Goal: Information Seeking & Learning: Learn about a topic

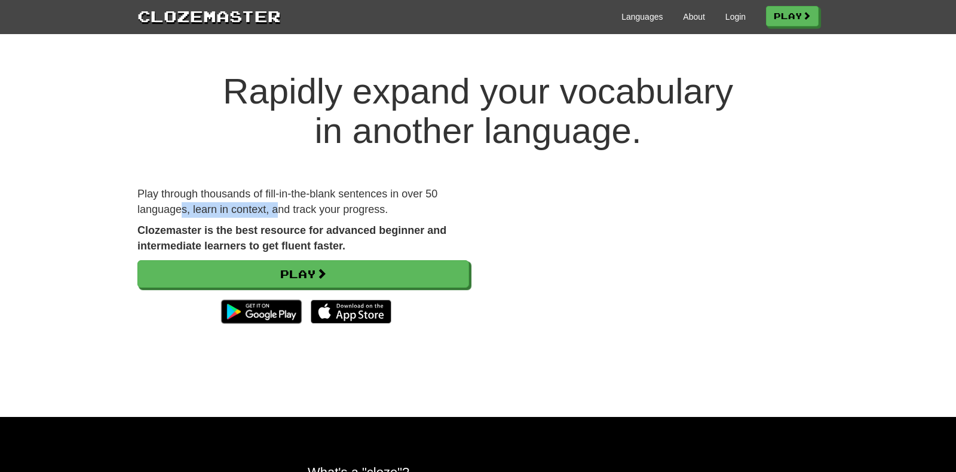
drag, startPoint x: 182, startPoint y: 205, endPoint x: 287, endPoint y: 209, distance: 105.2
click at [287, 209] on p "Play through thousands of fill-in-the-blank sentences in over 50 languages, lea…" at bounding box center [303, 201] width 332 height 30
drag, startPoint x: 148, startPoint y: 222, endPoint x: 242, endPoint y: 222, distance: 94.4
click at [242, 222] on div "Play through thousands of fill-in-the-blank sentences in over 50 languages, lea…" at bounding box center [303, 263] width 350 height 155
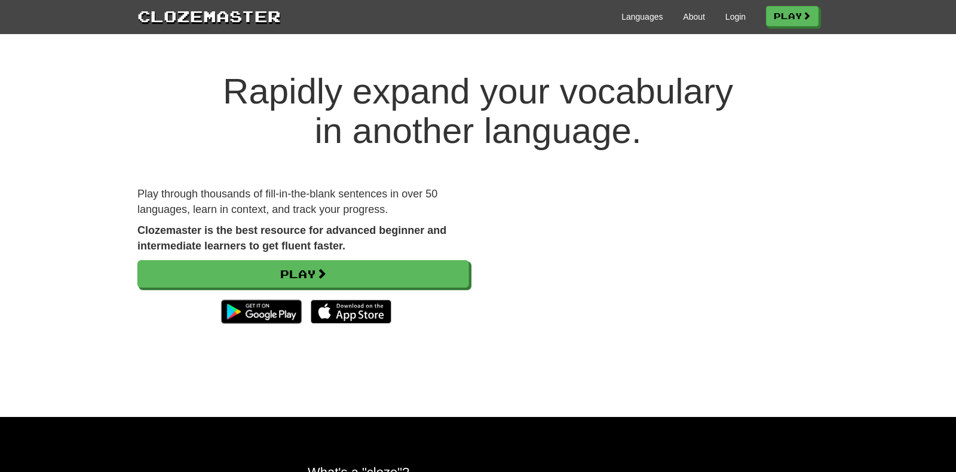
click at [242, 222] on div "Play through thousands of fill-in-the-blank sentences in over 50 languages, lea…" at bounding box center [303, 263] width 350 height 155
drag, startPoint x: 182, startPoint y: 222, endPoint x: 270, endPoint y: 225, distance: 88.5
click at [270, 225] on div "Play through thousands of fill-in-the-blank sentences in over 50 languages, lea…" at bounding box center [303, 263] width 350 height 155
click at [270, 225] on strong "Clozemaster is the best resource for advanced beginner and intermediate learner…" at bounding box center [291, 237] width 309 height 27
click at [636, 8] on div "Languages About Login Play" at bounding box center [550, 16] width 538 height 22
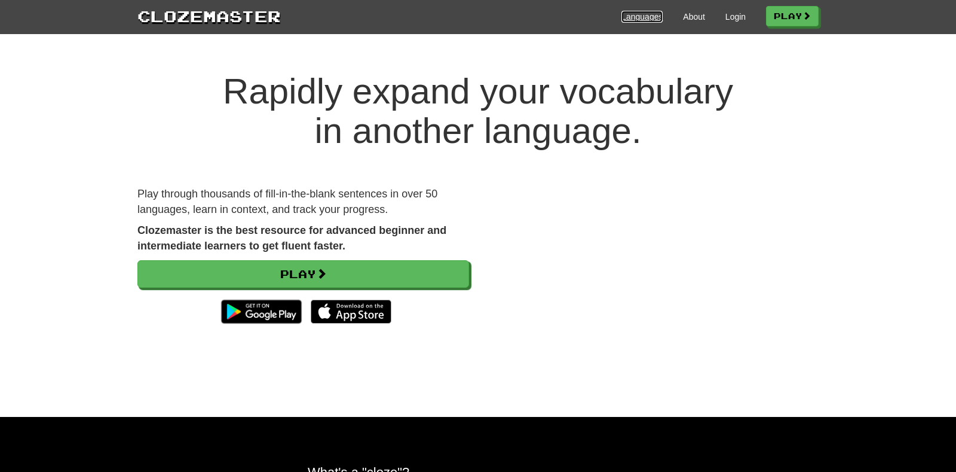
click at [632, 17] on link "Languages" at bounding box center [642, 17] width 41 height 12
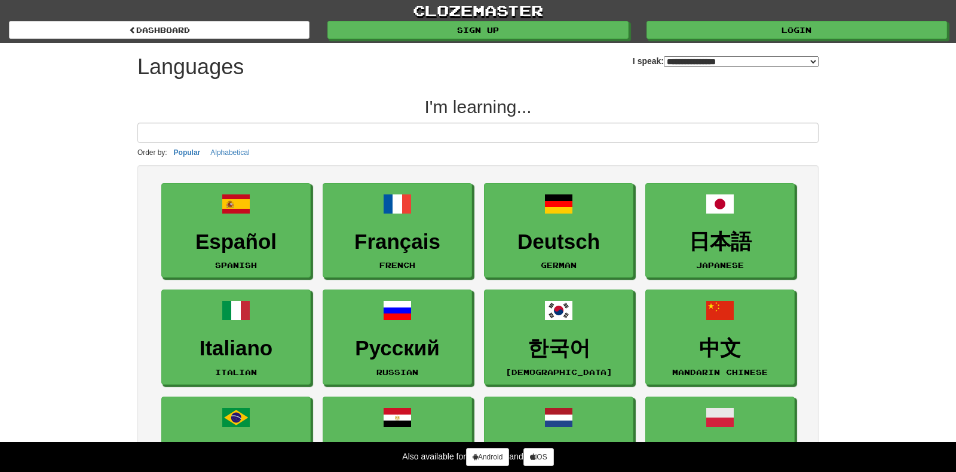
select select "*******"
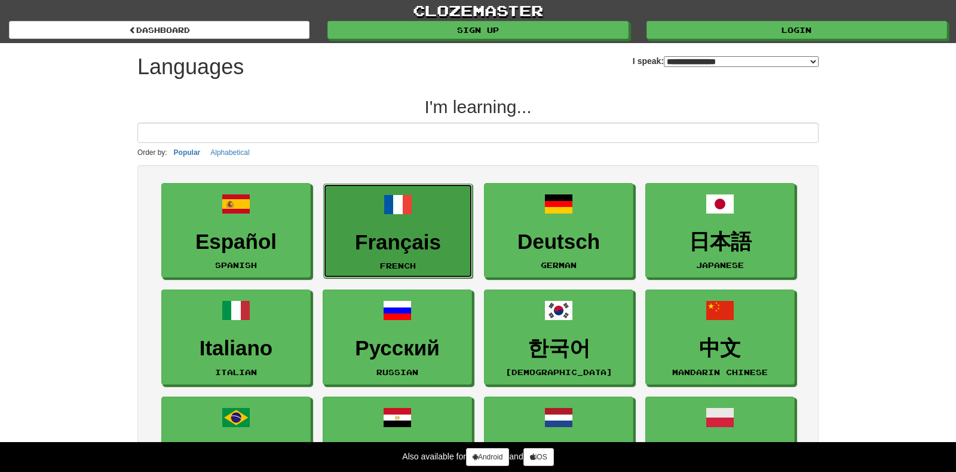
click at [409, 206] on span at bounding box center [398, 204] width 29 height 29
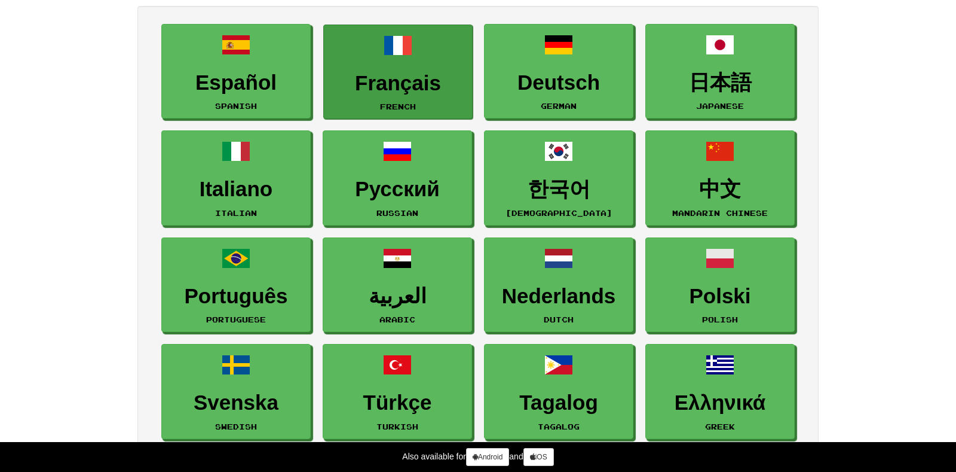
scroll to position [195, 0]
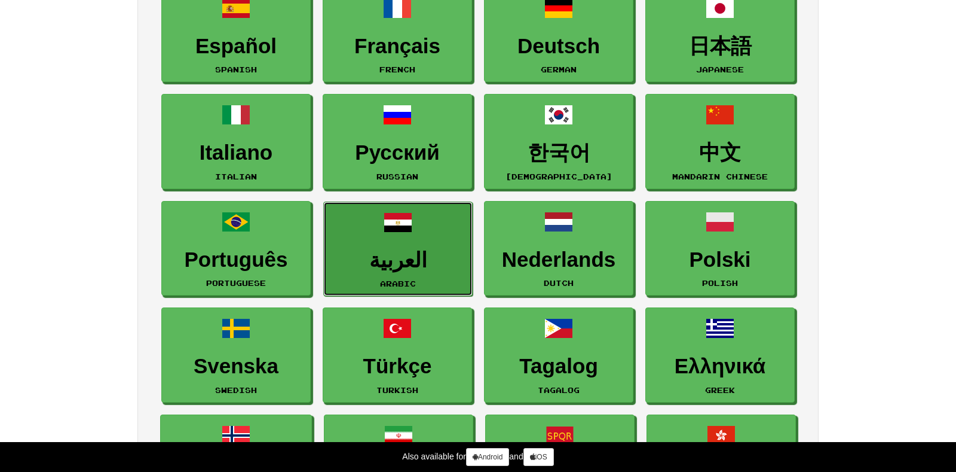
click at [403, 262] on h3 "العربية" at bounding box center [398, 260] width 136 height 23
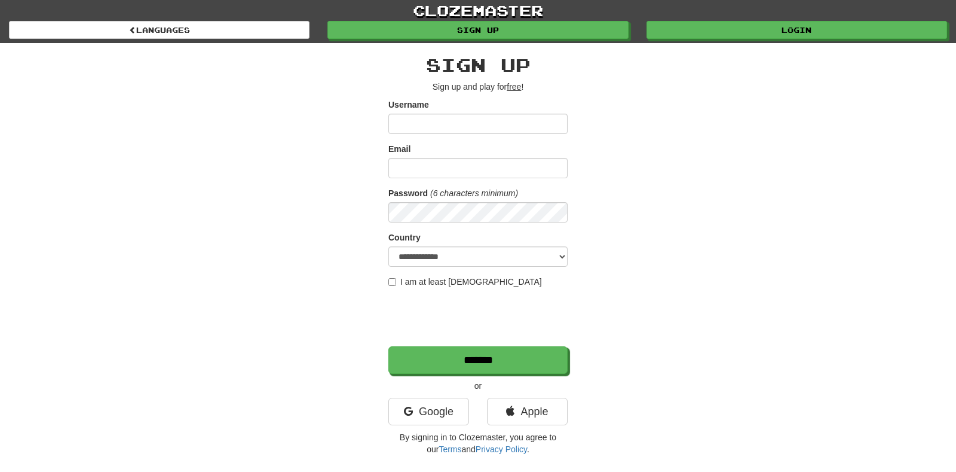
click at [435, 124] on input "Username" at bounding box center [477, 124] width 179 height 20
type input "*******"
type input "**********"
click at [458, 250] on select "**********" at bounding box center [477, 256] width 179 height 20
select select "**"
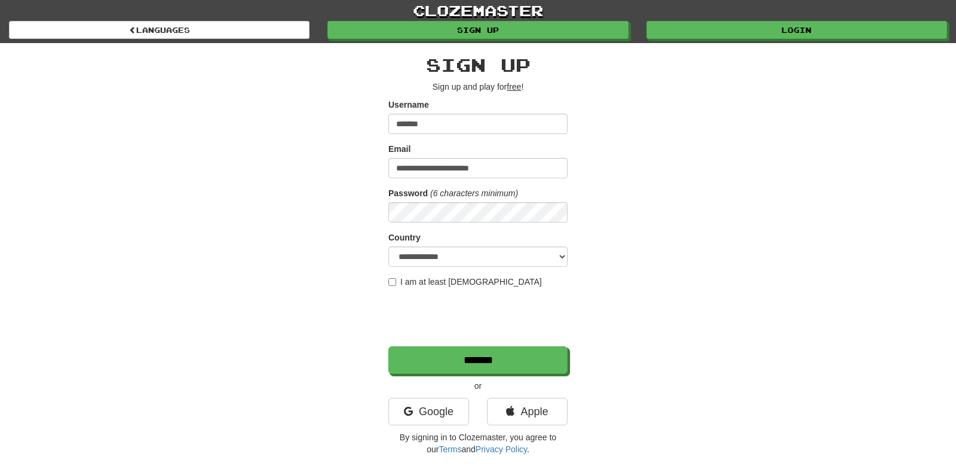
click at [450, 279] on label "I am at least 16 years old" at bounding box center [465, 282] width 154 height 12
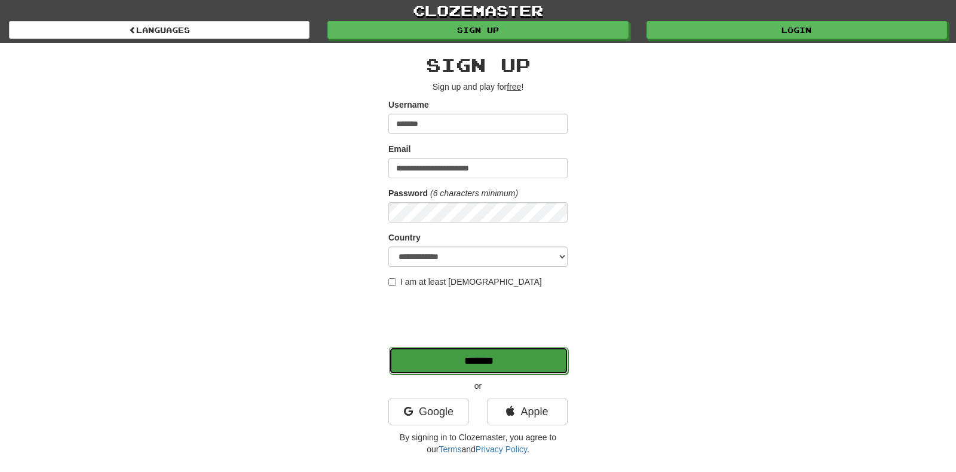
click at [466, 359] on input "*******" at bounding box center [478, 360] width 179 height 27
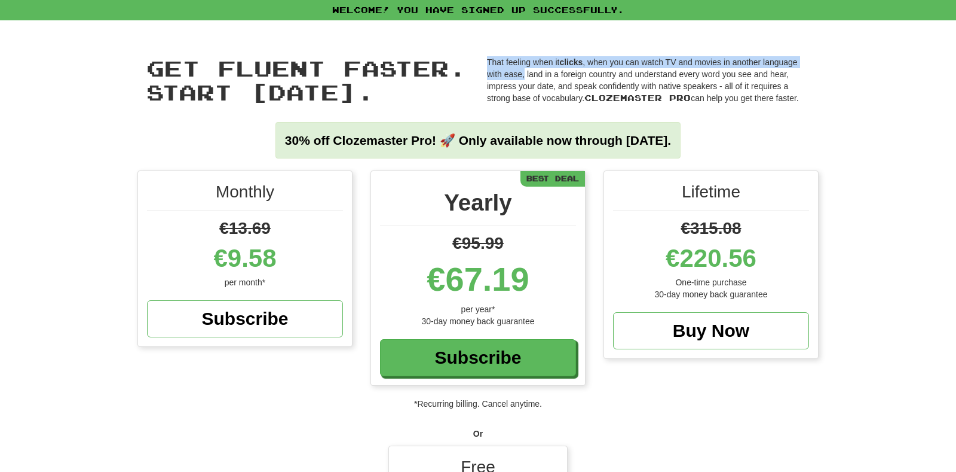
drag, startPoint x: 488, startPoint y: 66, endPoint x: 579, endPoint y: 84, distance: 92.5
click at [579, 84] on p "That feeling when it clicks , when you can watch TV and movies in another langu…" at bounding box center [648, 80] width 323 height 48
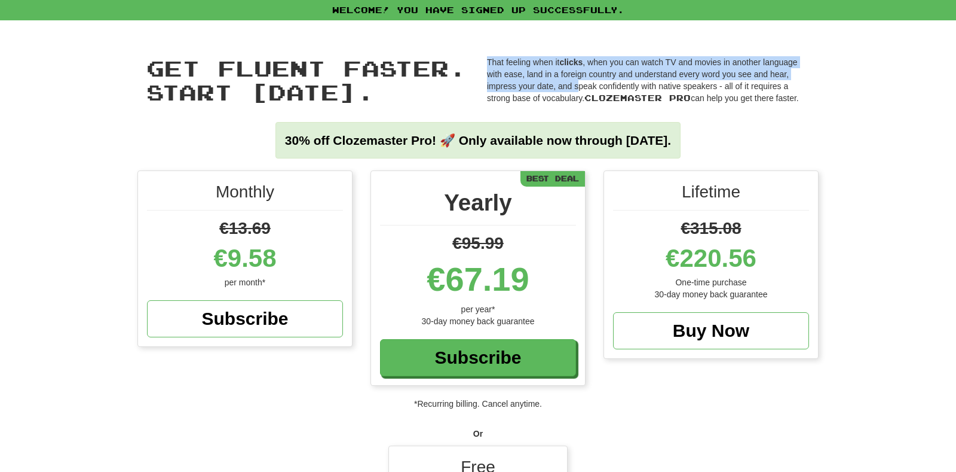
click at [579, 84] on p "That feeling when it clicks , when you can watch TV and movies in another langu…" at bounding box center [648, 80] width 323 height 48
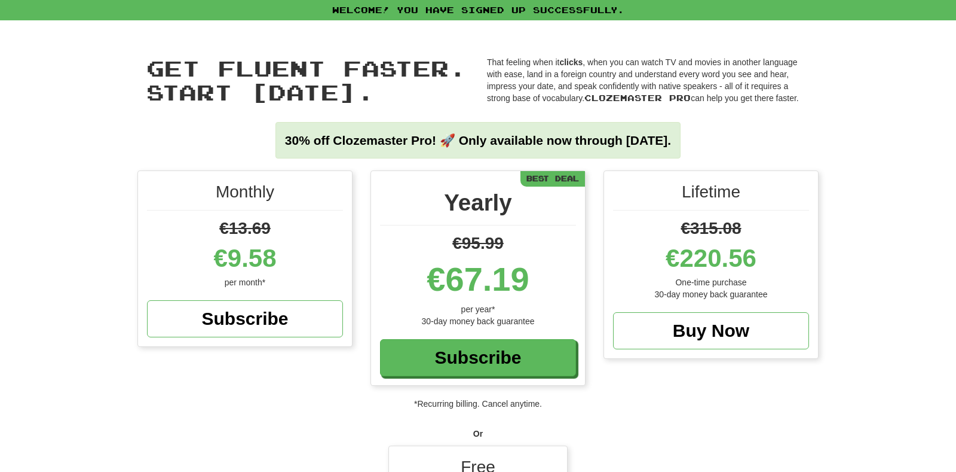
scroll to position [14, 0]
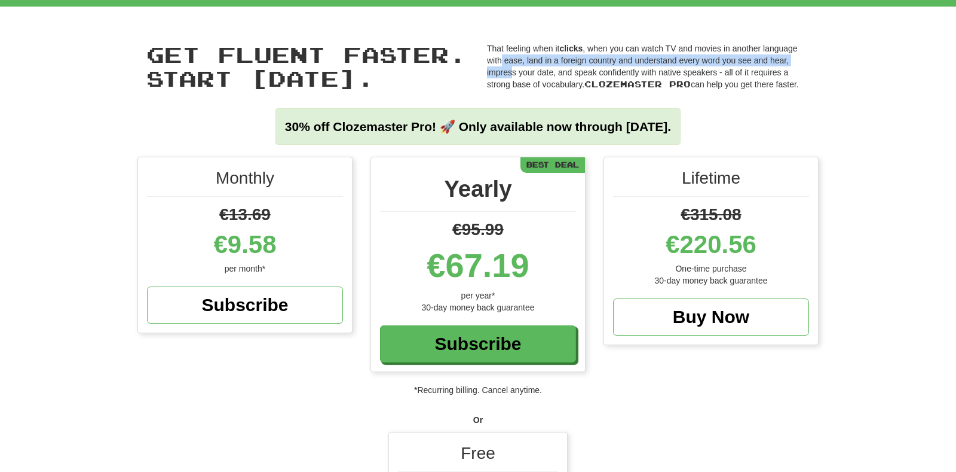
drag, startPoint x: 502, startPoint y: 63, endPoint x: 520, endPoint y: 78, distance: 23.0
click at [520, 78] on p "That feeling when it clicks , when you can watch TV and movies in another langu…" at bounding box center [648, 66] width 323 height 48
drag, startPoint x: 503, startPoint y: 63, endPoint x: 522, endPoint y: 82, distance: 27.0
click at [522, 82] on p "That feeling when it clicks , when you can watch TV and movies in another langu…" at bounding box center [648, 66] width 323 height 48
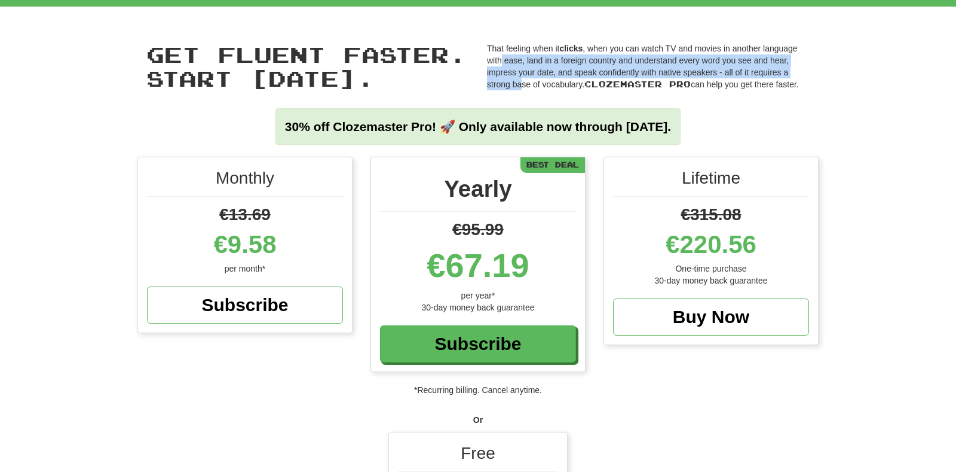
click at [522, 82] on p "That feeling when it clicks , when you can watch TV and movies in another langu…" at bounding box center [648, 66] width 323 height 48
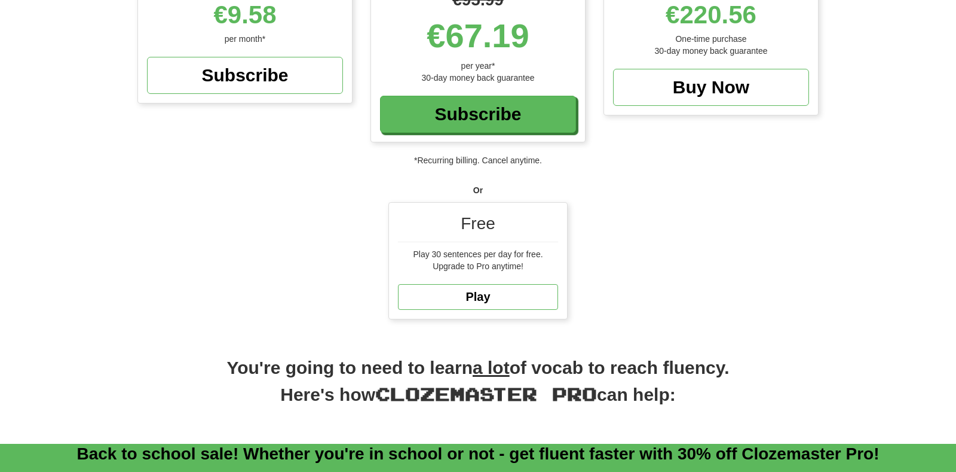
scroll to position [387, 0]
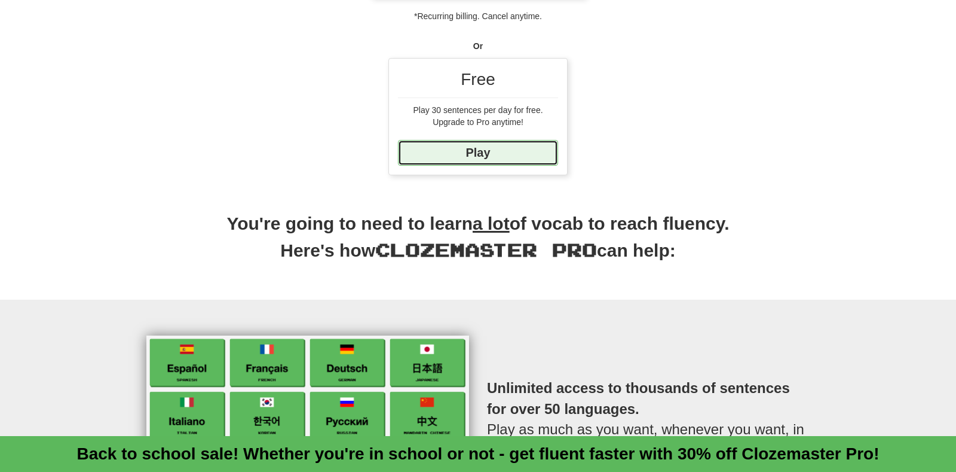
click at [521, 149] on link "Play" at bounding box center [478, 153] width 160 height 26
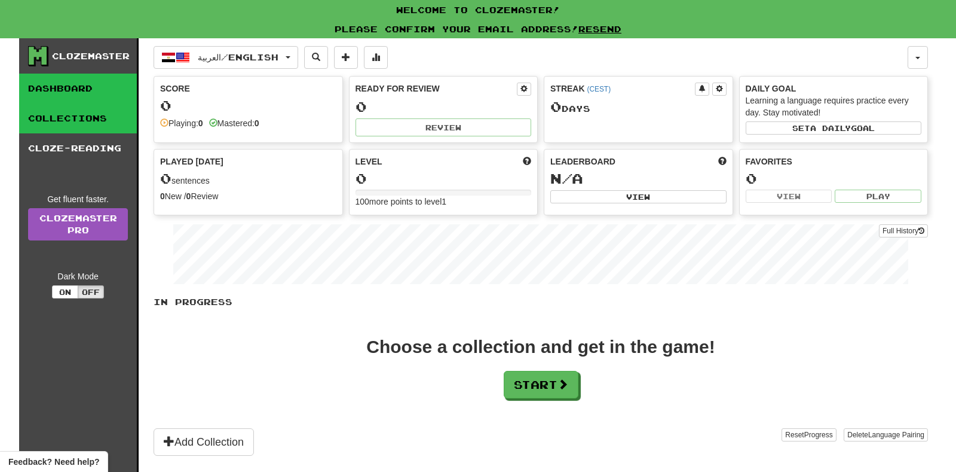
click at [84, 117] on link "Collections" at bounding box center [78, 118] width 118 height 30
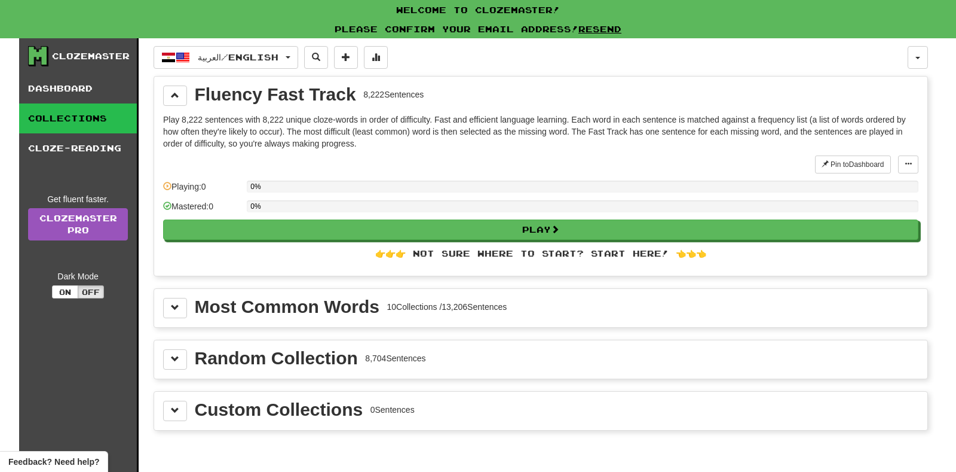
scroll to position [69, 0]
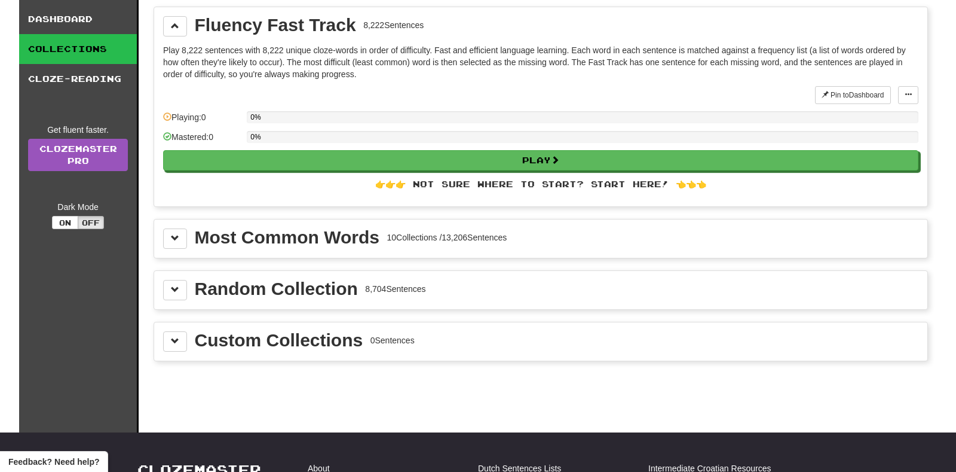
click at [189, 235] on div "Most Common Words 10 Collections / 13,206 Sentences" at bounding box center [540, 238] width 755 height 20
click at [172, 234] on span at bounding box center [175, 238] width 8 height 8
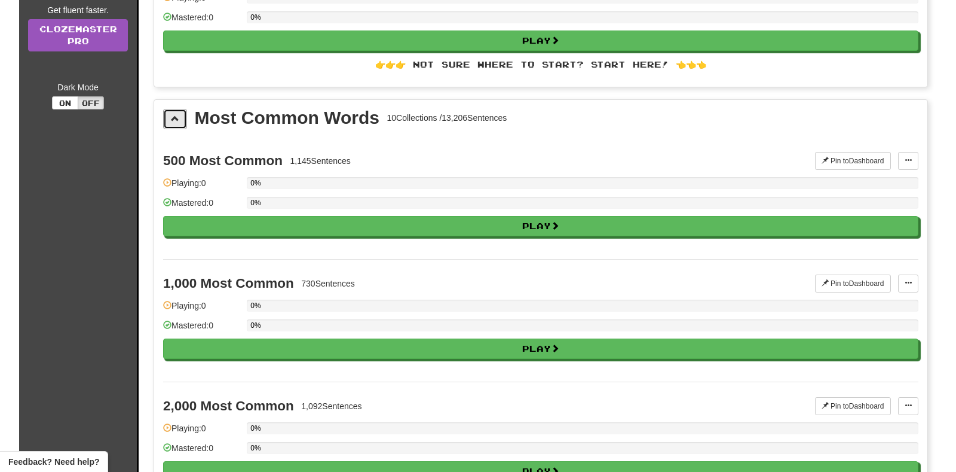
scroll to position [189, 0]
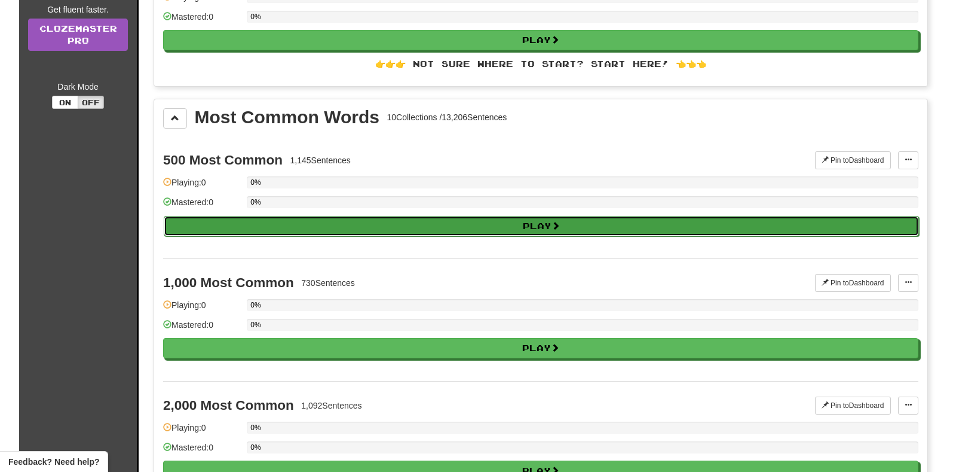
click at [347, 219] on button "Play" at bounding box center [541, 226] width 755 height 20
select select "**"
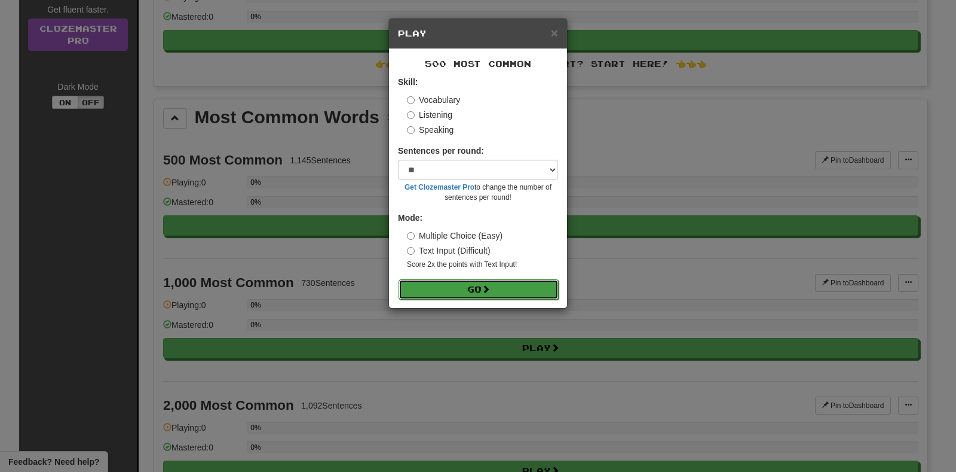
click at [489, 285] on span at bounding box center [486, 288] width 8 height 8
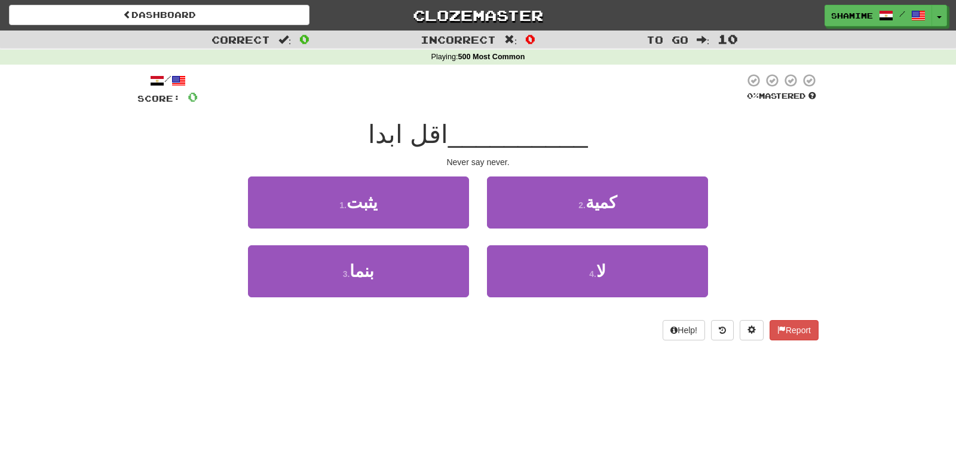
click at [428, 136] on span "اقل ابدا" at bounding box center [408, 134] width 80 height 28
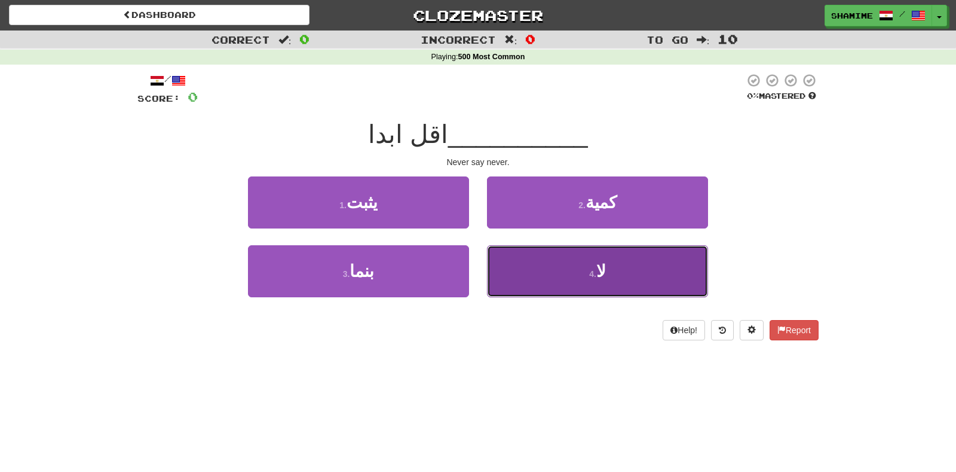
click at [598, 270] on span "لا" at bounding box center [601, 271] width 10 height 19
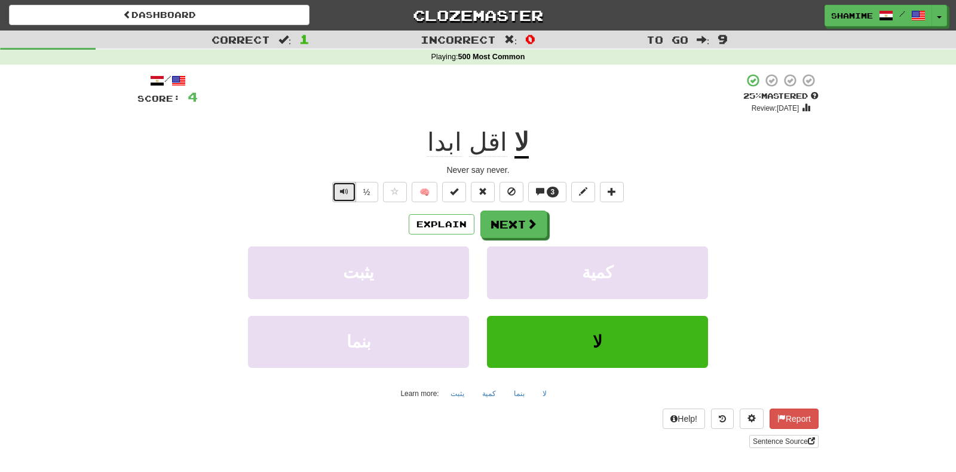
click at [355, 186] on button "Text-to-speech controls" at bounding box center [344, 192] width 24 height 20
click at [361, 188] on button "½" at bounding box center [367, 192] width 23 height 20
click at [360, 186] on button "½" at bounding box center [367, 192] width 23 height 20
click at [348, 189] on span "Text-to-speech controls" at bounding box center [344, 191] width 8 height 8
click at [548, 191] on span "3" at bounding box center [553, 191] width 13 height 11
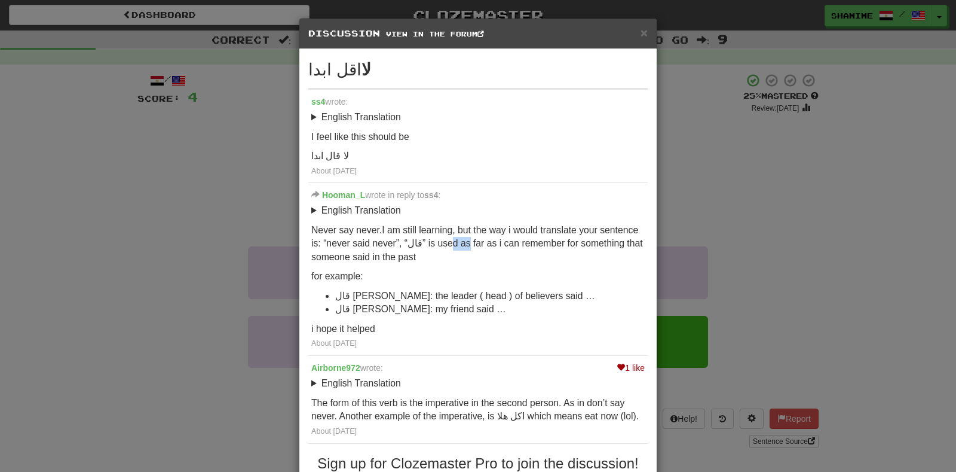
drag, startPoint x: 450, startPoint y: 246, endPoint x: 506, endPoint y: 247, distance: 55.6
click at [506, 247] on p "Never say never.I am still learning, but the way i would translate your sentenc…" at bounding box center [477, 244] width 333 height 41
click at [643, 33] on span "×" at bounding box center [644, 33] width 7 height 14
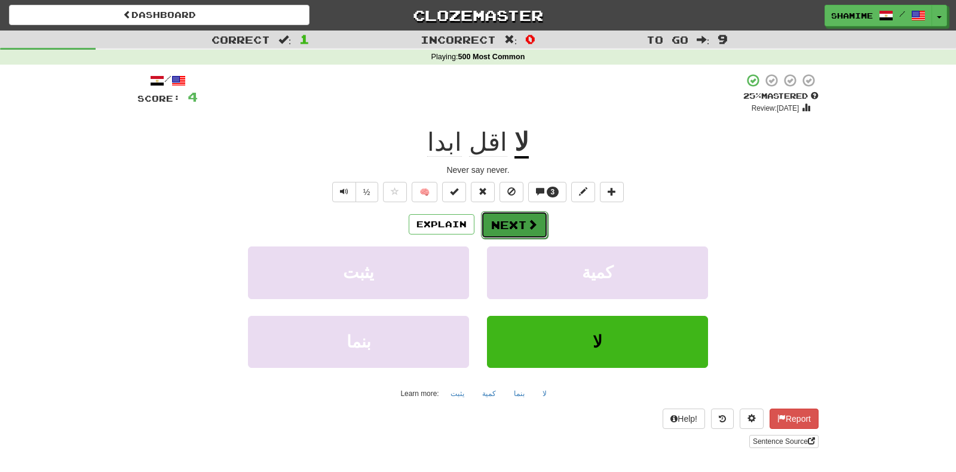
click at [529, 223] on span at bounding box center [532, 224] width 11 height 11
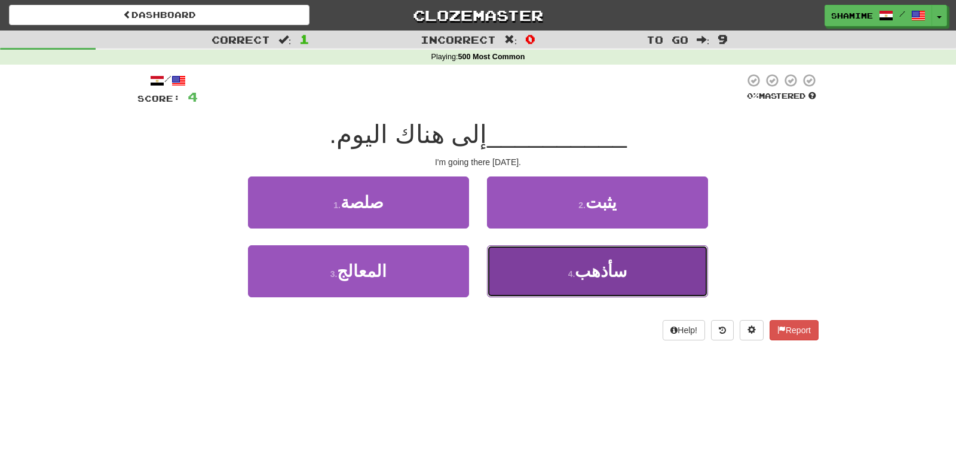
click at [598, 277] on span "سأذهب" at bounding box center [601, 271] width 52 height 19
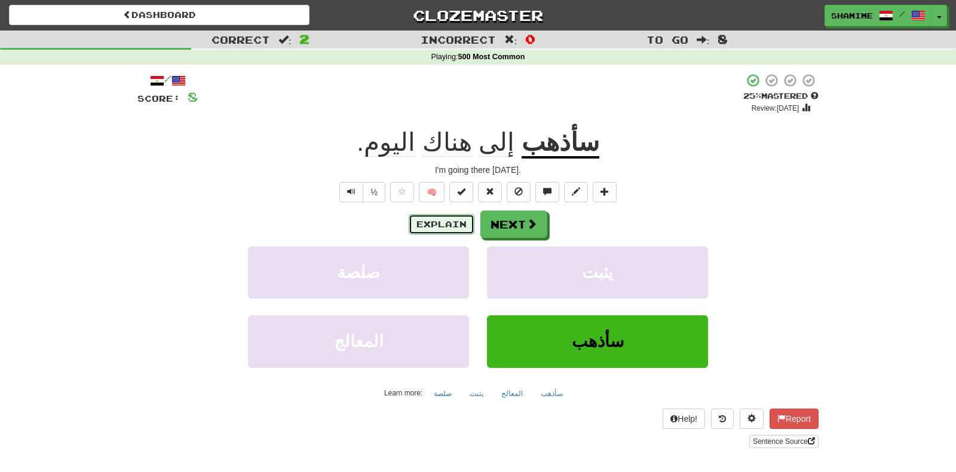
click at [444, 226] on button "Explain" at bounding box center [442, 224] width 66 height 20
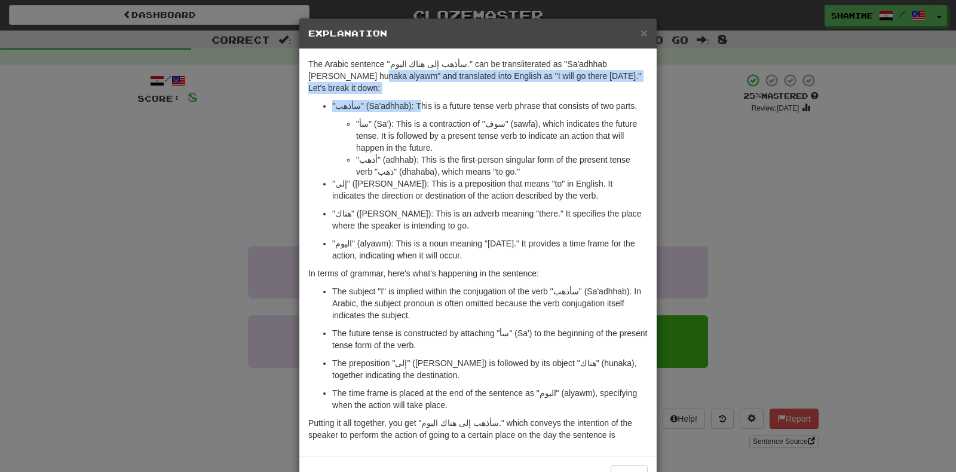
drag, startPoint x: 331, startPoint y: 69, endPoint x: 431, endPoint y: 101, distance: 104.7
click at [431, 101] on div "The Arabic sentence "سأذهب إلى هناك اليوم." can be transliterated as "Sa'adhhab…" at bounding box center [477, 252] width 357 height 406
click at [431, 101] on li ""سأذهب" (Sa'adhhab): This is a future tense verb phrase that consists of two pa…" at bounding box center [490, 139] width 316 height 78
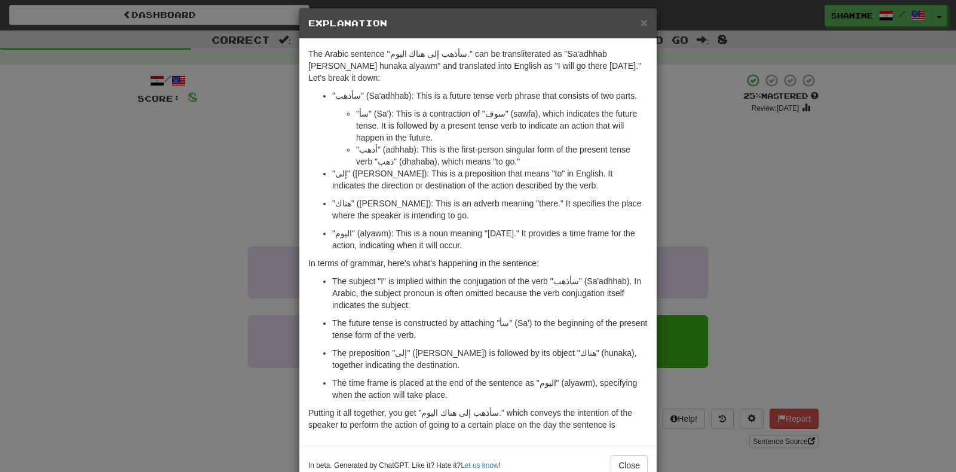
scroll to position [11, 0]
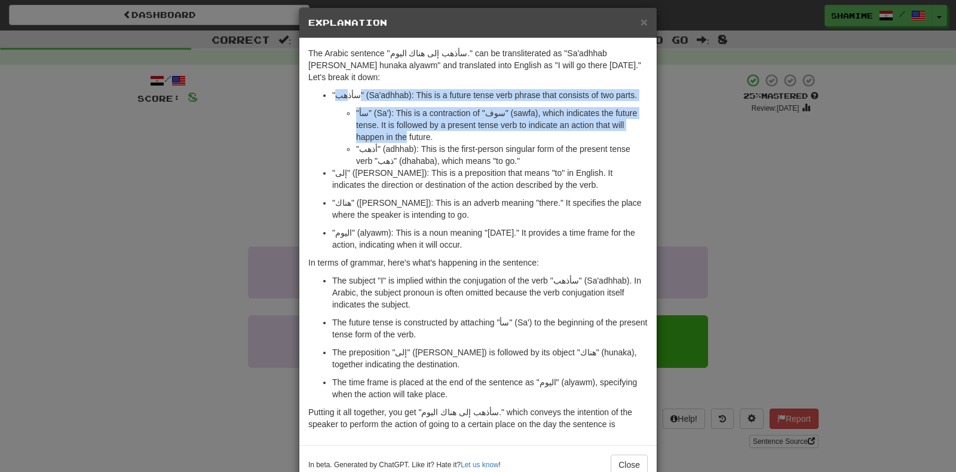
drag, startPoint x: 344, startPoint y: 82, endPoint x: 430, endPoint y: 135, distance: 101.7
click at [430, 135] on li ""سأذهب" (Sa'adhhab): This is a future tense verb phrase that consists of two pa…" at bounding box center [490, 128] width 316 height 78
click at [430, 143] on li ""أذهب" (adhhab): This is the first-person singular form of the present tense ve…" at bounding box center [502, 155] width 292 height 24
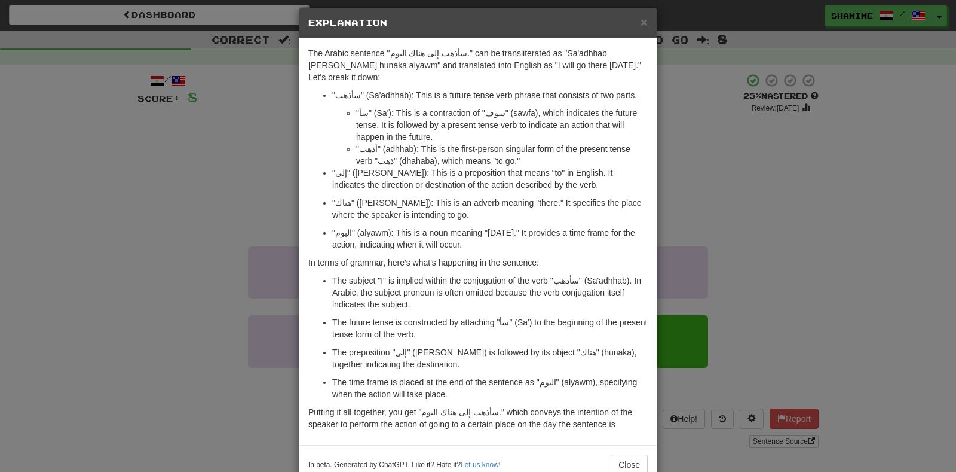
scroll to position [27, 0]
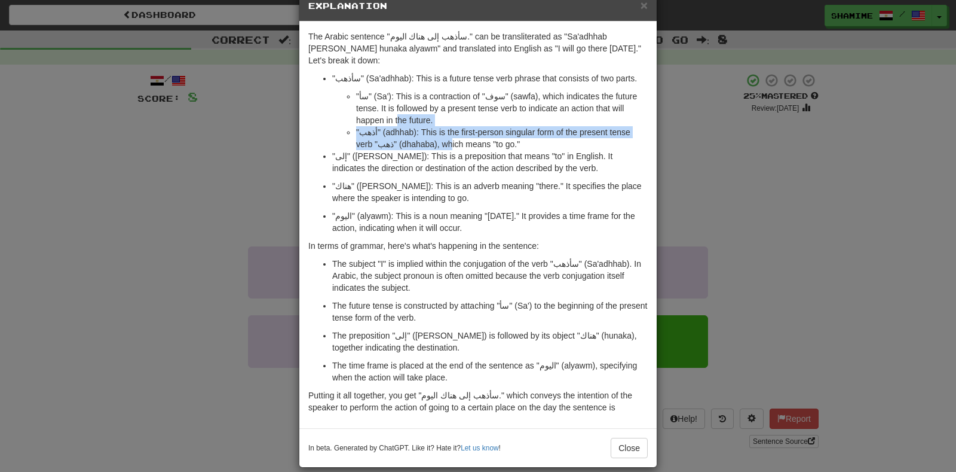
drag, startPoint x: 399, startPoint y: 103, endPoint x: 446, endPoint y: 148, distance: 65.1
click at [446, 148] on ul ""سأذهب" (Sa'adhhab): This is a future tense verb phrase that consists of two pa…" at bounding box center [477, 152] width 339 height 161
click at [446, 150] on p ""إلى" (ila): This is a preposition that means "to" in English. It indicates the…" at bounding box center [490, 162] width 316 height 24
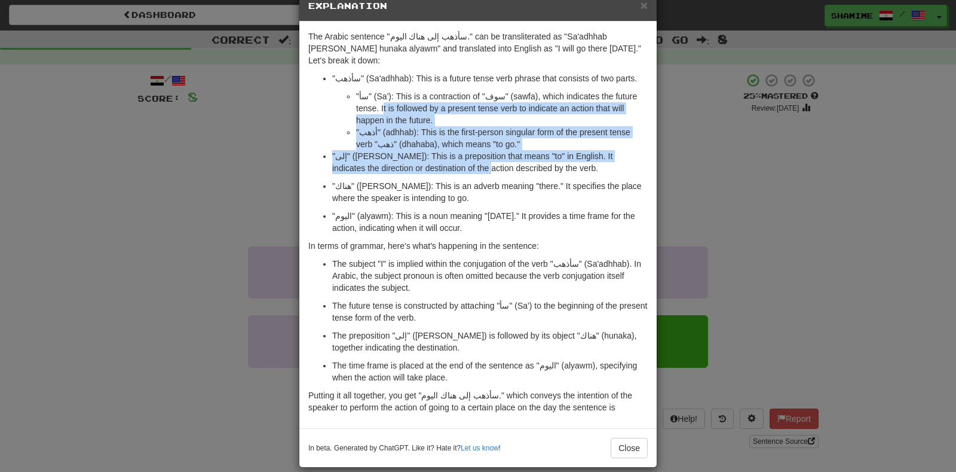
drag, startPoint x: 382, startPoint y: 96, endPoint x: 442, endPoint y: 156, distance: 84.1
click at [442, 156] on ul ""سأذهب" (Sa'adhhab): This is a future tense verb phrase that consists of two pa…" at bounding box center [477, 152] width 339 height 161
click at [442, 156] on p ""إلى" (ila): This is a preposition that means "to" in English. It indicates the…" at bounding box center [490, 162] width 316 height 24
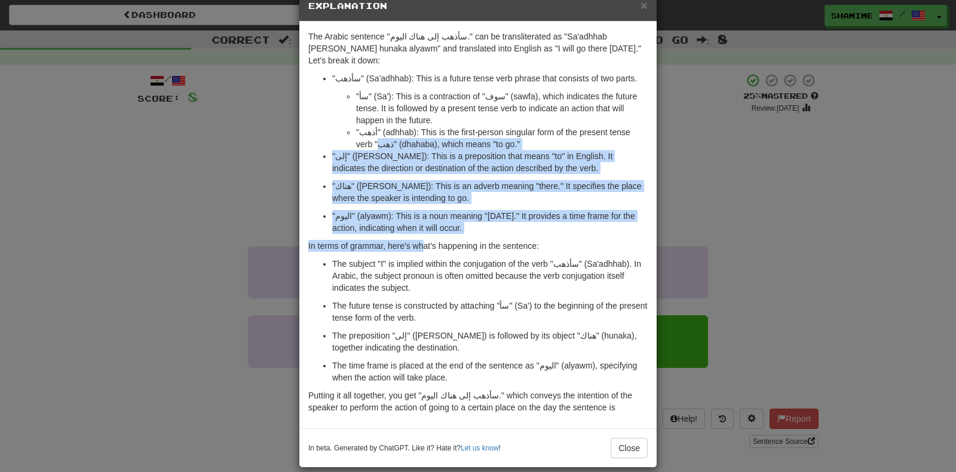
drag, startPoint x: 360, startPoint y: 129, endPoint x: 430, endPoint y: 241, distance: 132.7
click at [430, 241] on div "The Arabic sentence "سأذهب إلى هناك اليوم." can be transliterated as "Sa'adhhab…" at bounding box center [477, 225] width 357 height 406
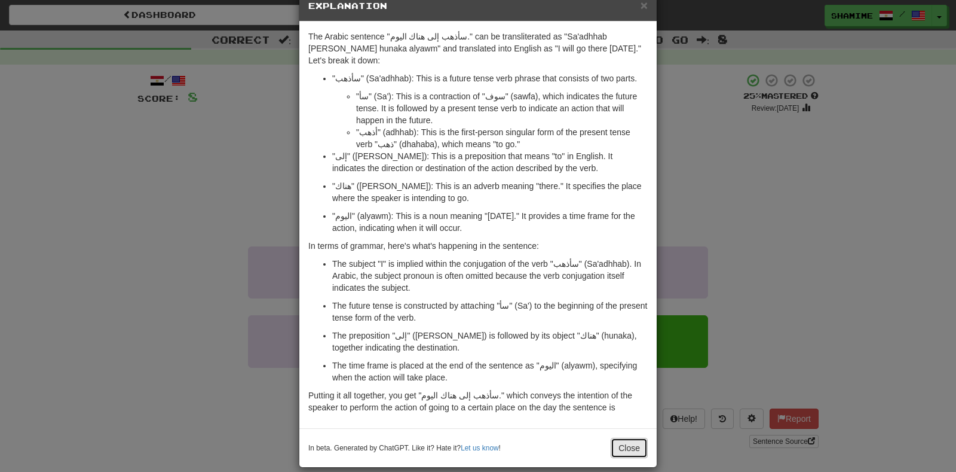
click at [620, 442] on button "Close" at bounding box center [629, 447] width 37 height 20
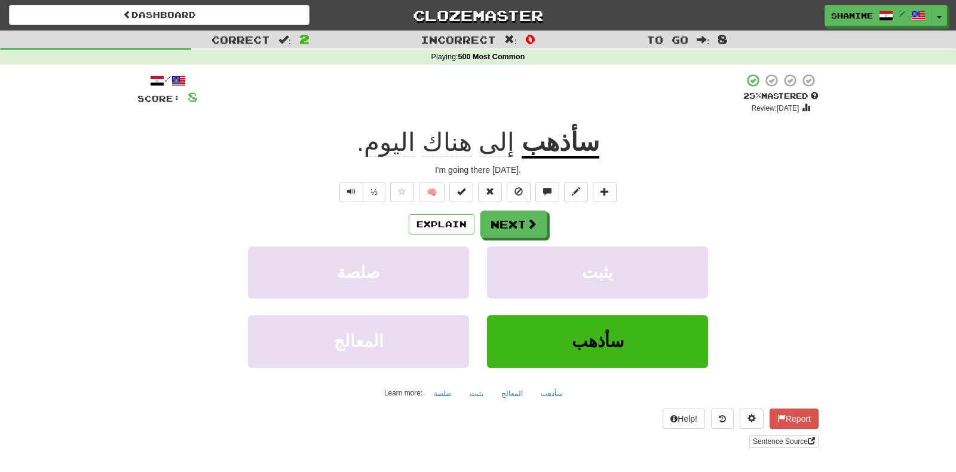
click at [529, 238] on div "Explain Next صلصة يثبت المعالج سأذهب Learn more: صلصة يثبت المعالج سأذهب" at bounding box center [477, 306] width 681 height 192
click at [515, 227] on button "Next" at bounding box center [514, 224] width 67 height 27
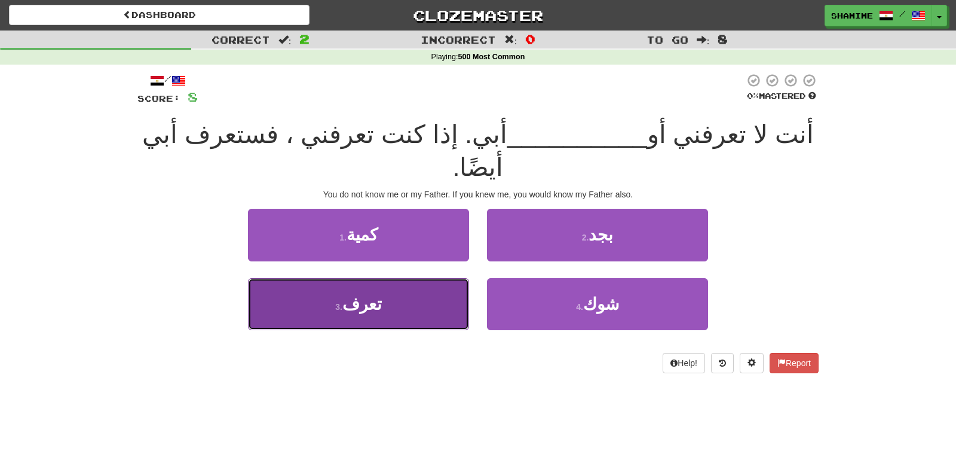
click at [418, 278] on button "3 . تعرف" at bounding box center [358, 304] width 221 height 52
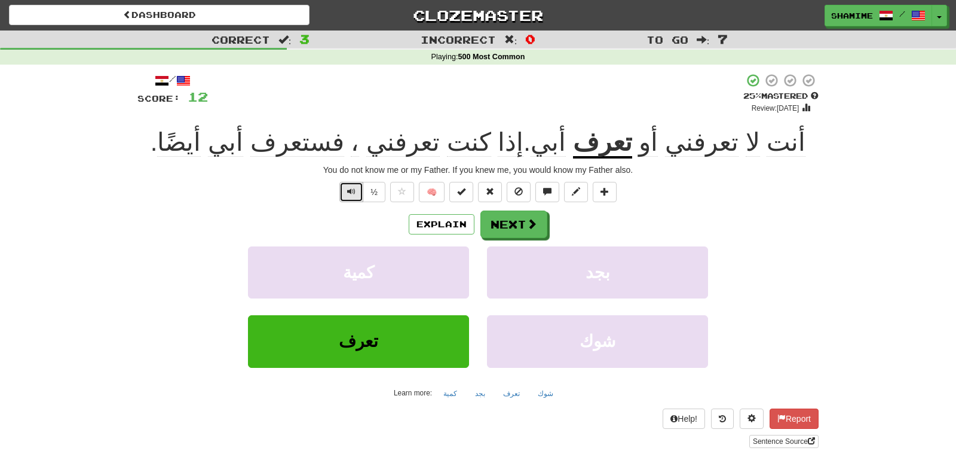
click at [347, 189] on button "Text-to-speech controls" at bounding box center [351, 192] width 24 height 20
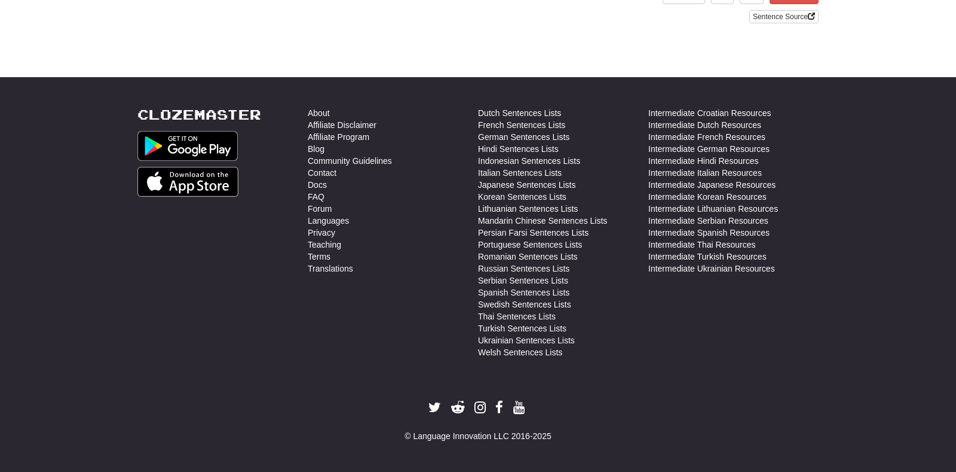
scroll to position [0, 0]
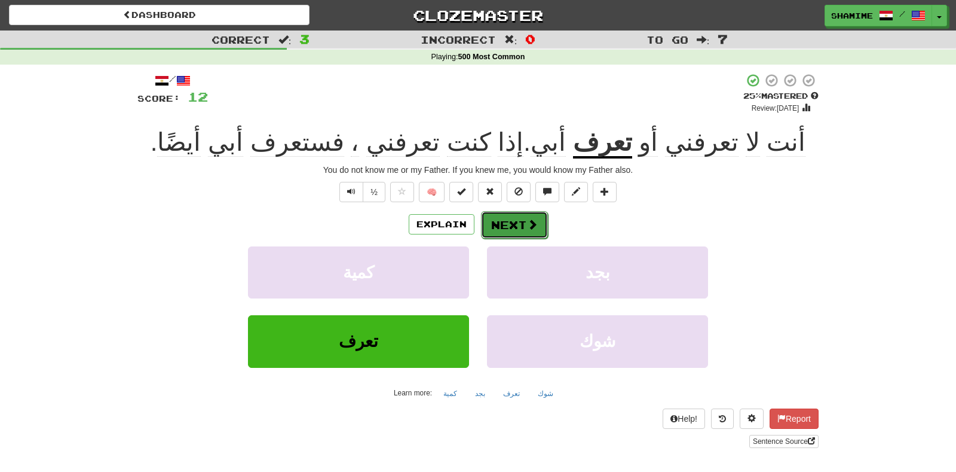
click at [522, 224] on button "Next" at bounding box center [514, 224] width 67 height 27
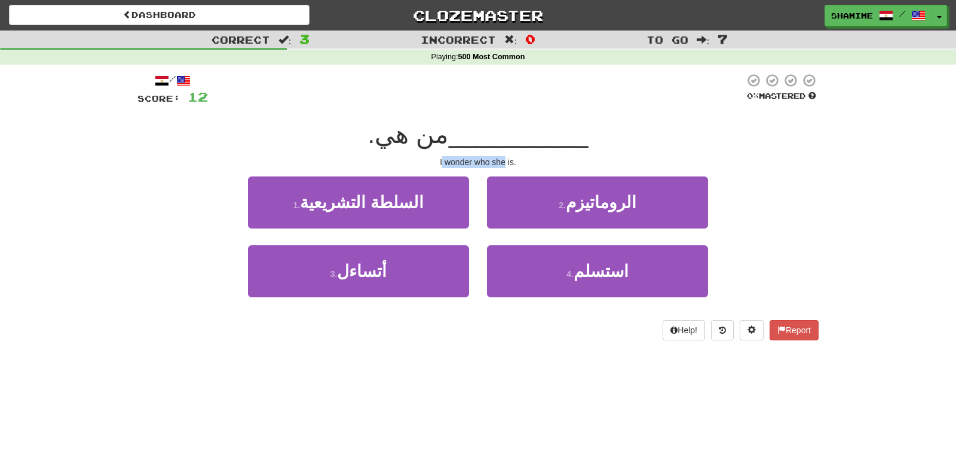
drag, startPoint x: 440, startPoint y: 159, endPoint x: 505, endPoint y: 159, distance: 64.5
click at [505, 159] on div "I wonder who she is." at bounding box center [477, 162] width 681 height 12
click at [440, 158] on div "I wonder who she is." at bounding box center [477, 162] width 681 height 12
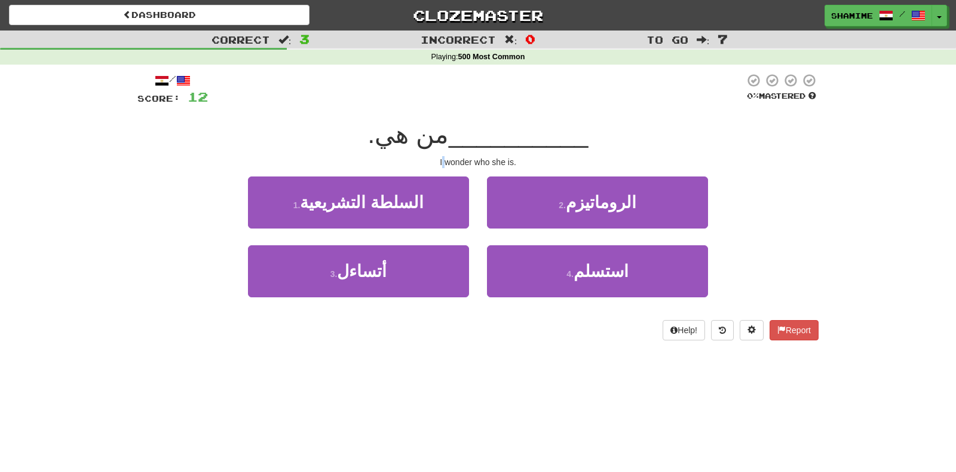
click at [440, 158] on div "I wonder who she is." at bounding box center [477, 162] width 681 height 12
click at [459, 158] on div "I wonder who she is." at bounding box center [477, 162] width 681 height 12
drag, startPoint x: 440, startPoint y: 133, endPoint x: 393, endPoint y: 133, distance: 47.2
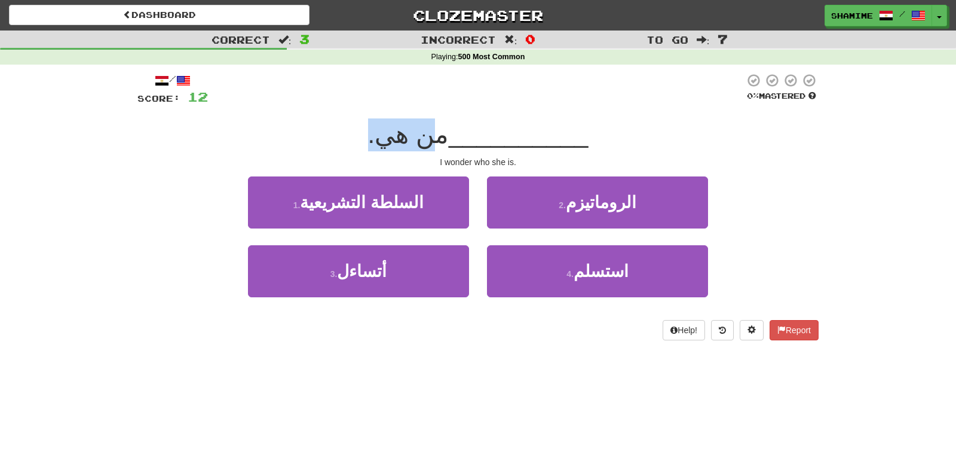
click at [393, 133] on span "من هي." at bounding box center [408, 134] width 81 height 28
drag, startPoint x: 439, startPoint y: 158, endPoint x: 473, endPoint y: 158, distance: 34.1
click at [472, 158] on div "I wonder who she is." at bounding box center [477, 162] width 681 height 12
click at [473, 158] on div "I wonder who she is." at bounding box center [477, 162] width 681 height 12
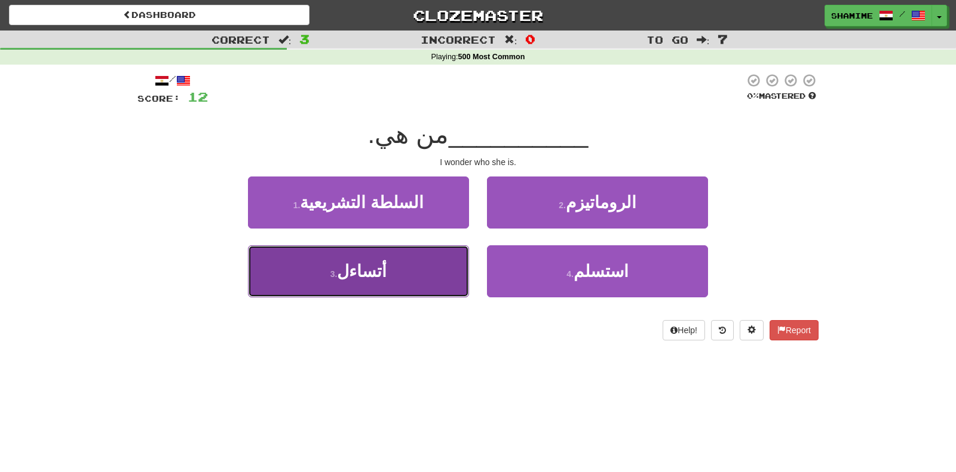
click at [405, 281] on button "3 . أتساءل" at bounding box center [358, 271] width 221 height 52
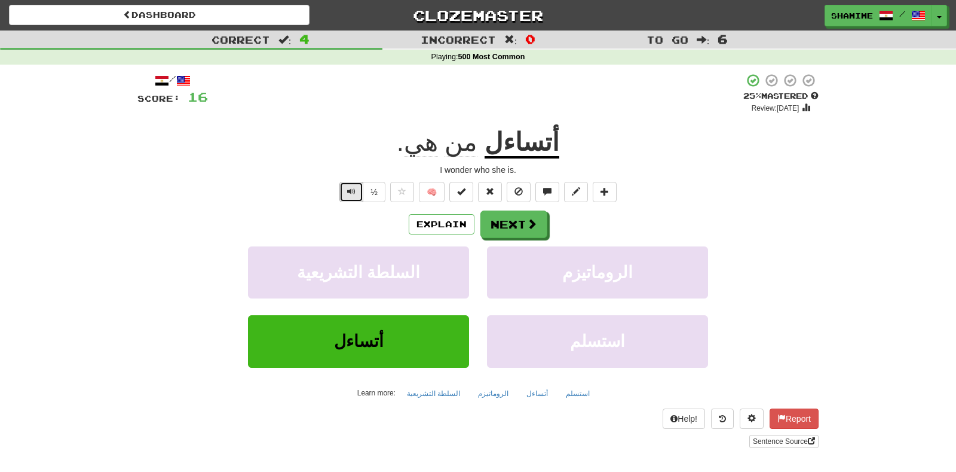
click at [359, 197] on button "Text-to-speech controls" at bounding box center [351, 192] width 24 height 20
click at [535, 227] on span at bounding box center [532, 224] width 11 height 11
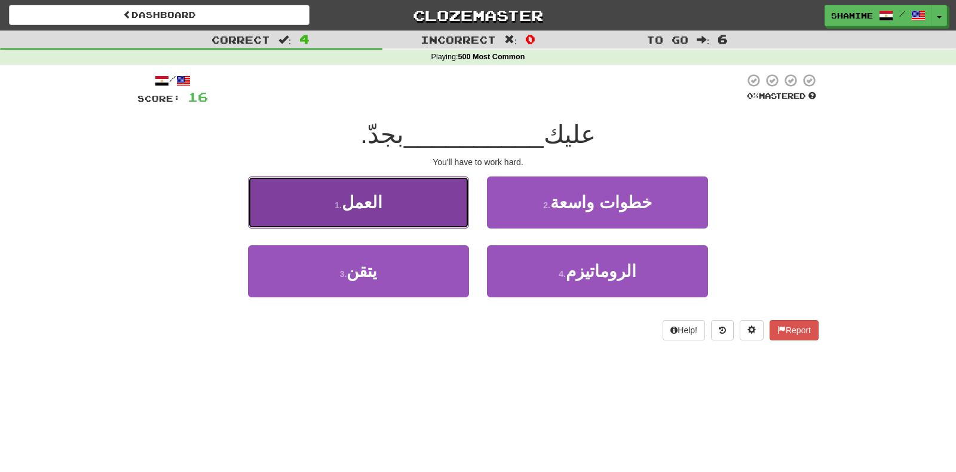
click at [409, 224] on button "1 . العمل" at bounding box center [358, 202] width 221 height 52
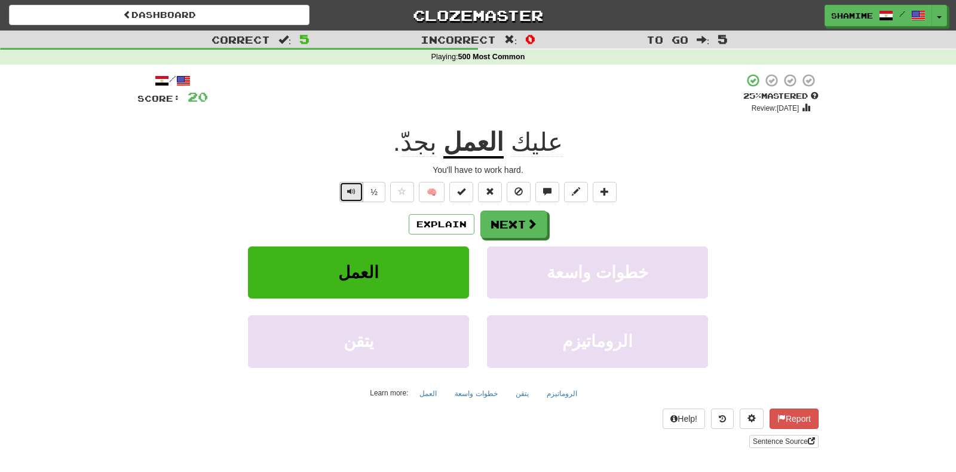
click at [346, 186] on button "Text-to-speech controls" at bounding box center [351, 192] width 24 height 20
click at [429, 148] on span "بجدّ" at bounding box center [418, 142] width 36 height 29
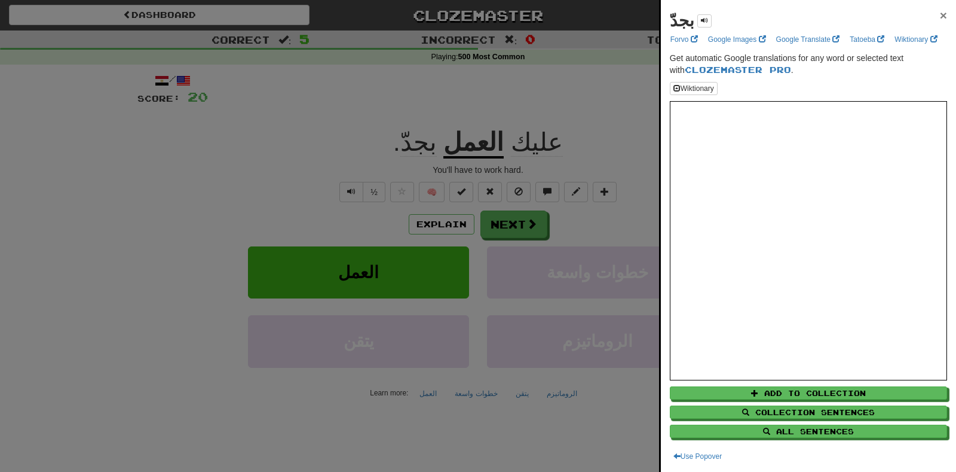
click at [944, 20] on span "×" at bounding box center [943, 15] width 7 height 14
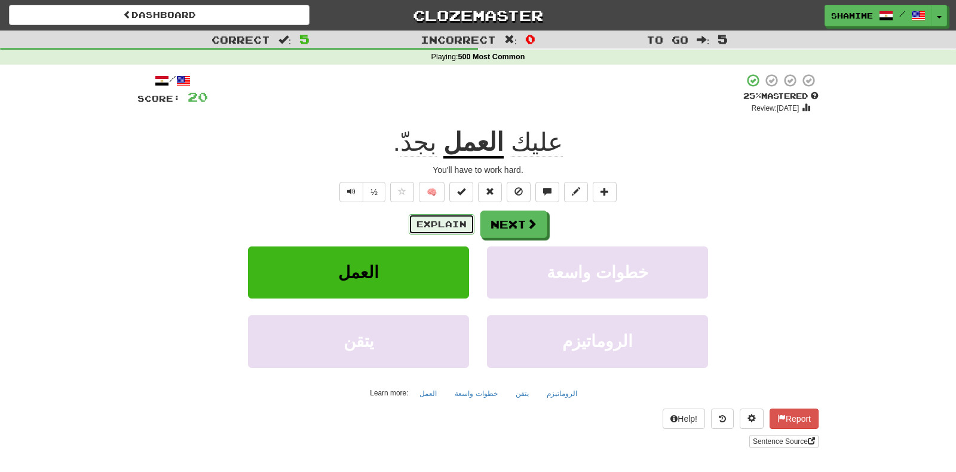
click at [448, 226] on button "Explain" at bounding box center [442, 224] width 66 height 20
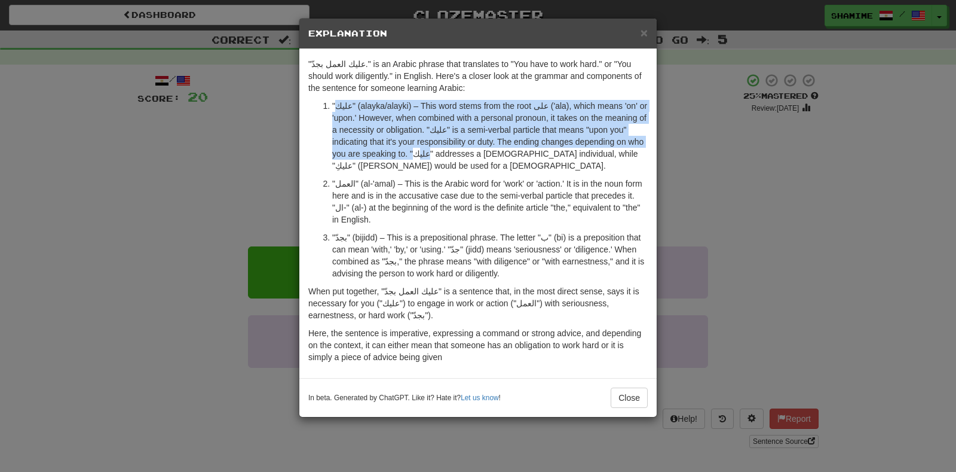
drag, startPoint x: 336, startPoint y: 106, endPoint x: 437, endPoint y: 149, distance: 109.2
click at [437, 149] on p ""عليك" (alayka/alayki) – This word stems from the root على ('ala), which means …" at bounding box center [490, 136] width 316 height 72
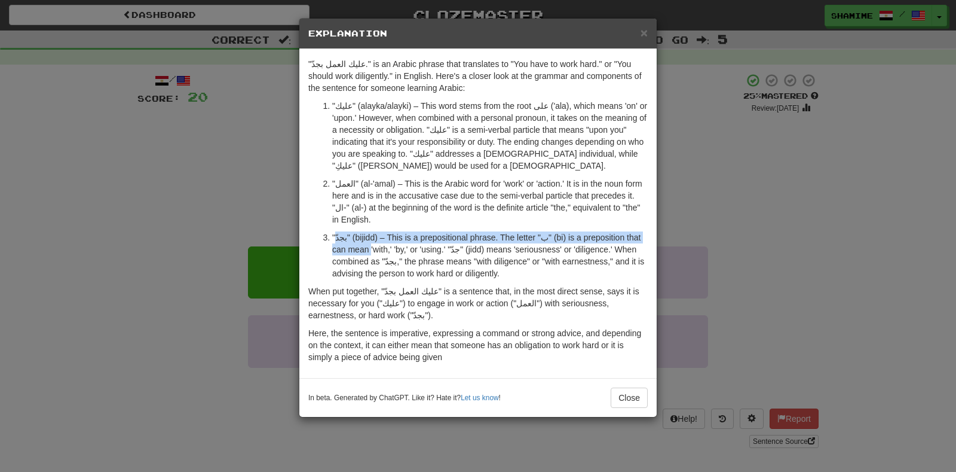
drag, startPoint x: 336, startPoint y: 238, endPoint x: 415, endPoint y: 256, distance: 80.2
click at [415, 256] on p ""بجدّ" (bijidd) – This is a prepositional phrase. The letter "ب" (bi) is a prep…" at bounding box center [490, 255] width 316 height 48
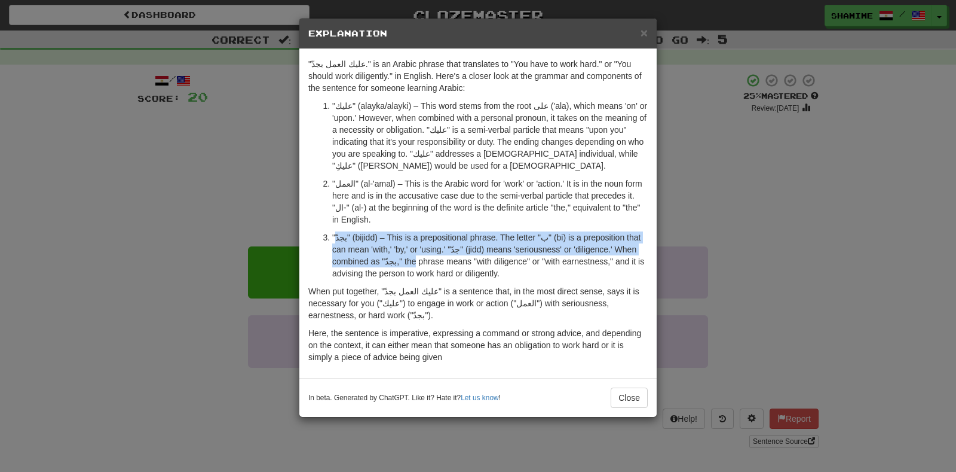
click at [415, 256] on p ""بجدّ" (bijidd) – This is a prepositional phrase. The letter "ب" (bi) is a prep…" at bounding box center [490, 255] width 316 height 48
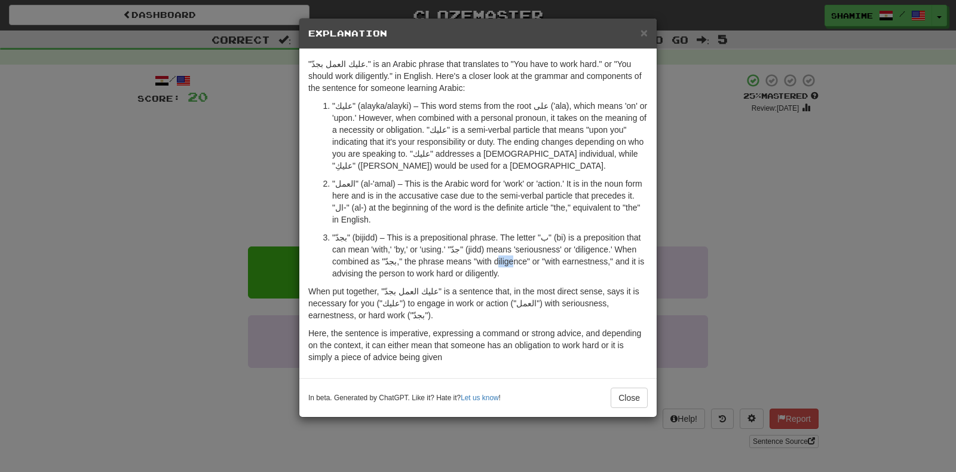
drag, startPoint x: 500, startPoint y: 255, endPoint x: 552, endPoint y: 273, distance: 54.6
click at [552, 273] on p ""بجدّ" (bijidd) – This is a prepositional phrase. The letter "ب" (bi) is a prep…" at bounding box center [490, 255] width 316 height 48
drag, startPoint x: 326, startPoint y: 285, endPoint x: 411, endPoint y: 299, distance: 86.0
click at [411, 299] on p "When put together, "عليك العمل بجدّ" is a sentence that, in the most direct sen…" at bounding box center [477, 303] width 339 height 36
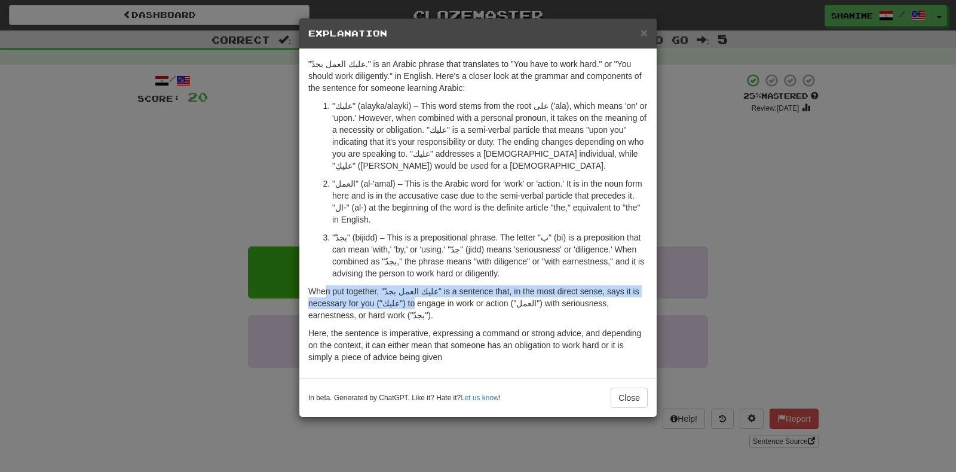
click at [411, 299] on p "When put together, "عليك العمل بجدّ" is a sentence that, in the most direct sen…" at bounding box center [477, 303] width 339 height 36
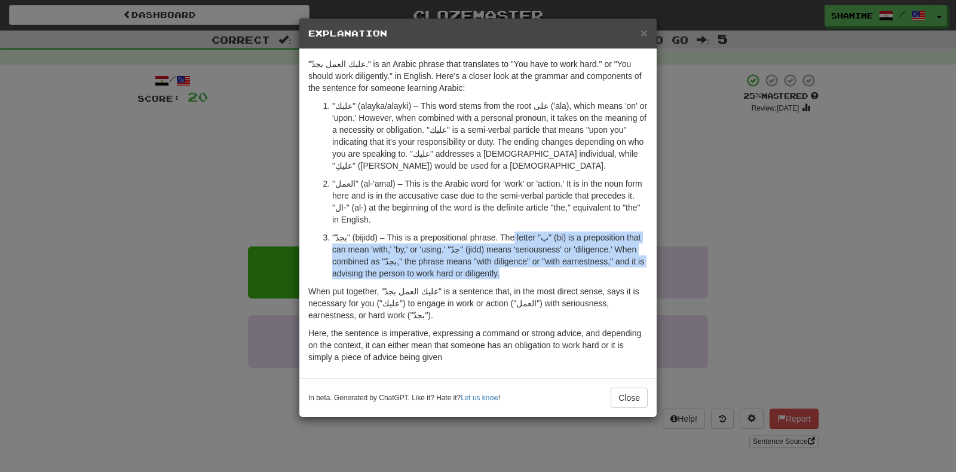
drag, startPoint x: 510, startPoint y: 237, endPoint x: 532, endPoint y: 279, distance: 47.8
click at [532, 279] on div ""عليك العمل بجدّ." is an Arabic phrase that translates to "You have to work har…" at bounding box center [477, 213] width 357 height 329
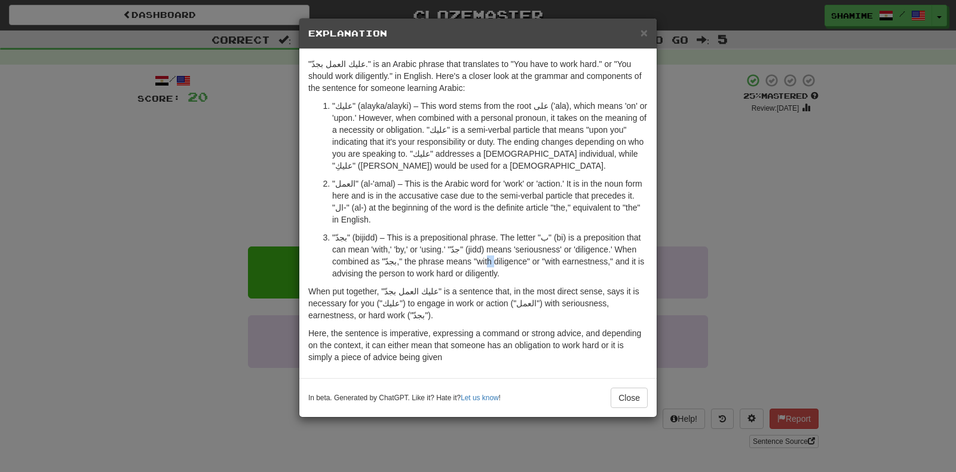
drag, startPoint x: 488, startPoint y: 256, endPoint x: 500, endPoint y: 268, distance: 17.3
click at [500, 268] on p ""بجدّ" (bijidd) – This is a prepositional phrase. The letter "ب" (bi) is a prep…" at bounding box center [490, 255] width 316 height 48
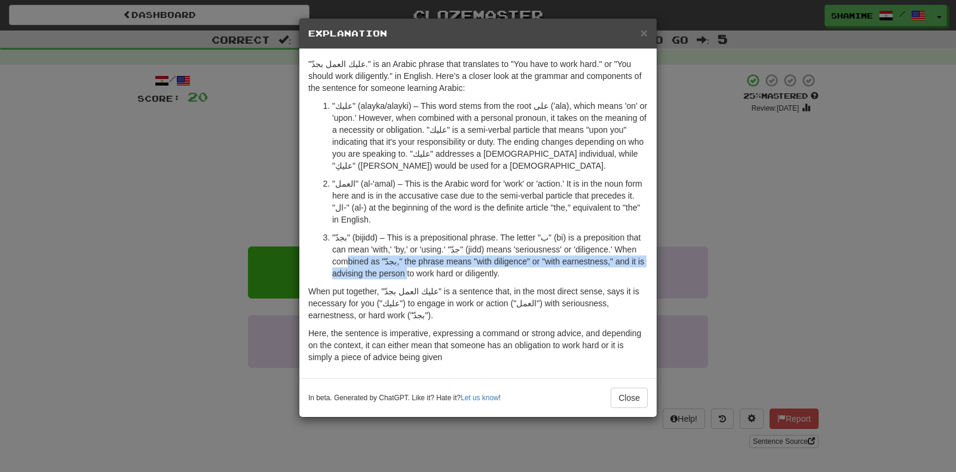
drag, startPoint x: 350, startPoint y: 258, endPoint x: 425, endPoint y: 277, distance: 77.0
click at [425, 277] on p ""بجدّ" (bijidd) – This is a prepositional phrase. The letter "ب" (bi) is a prep…" at bounding box center [490, 255] width 316 height 48
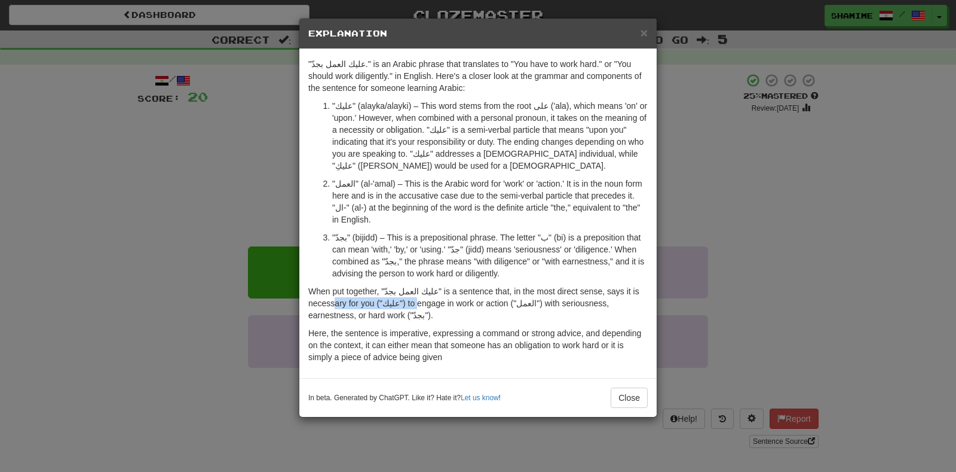
drag, startPoint x: 333, startPoint y: 298, endPoint x: 415, endPoint y: 307, distance: 81.8
click at [415, 307] on p "When put together, "عليك العمل بجدّ" is a sentence that, in the most direct sen…" at bounding box center [477, 303] width 339 height 36
drag, startPoint x: 330, startPoint y: 306, endPoint x: 423, endPoint y: 324, distance: 94.4
click at [423, 324] on div ""عليك العمل بجدّ." is an Arabic phrase that translates to "You have to work har…" at bounding box center [477, 213] width 357 height 329
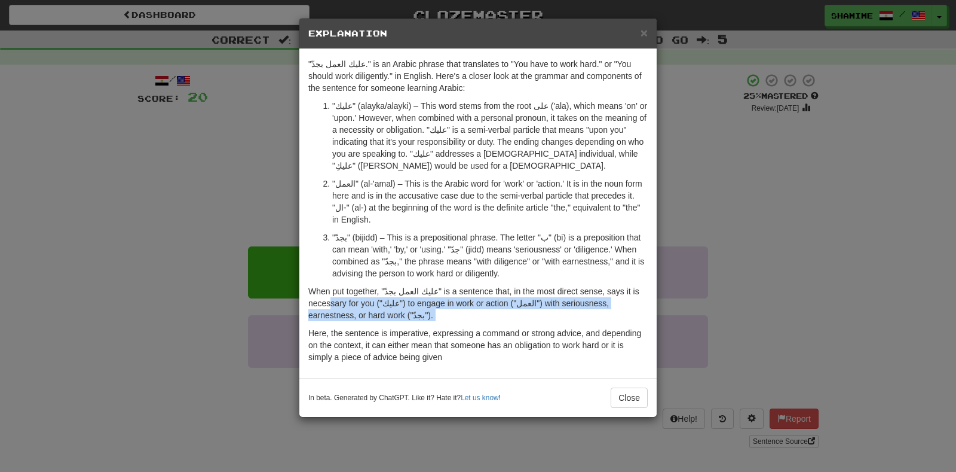
click at [423, 324] on div ""عليك العمل بجدّ." is an Arabic phrase that translates to "You have to work har…" at bounding box center [477, 213] width 357 height 329
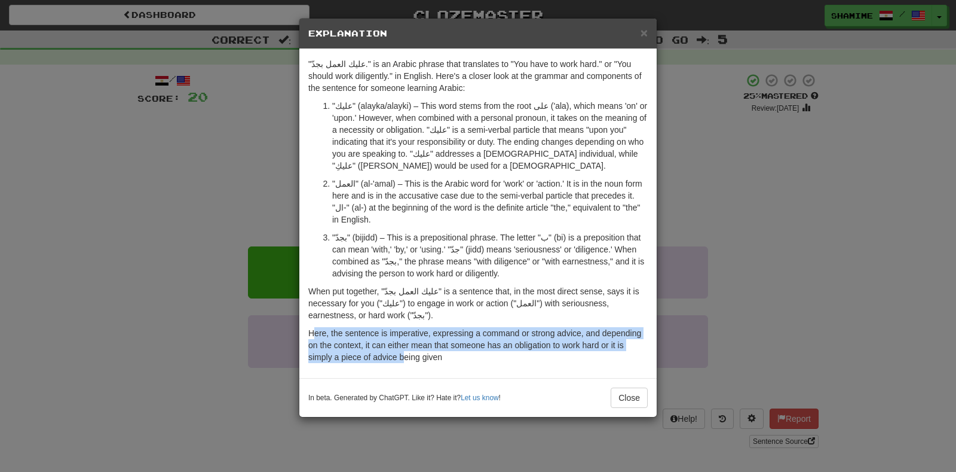
drag, startPoint x: 313, startPoint y: 332, endPoint x: 405, endPoint y: 356, distance: 94.9
click at [405, 356] on p "Here, the sentence is imperative, expressing a command or strong advice, and de…" at bounding box center [477, 345] width 339 height 36
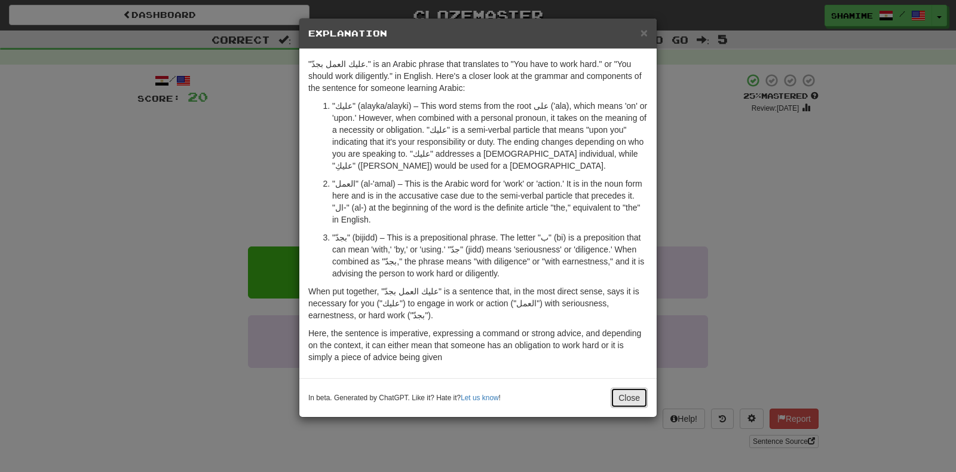
click at [626, 396] on button "Close" at bounding box center [629, 397] width 37 height 20
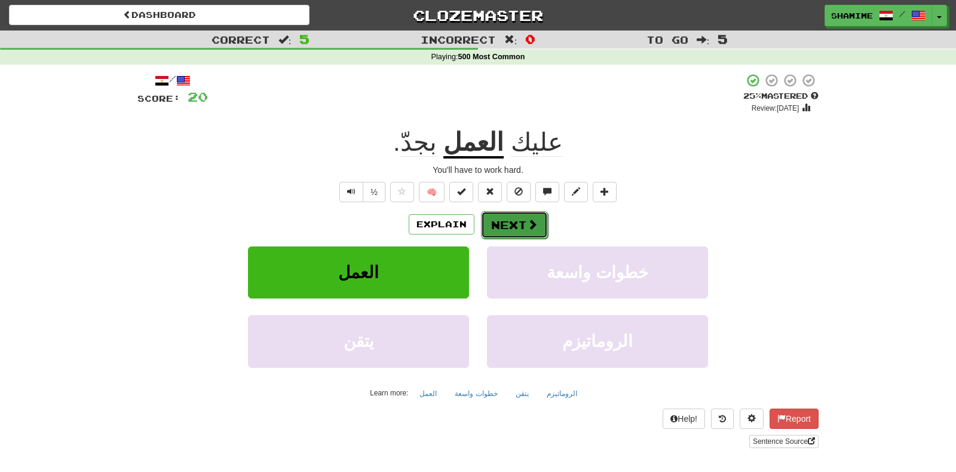
click at [527, 221] on span at bounding box center [532, 224] width 11 height 11
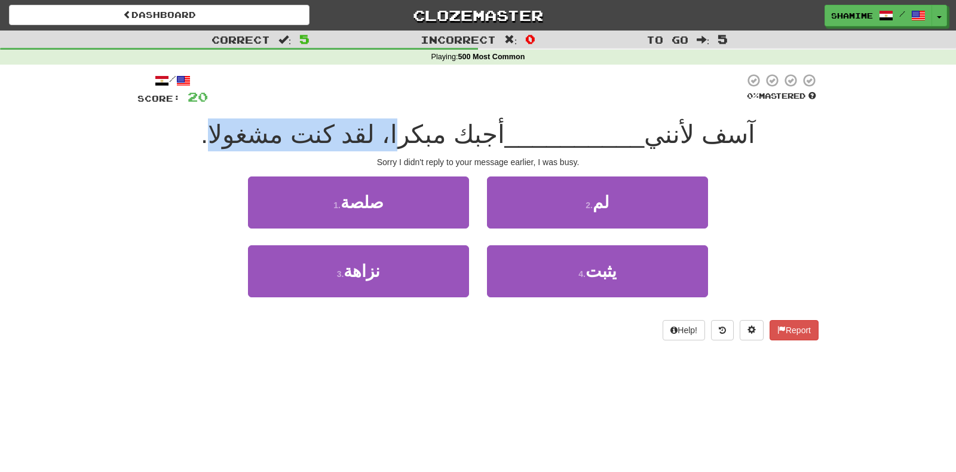
drag, startPoint x: 261, startPoint y: 135, endPoint x: 410, endPoint y: 142, distance: 149.0
click at [410, 142] on span "أجبك مبكرا، لقد كنت مشغولا." at bounding box center [353, 134] width 304 height 28
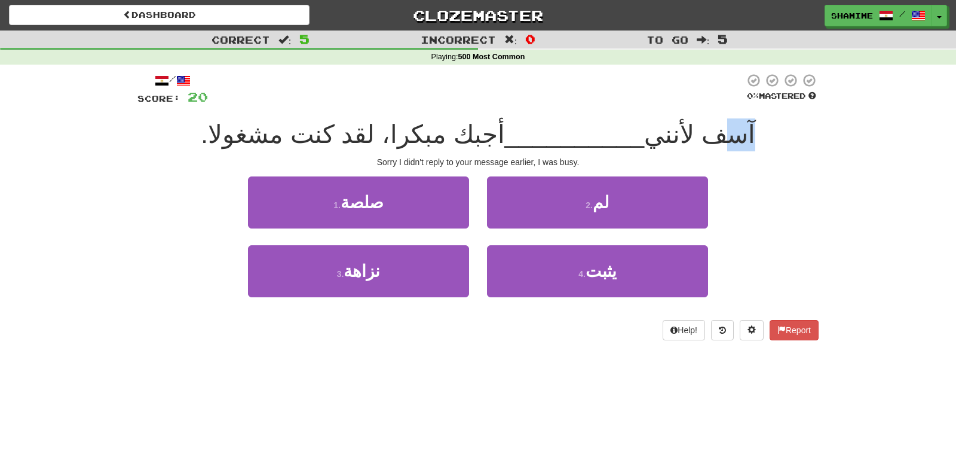
drag, startPoint x: 714, startPoint y: 145, endPoint x: 683, endPoint y: 143, distance: 30.5
click at [683, 143] on div "آسف لأنني __________ أجبك مبكرا، لقد كنت مشغولا." at bounding box center [477, 134] width 681 height 33
click at [683, 143] on span "آسف لأنني" at bounding box center [699, 134] width 111 height 28
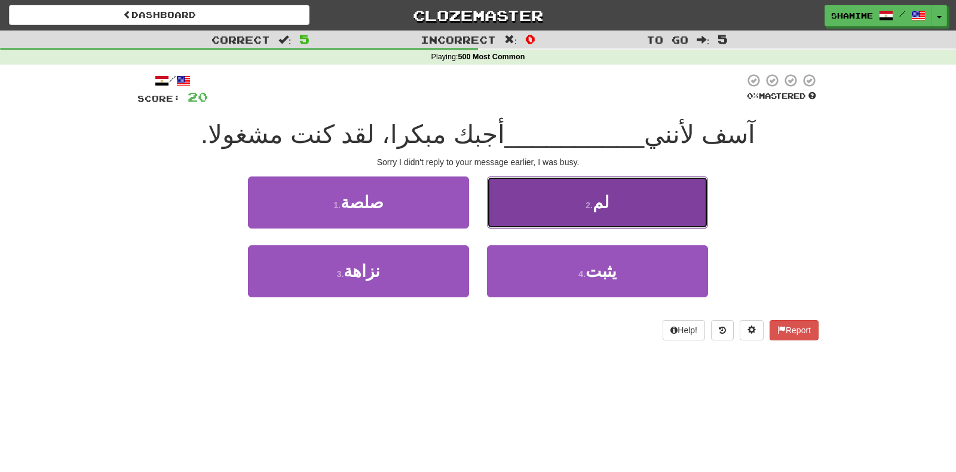
click at [530, 202] on button "2 . لم" at bounding box center [597, 202] width 221 height 52
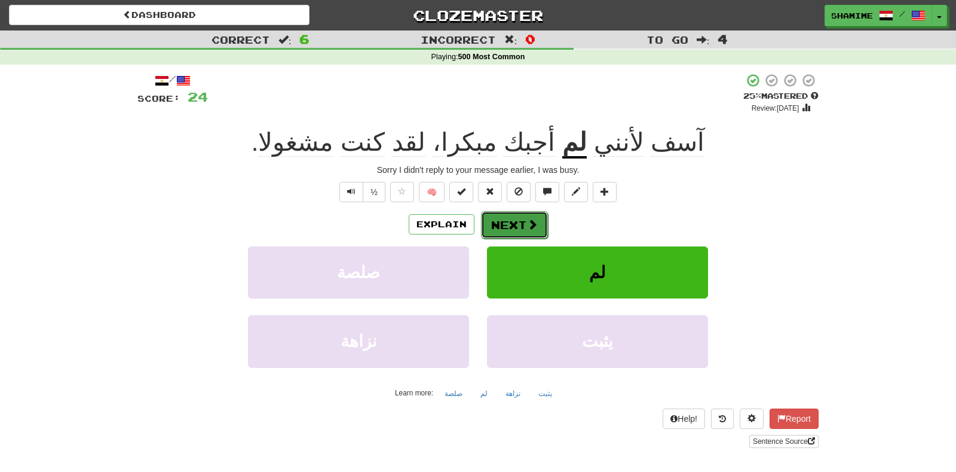
click at [522, 227] on button "Next" at bounding box center [514, 224] width 67 height 27
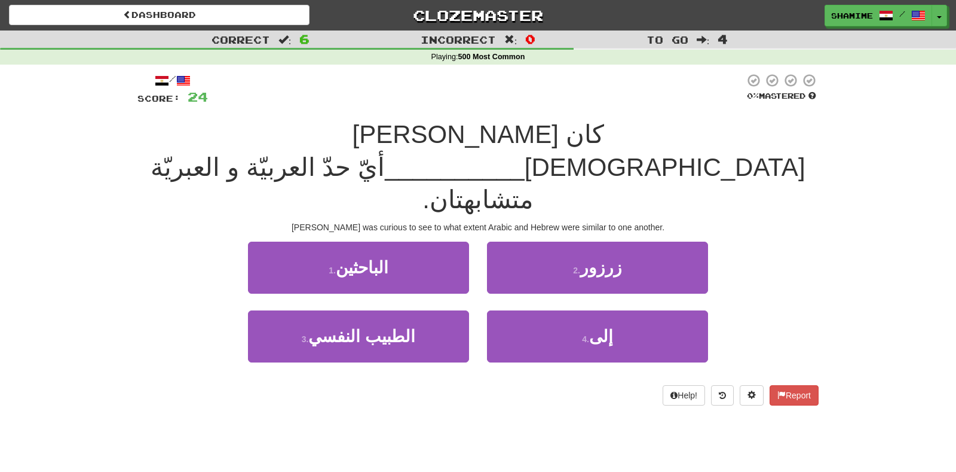
click at [329, 221] on div "Sami was curious to see to what extent Arabic and Hebrew were similar to one an…" at bounding box center [477, 227] width 681 height 12
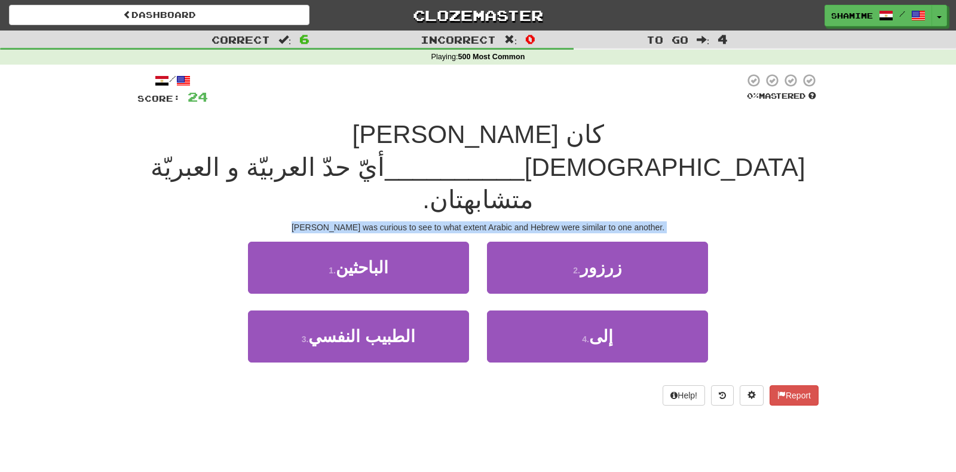
click at [329, 221] on div "Sami was curious to see to what extent Arabic and Hebrew were similar to one an…" at bounding box center [477, 227] width 681 height 12
click at [363, 221] on div "Sami was curious to see to what extent Arabic and Hebrew were similar to one an…" at bounding box center [477, 227] width 681 height 12
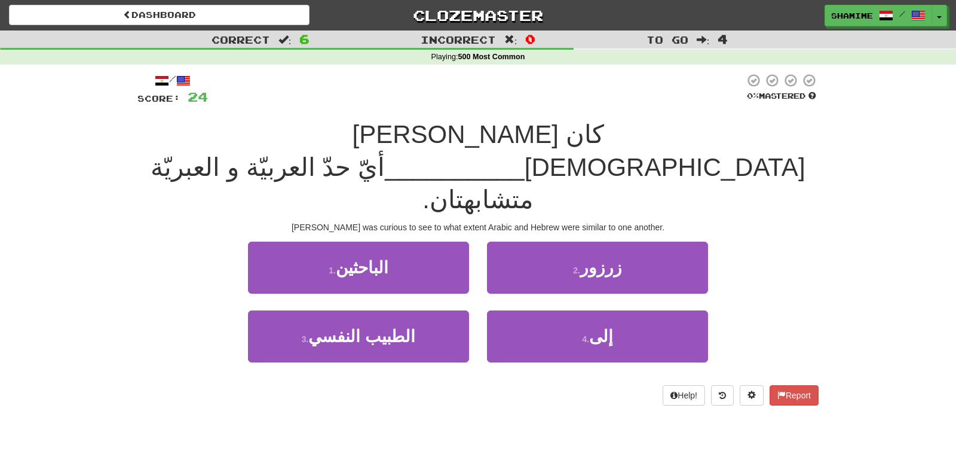
drag, startPoint x: 322, startPoint y: 160, endPoint x: 452, endPoint y: 158, distance: 129.7
click at [452, 221] on div "Sami was curious to see to what extent Arabic and Hebrew were similar to one an…" at bounding box center [477, 227] width 681 height 12
drag, startPoint x: 498, startPoint y: 157, endPoint x: 618, endPoint y: 158, distance: 120.1
click at [618, 221] on div "Sami was curious to see to what extent Arabic and Hebrew were similar to one an…" at bounding box center [477, 227] width 681 height 12
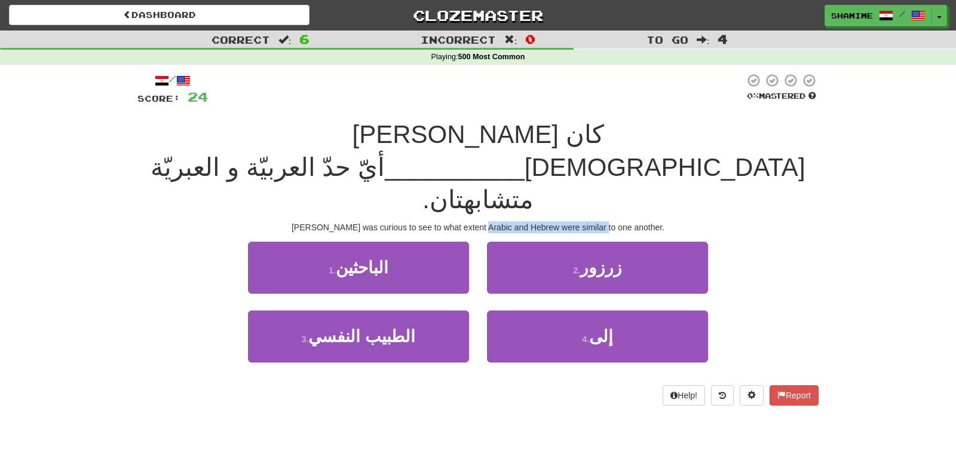
click at [618, 221] on div "Sami was curious to see to what extent Arabic and Hebrew were similar to one an…" at bounding box center [477, 227] width 681 height 12
drag, startPoint x: 633, startPoint y: 159, endPoint x: 682, endPoint y: 159, distance: 49.0
click at [681, 221] on div "Sami was curious to see to what extent Arabic and Hebrew were similar to one an…" at bounding box center [477, 227] width 681 height 12
click at [682, 221] on div "Sami was curious to see to what extent Arabic and Hebrew were similar to one an…" at bounding box center [477, 227] width 681 height 12
drag, startPoint x: 252, startPoint y: 140, endPoint x: 235, endPoint y: 140, distance: 16.7
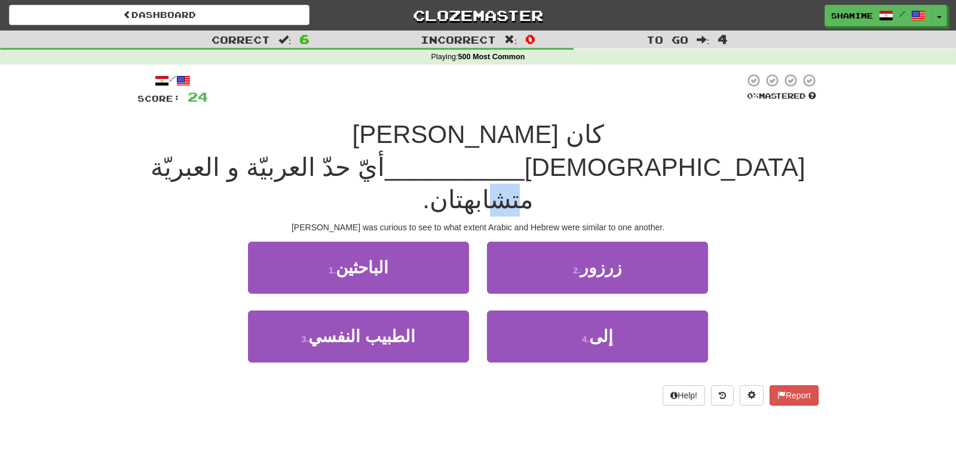
click at [235, 153] on span "أيّ حدّ العربيّة و العبريّة متشابهتان." at bounding box center [342, 183] width 382 height 61
drag, startPoint x: 264, startPoint y: 140, endPoint x: 305, endPoint y: 140, distance: 40.6
click at [305, 153] on span "أيّ حدّ العربيّة و العبريّة متشابهتان." at bounding box center [342, 183] width 382 height 61
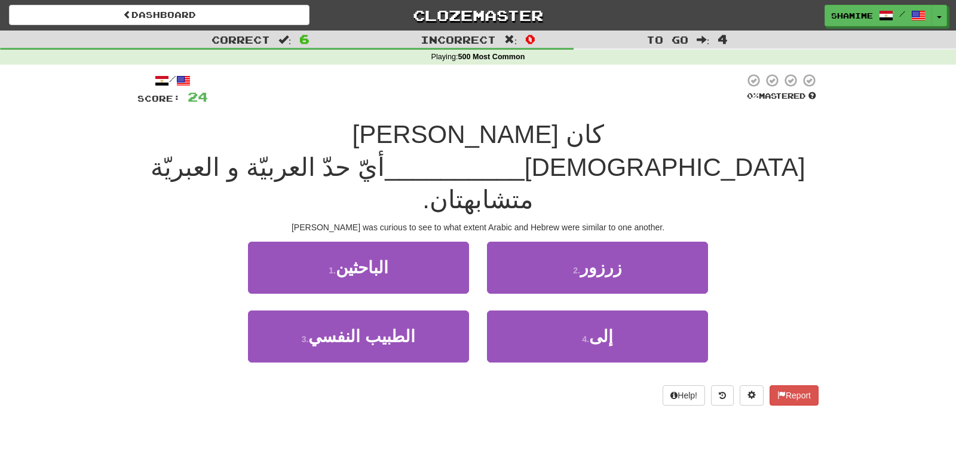
click at [527, 221] on div "Sami was curious to see to what extent Arabic and Hebrew were similar to one an…" at bounding box center [477, 227] width 681 height 12
drag, startPoint x: 262, startPoint y: 137, endPoint x: 300, endPoint y: 137, distance: 37.7
click at [299, 153] on span "أيّ حدّ العربيّة و العبريّة متشابهتان." at bounding box center [342, 183] width 382 height 61
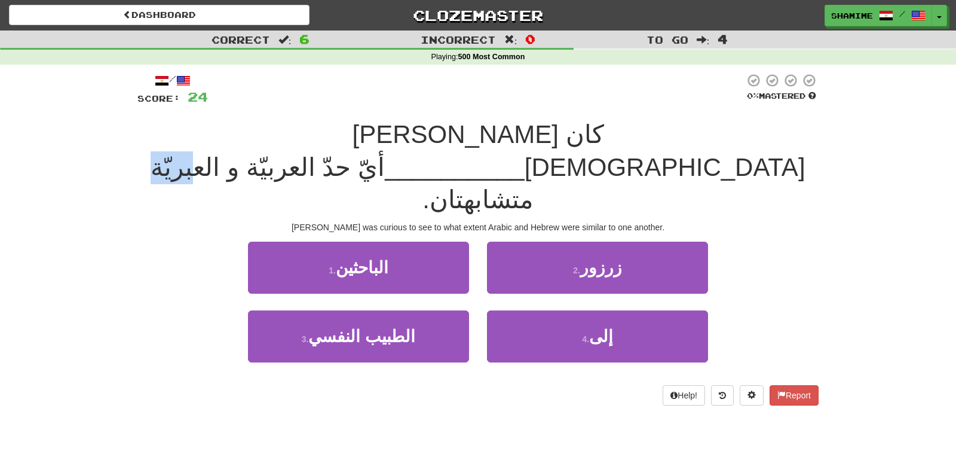
click at [300, 153] on span "أيّ حدّ العربيّة و العبريّة متشابهتان." at bounding box center [342, 183] width 382 height 61
drag, startPoint x: 307, startPoint y: 138, endPoint x: 263, endPoint y: 137, distance: 43.6
click at [263, 153] on span "أيّ حدّ العربيّة و العبريّة متشابهتان." at bounding box center [342, 183] width 382 height 61
drag, startPoint x: 310, startPoint y: 138, endPoint x: 280, endPoint y: 133, distance: 30.3
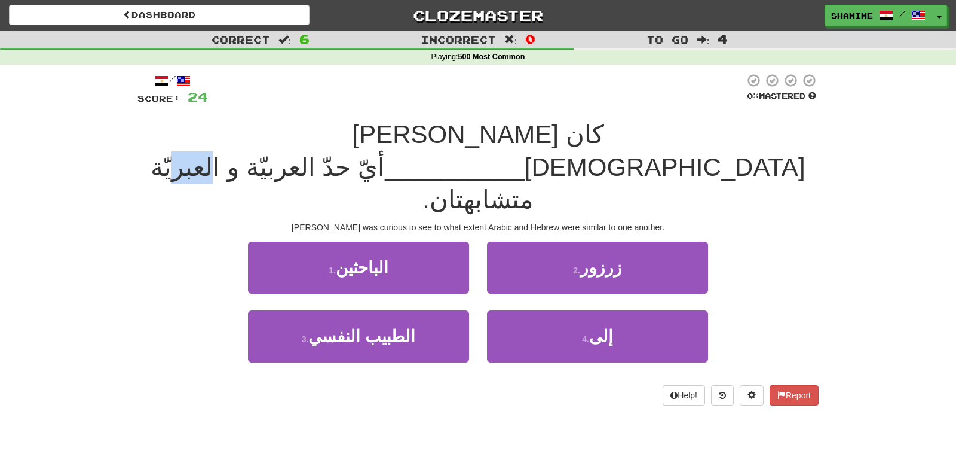
click at [280, 153] on span "أيّ حدّ العربيّة و العبريّة متشابهتان." at bounding box center [342, 183] width 382 height 61
drag, startPoint x: 291, startPoint y: 143, endPoint x: 238, endPoint y: 139, distance: 52.8
click at [238, 153] on span "أيّ حدّ العربيّة و العبريّة متشابهتان." at bounding box center [342, 183] width 382 height 61
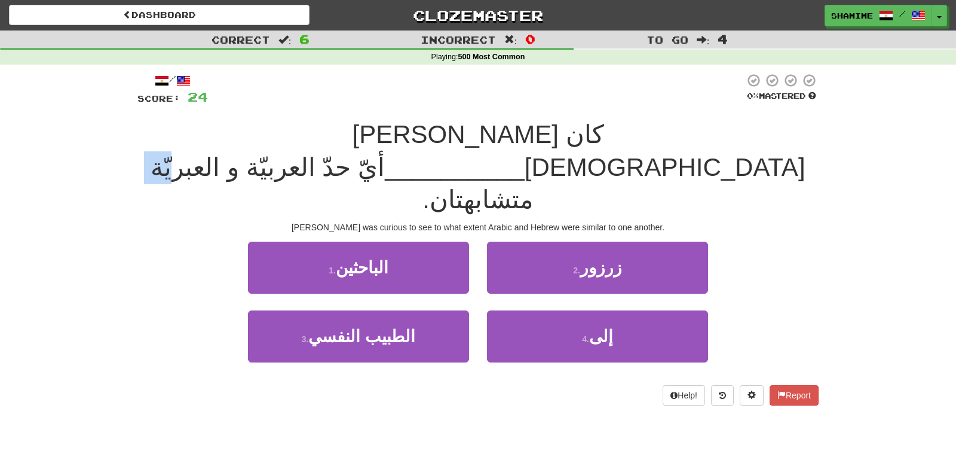
drag, startPoint x: 258, startPoint y: 139, endPoint x: 298, endPoint y: 144, distance: 41.0
click at [298, 153] on span "أيّ حدّ العربيّة و العبريّة متشابهتان." at bounding box center [342, 183] width 382 height 61
click at [307, 153] on span "أيّ حدّ العربيّة و العبريّة متشابهتان." at bounding box center [342, 183] width 382 height 61
drag, startPoint x: 316, startPoint y: 136, endPoint x: 259, endPoint y: 128, distance: 57.3
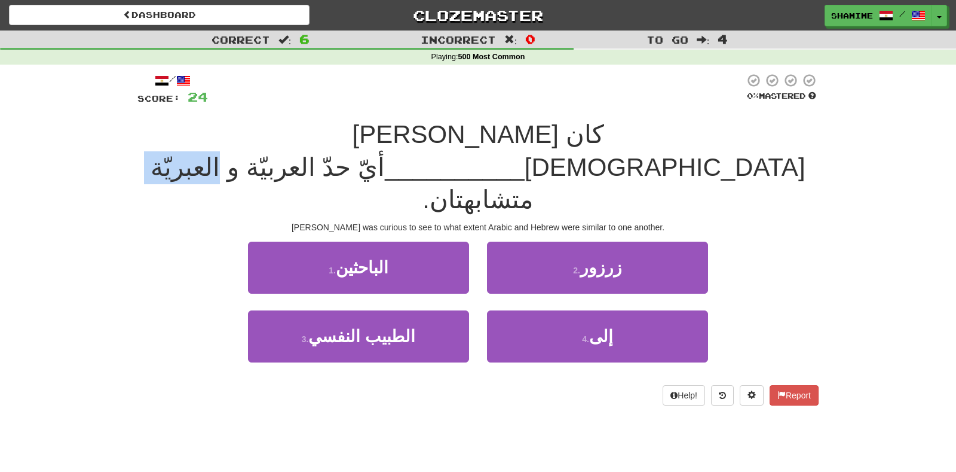
click at [259, 153] on span "أيّ حدّ العربيّة و العبريّة متشابهتان." at bounding box center [342, 183] width 382 height 61
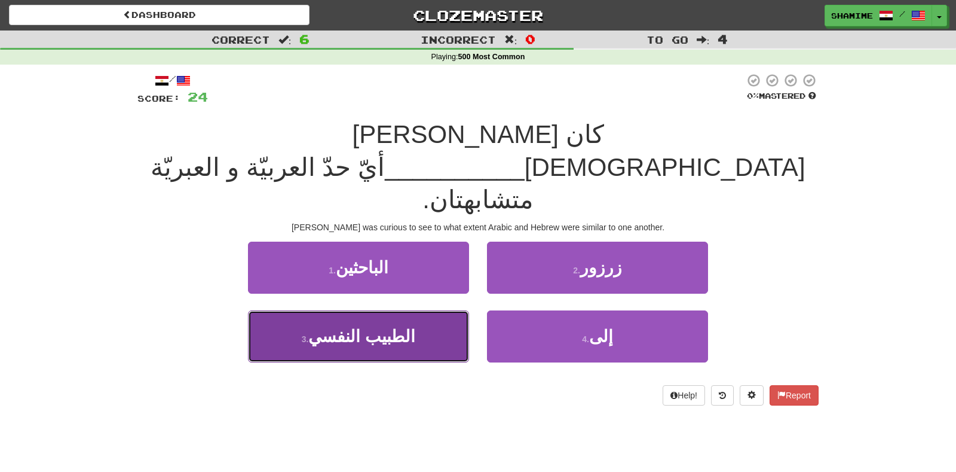
click at [426, 310] on button "3 . الطبيب النفسي" at bounding box center [358, 336] width 221 height 52
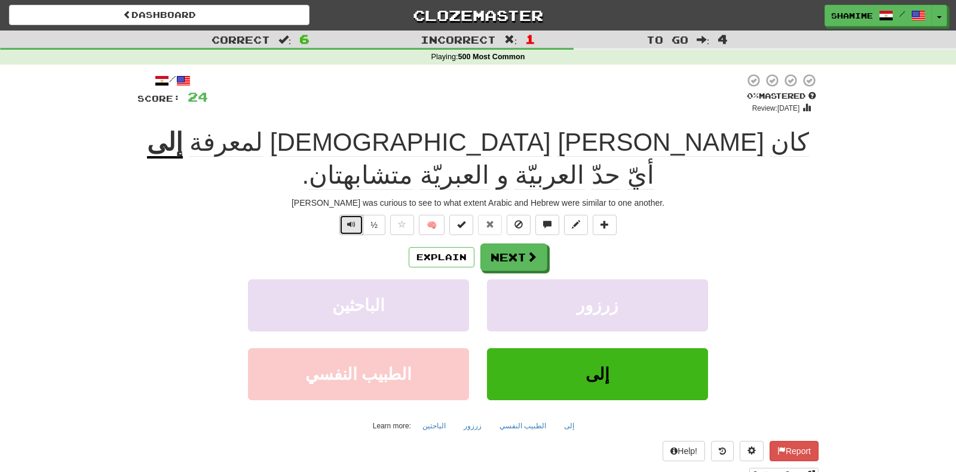
click at [359, 215] on button "Text-to-speech controls" at bounding box center [351, 225] width 24 height 20
click at [433, 247] on button "Explain" at bounding box center [442, 257] width 66 height 20
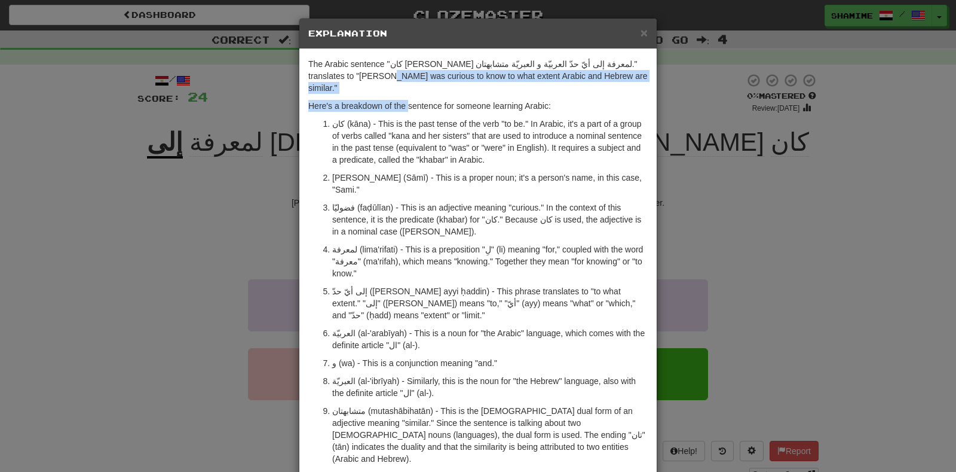
drag, startPoint x: 322, startPoint y: 73, endPoint x: 408, endPoint y: 97, distance: 89.3
click at [408, 97] on div "The Arabic sentence "كان سامي فضوليّا لمعرفة إلى أيّ حدّ العربيّة و العبريّة مت…" at bounding box center [477, 297] width 357 height 496
click at [408, 100] on p "Here's a breakdown of the sentence for someone learning Arabic:" at bounding box center [477, 106] width 339 height 12
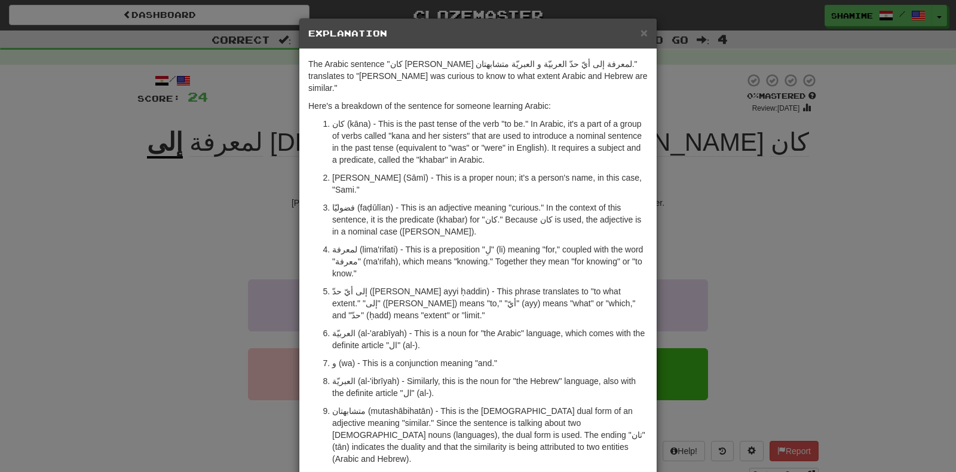
drag, startPoint x: 336, startPoint y: 80, endPoint x: 405, endPoint y: 120, distance: 79.2
click at [405, 120] on div "The Arabic sentence "كان سامي فضوليّا لمعرفة إلى أيّ حدّ العربيّة و العبريّة مت…" at bounding box center [477, 297] width 357 height 496
click at [405, 120] on p "كان (kāna) - This is the past tense of the verb "to be." In Arabic, it's a part…" at bounding box center [490, 142] width 316 height 48
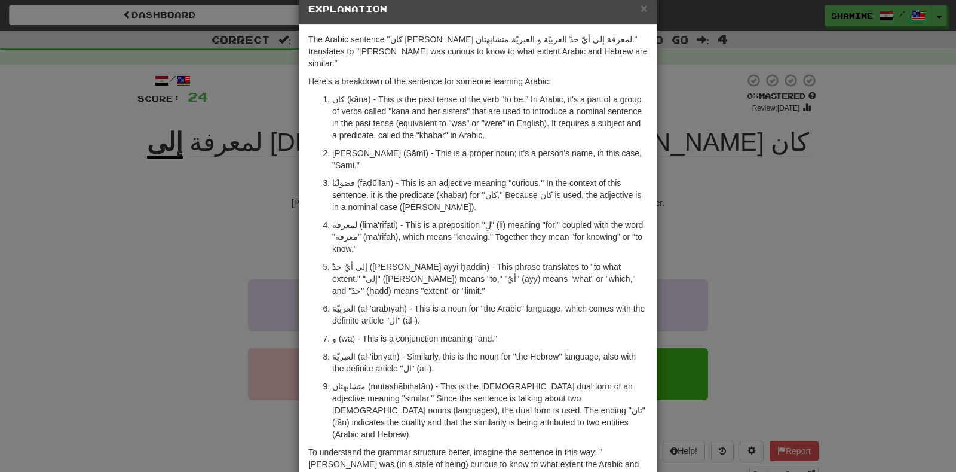
scroll to position [32, 0]
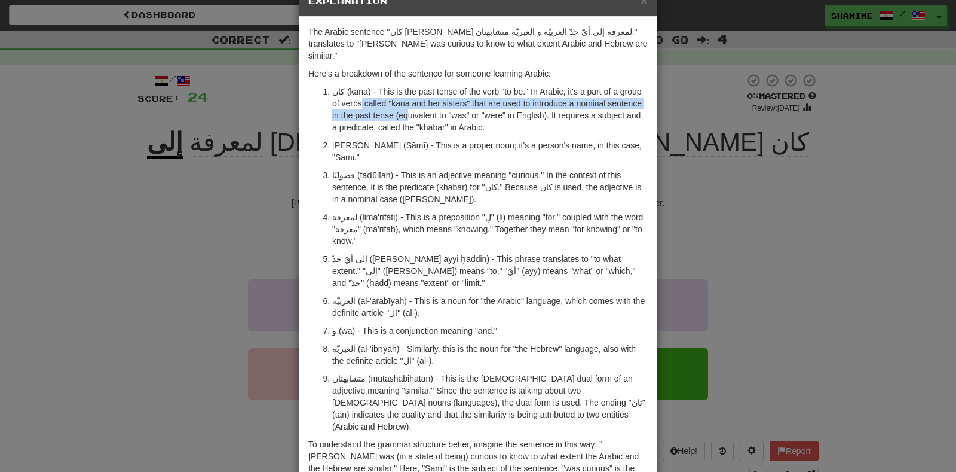
drag, startPoint x: 363, startPoint y: 86, endPoint x: 447, endPoint y: 112, distance: 88.1
click at [447, 112] on p "كان (kāna) - This is the past tense of the verb "to be." In Arabic, it's a part…" at bounding box center [490, 109] width 316 height 48
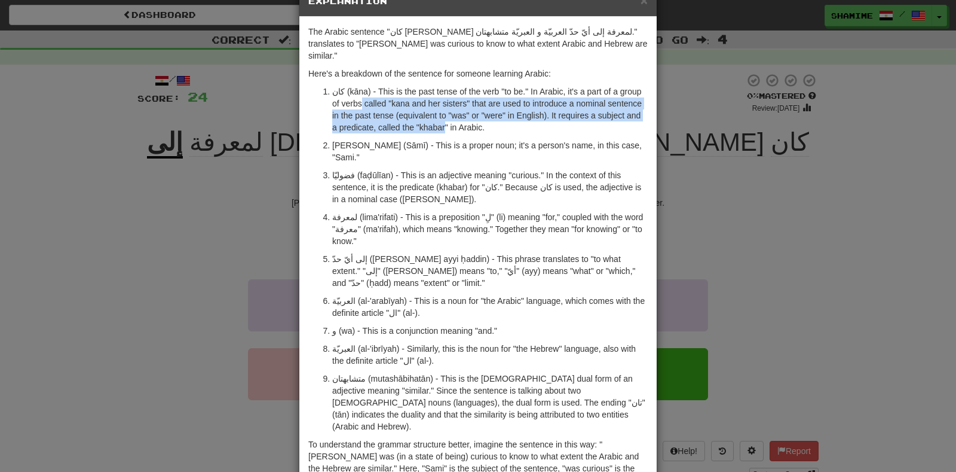
click at [447, 112] on p "كان (kāna) - This is the past tense of the verb "to be." In Arabic, it's a part…" at bounding box center [490, 109] width 316 height 48
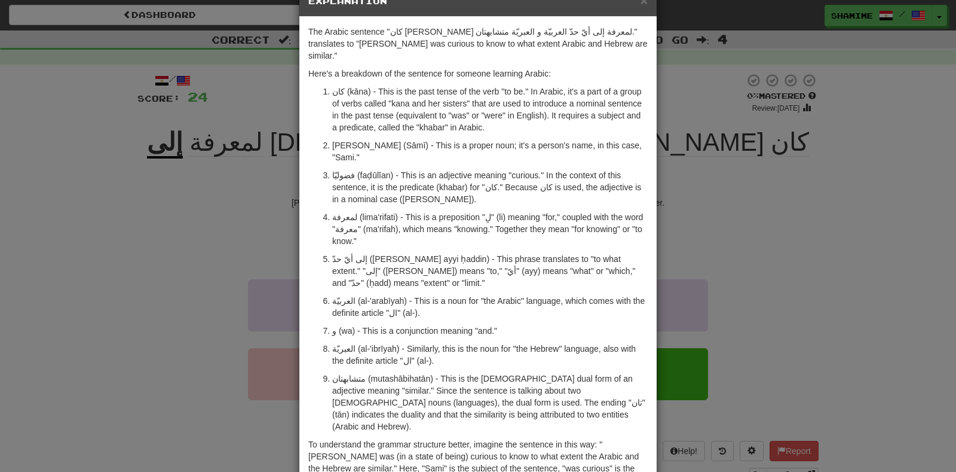
scroll to position [69, 0]
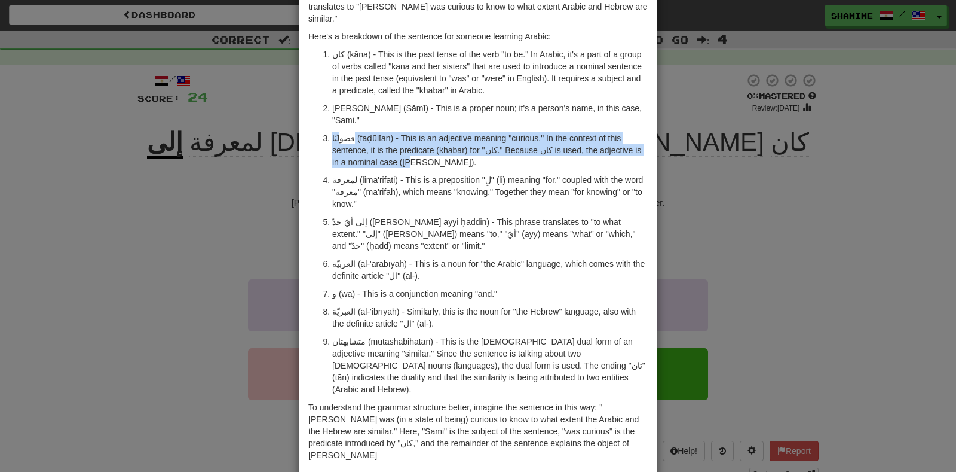
drag, startPoint x: 339, startPoint y: 115, endPoint x: 408, endPoint y: 136, distance: 72.2
click at [408, 136] on p "فضوليّا (faḍūlīan) - This is an adjective meaning "curious." In the context of …" at bounding box center [490, 150] width 316 height 36
drag, startPoint x: 524, startPoint y: 115, endPoint x: 533, endPoint y: 154, distance: 40.5
click at [533, 154] on ol "كان (kāna) - This is the past tense of the verb "to be." In Arabic, it's a part…" at bounding box center [477, 221] width 339 height 347
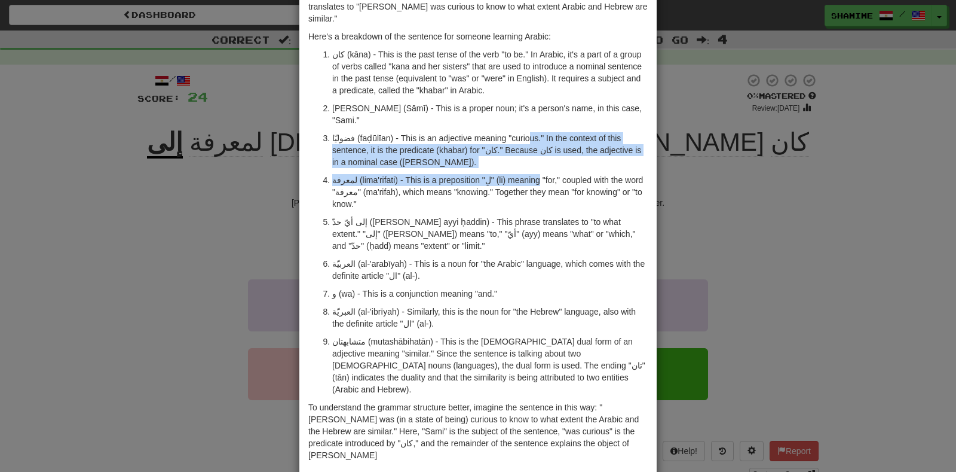
click at [533, 174] on p "لمعرفة (lima'rifati) - This is a preposition "لِ" (li) meaning "for," coupled w…" at bounding box center [490, 192] width 316 height 36
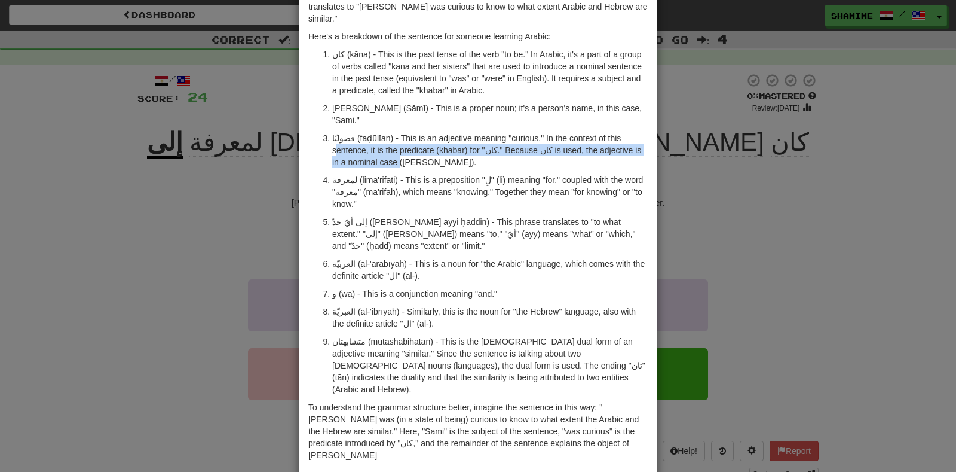
drag, startPoint x: 335, startPoint y: 123, endPoint x: 390, endPoint y: 134, distance: 56.1
click at [390, 134] on p "فضوليّا (faḍūlīan) - This is an adjective meaning "curious." In the context of …" at bounding box center [490, 150] width 316 height 36
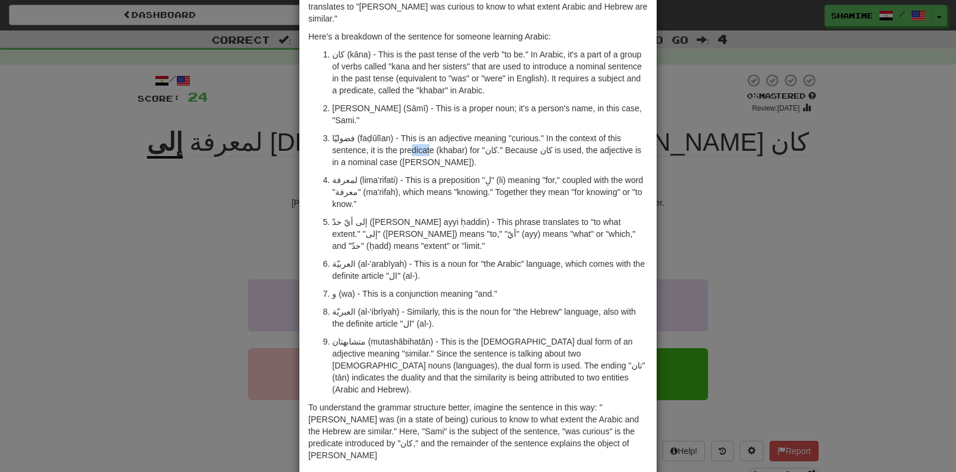
drag, startPoint x: 412, startPoint y: 123, endPoint x: 446, endPoint y: 135, distance: 36.7
click at [446, 135] on p "فضوليّا (faḍūlīan) - This is an adjective meaning "curious." In the context of …" at bounding box center [490, 150] width 316 height 36
drag, startPoint x: 498, startPoint y: 117, endPoint x: 532, endPoint y: 131, distance: 36.4
click at [532, 132] on p "فضوليّا (faḍūlīan) - This is an adjective meaning "curious." In the context of …" at bounding box center [490, 150] width 316 height 36
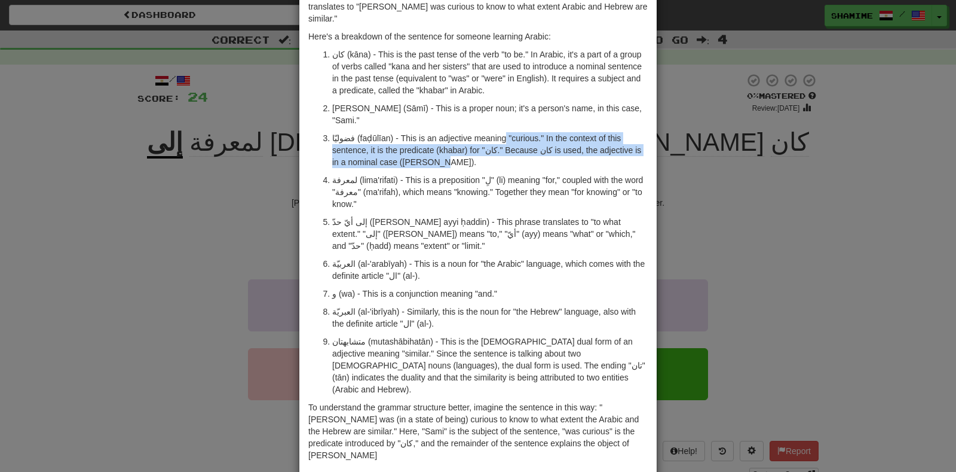
click at [532, 132] on p "فضوليّا (faḍūlīan) - This is an adjective meaning "curious." In the context of …" at bounding box center [490, 150] width 316 height 36
drag, startPoint x: 356, startPoint y: 130, endPoint x: 426, endPoint y: 136, distance: 70.8
click at [426, 136] on p "فضوليّا (faḍūlīan) - This is an adjective meaning "curious." In the context of …" at bounding box center [490, 150] width 316 height 36
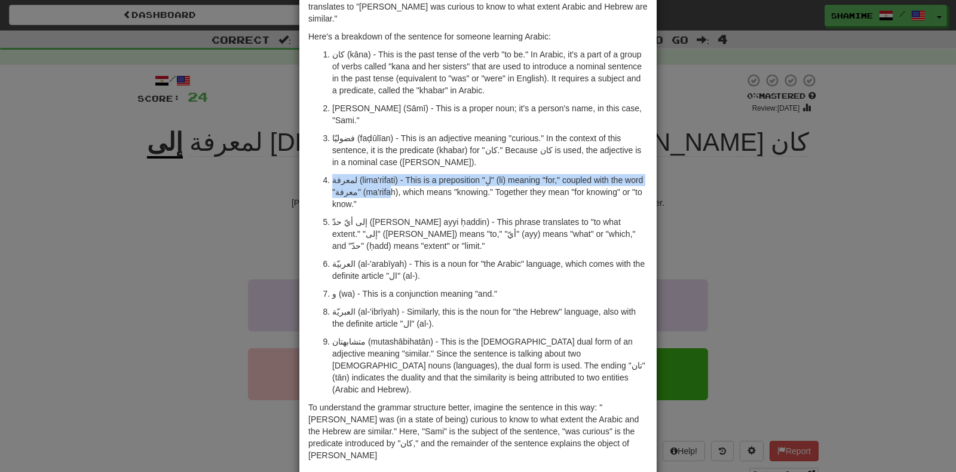
drag, startPoint x: 344, startPoint y: 145, endPoint x: 403, endPoint y: 184, distance: 70.3
click at [403, 184] on ol "كان (kāna) - This is the past tense of the verb "to be." In Arabic, it's a part…" at bounding box center [477, 221] width 339 height 347
click at [403, 184] on p "لمعرفة (lima'rifati) - This is a preposition "لِ" (li) meaning "for," coupled w…" at bounding box center [490, 192] width 316 height 36
drag, startPoint x: 394, startPoint y: 149, endPoint x: 443, endPoint y: 180, distance: 57.5
click at [443, 180] on p "لمعرفة (lima'rifati) - This is a preposition "لِ" (li) meaning "for," coupled w…" at bounding box center [490, 192] width 316 height 36
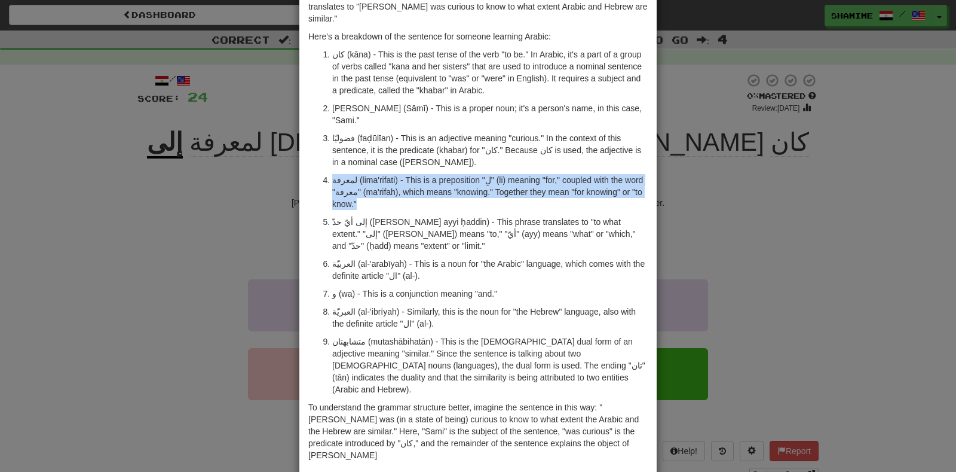
click at [443, 180] on p "لمعرفة (lima'rifati) - This is a preposition "لِ" (li) meaning "for," coupled w…" at bounding box center [490, 192] width 316 height 36
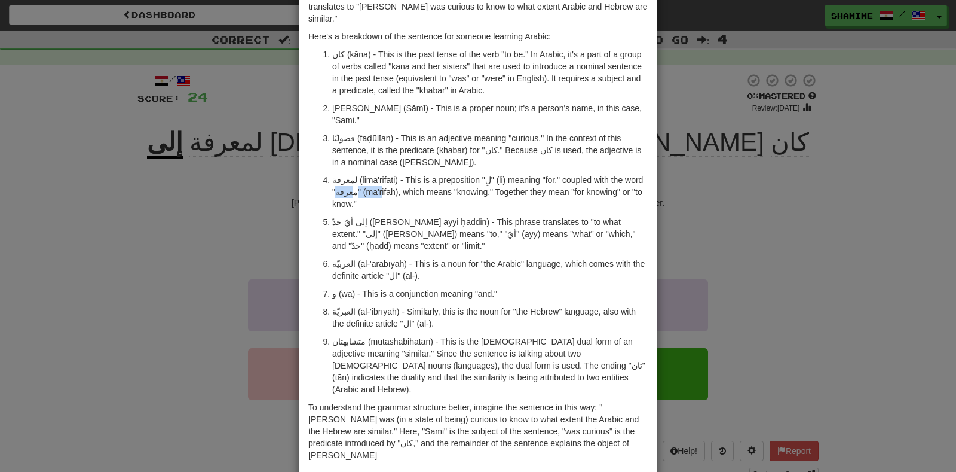
drag, startPoint x: 348, startPoint y: 167, endPoint x: 399, endPoint y: 174, distance: 50.6
click at [399, 174] on p "لمعرفة (lima'rifati) - This is a preposition "لِ" (li) meaning "for," coupled w…" at bounding box center [490, 192] width 316 height 36
drag, startPoint x: 338, startPoint y: 194, endPoint x: 363, endPoint y: 201, distance: 26.3
click at [363, 216] on p "إلى أيّ حدّ (ilā ayyi ḥaddin) - This phrase translates to "to what extent." "إل…" at bounding box center [490, 234] width 316 height 36
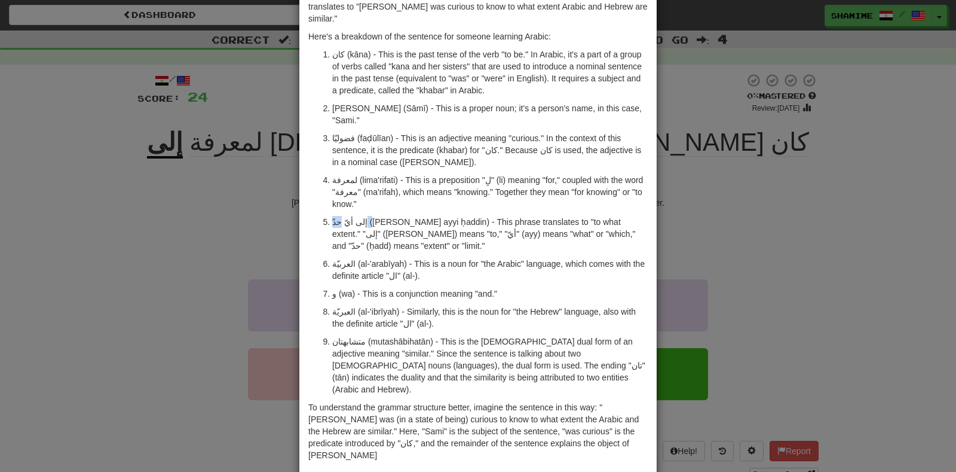
click at [363, 216] on p "إلى أيّ حدّ (ilā ayyi ḥaddin) - This phrase translates to "to what extent." "إل…" at bounding box center [490, 234] width 316 height 36
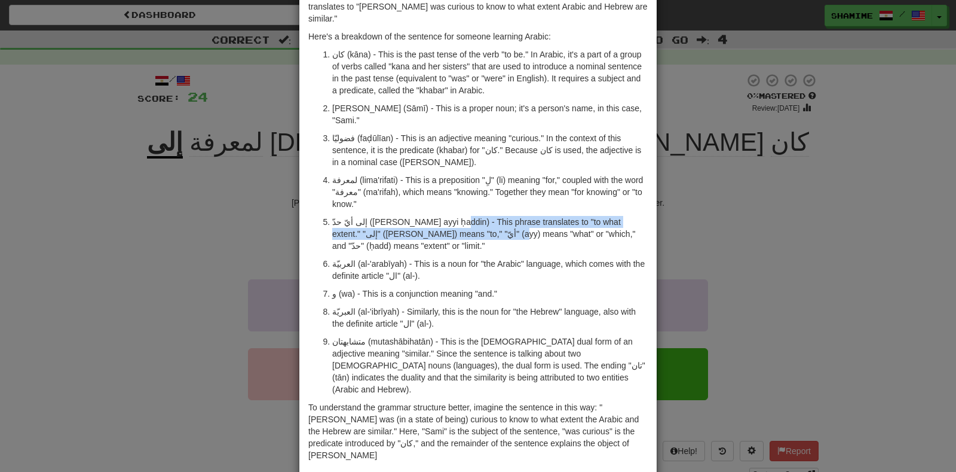
drag, startPoint x: 436, startPoint y: 198, endPoint x: 459, endPoint y: 215, distance: 28.6
click at [459, 215] on ol "كان (kāna) - This is the past tense of the verb "to be." In Arabic, it's a part…" at bounding box center [477, 221] width 339 height 347
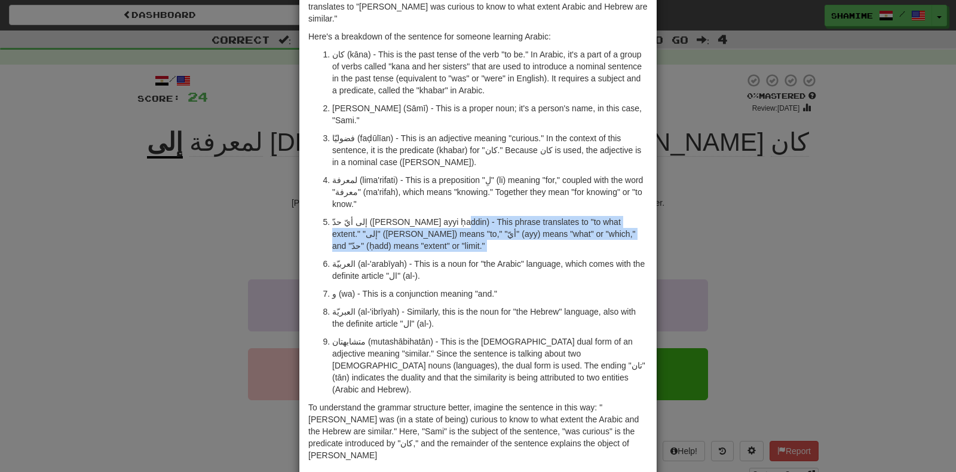
click at [459, 215] on ol "كان (kāna) - This is the past tense of the verb "to be." In Arabic, it's a part…" at bounding box center [477, 221] width 339 height 347
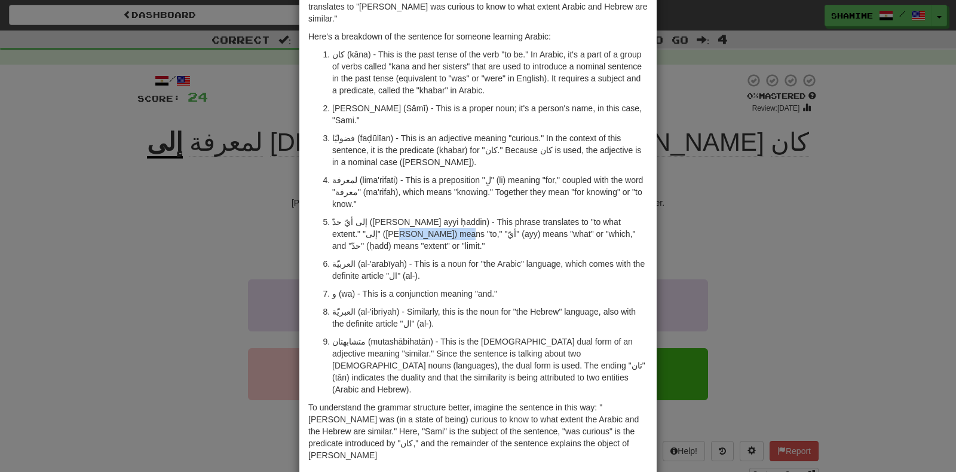
drag, startPoint x: 338, startPoint y: 209, endPoint x: 400, endPoint y: 215, distance: 61.8
click at [400, 215] on ol "كان (kāna) - This is the past tense of the verb "to be." In Arabic, it's a part…" at bounding box center [477, 221] width 339 height 347
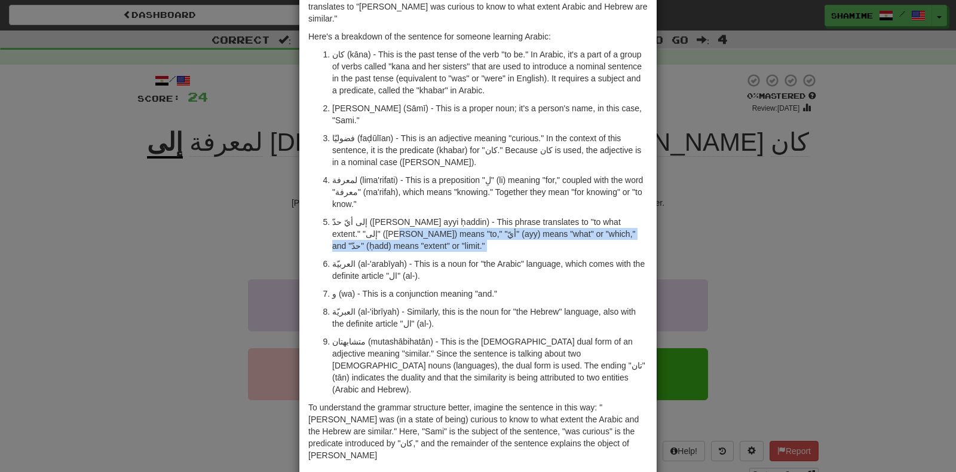
click at [400, 215] on ol "كان (kāna) - This is the past tense of the verb "to be." In Arabic, it's a part…" at bounding box center [477, 221] width 339 height 347
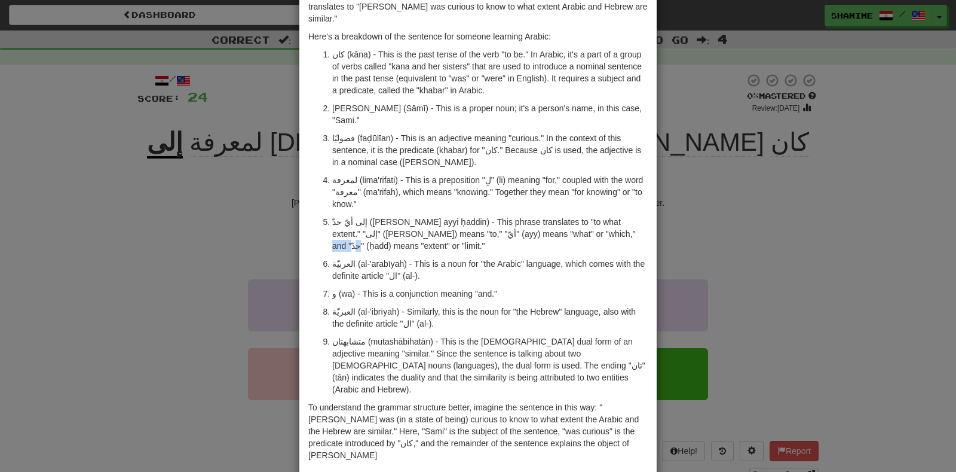
drag, startPoint x: 559, startPoint y: 206, endPoint x: 592, endPoint y: 207, distance: 32.3
click at [592, 216] on p "إلى أيّ حدّ (ilā ayyi ḥaddin) - This phrase translates to "to what extent." "إل…" at bounding box center [490, 234] width 316 height 36
drag, startPoint x: 387, startPoint y: 197, endPoint x: 424, endPoint y: 198, distance: 37.7
click at [424, 216] on p "إلى أيّ حدّ (ilā ayyi ḥaddin) - This phrase translates to "to what extent." "إل…" at bounding box center [490, 234] width 316 height 36
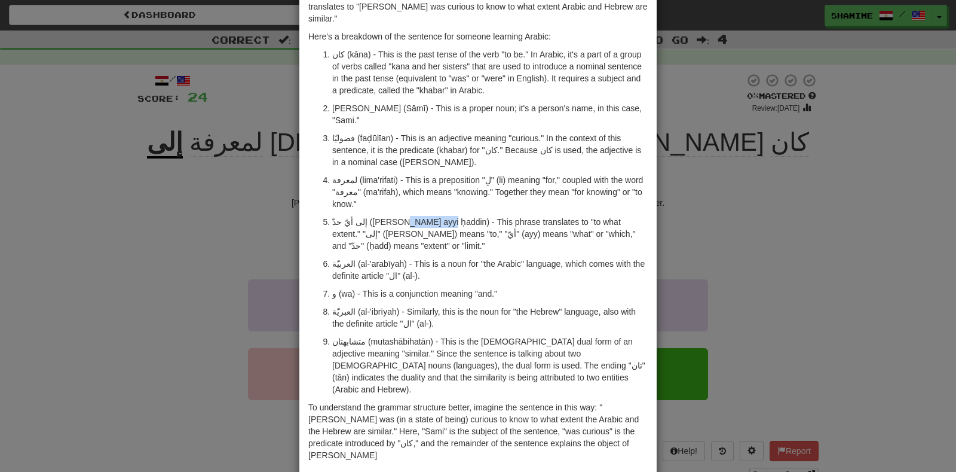
click at [424, 216] on p "إلى أيّ حدّ (ilā ayyi ḥaddin) - This phrase translates to "to what extent." "إل…" at bounding box center [490, 234] width 316 height 36
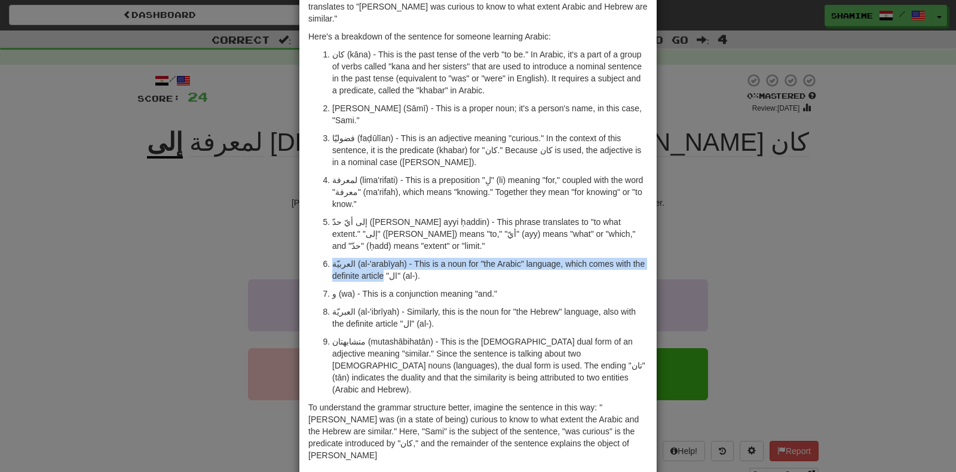
drag, startPoint x: 332, startPoint y: 223, endPoint x: 388, endPoint y: 236, distance: 58.3
click at [388, 258] on p "العربيّة (al-'arabīyah) - This is a noun for "the Arabic" language, which comes…" at bounding box center [490, 270] width 316 height 24
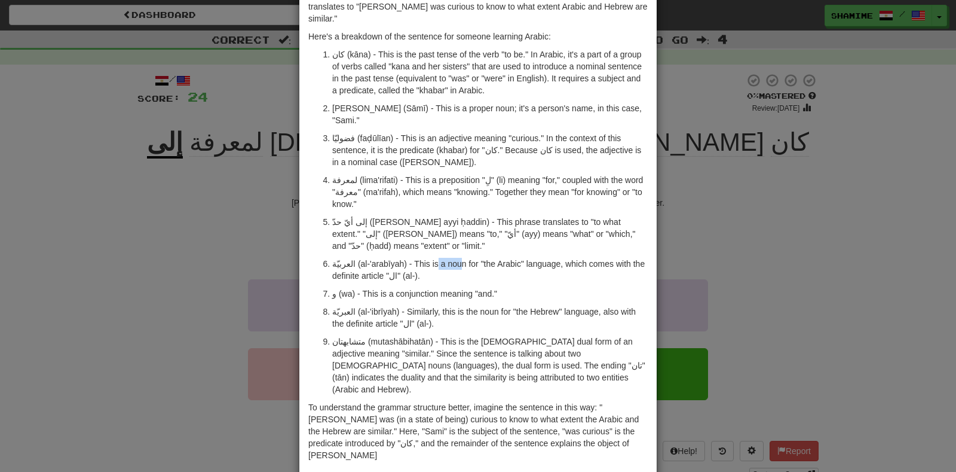
drag, startPoint x: 430, startPoint y: 222, endPoint x: 467, endPoint y: 239, distance: 40.4
click at [467, 258] on p "العربيّة (al-'arabīyah) - This is a noun for "the Arabic" language, which comes…" at bounding box center [490, 270] width 316 height 24
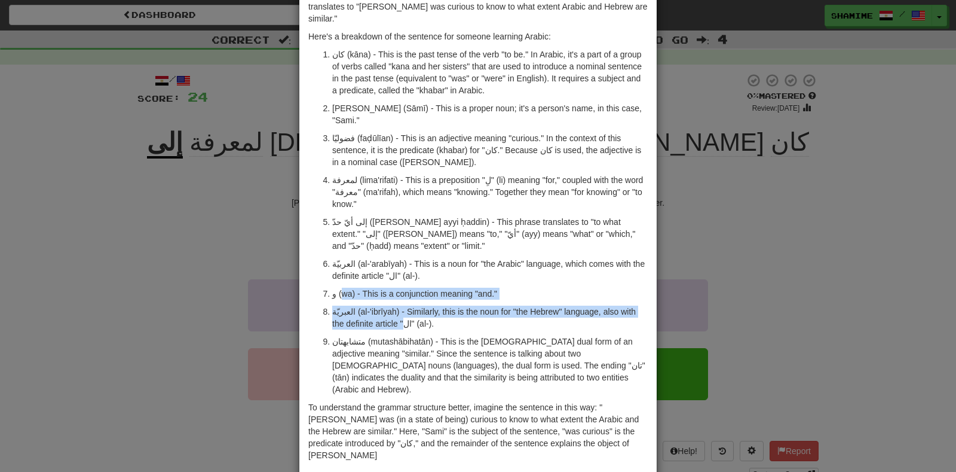
drag, startPoint x: 342, startPoint y: 260, endPoint x: 406, endPoint y: 300, distance: 74.9
click at [406, 300] on ol "كان (kāna) - This is the past tense of the verb "to be." In Arabic, it's a part…" at bounding box center [477, 221] width 339 height 347
click at [406, 335] on p "متشابهتان (mutashābihatān) - This is the female dual form of an adjective meani…" at bounding box center [490, 365] width 316 height 60
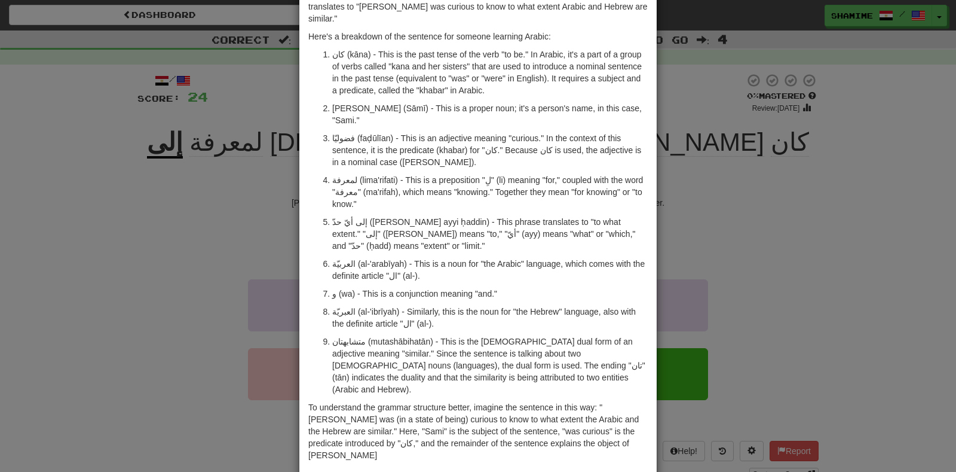
drag, startPoint x: 342, startPoint y: 307, endPoint x: 394, endPoint y: 323, distance: 55.2
click at [394, 335] on p "متشابهتان (mutashābihatān) - This is the female dual form of an adjective meani…" at bounding box center [490, 365] width 316 height 60
drag, startPoint x: 431, startPoint y: 302, endPoint x: 457, endPoint y: 319, distance: 31.5
click at [457, 335] on p "متشابهتان (mutashābihatān) - This is the female dual form of an adjective meani…" at bounding box center [490, 365] width 316 height 60
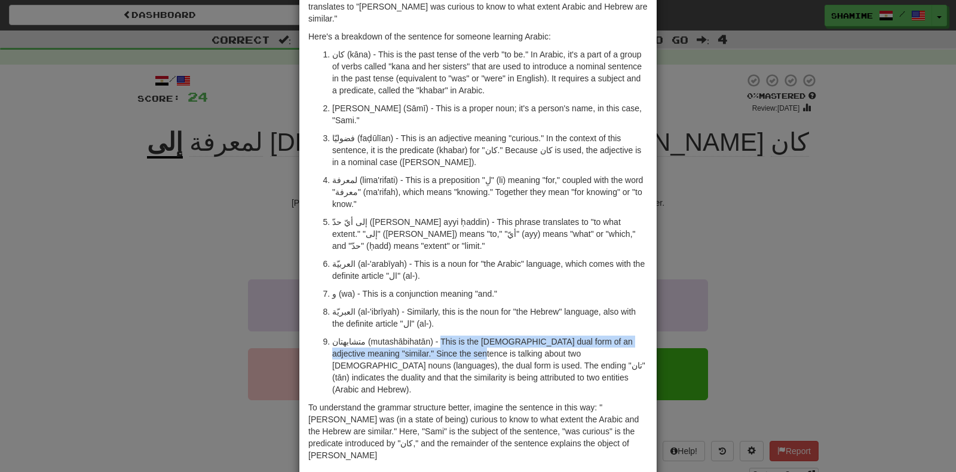
click at [457, 335] on p "متشابهتان (mutashābihatān) - This is the female dual form of an adjective meani…" at bounding box center [490, 365] width 316 height 60
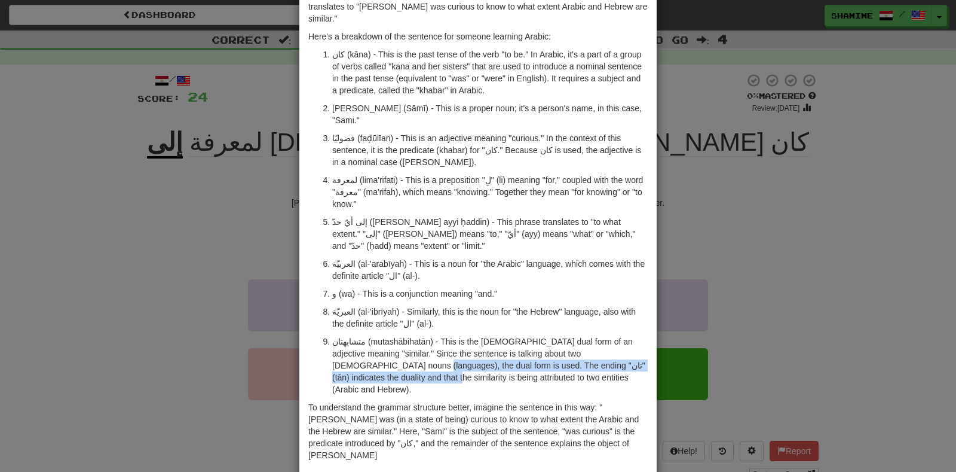
drag, startPoint x: 338, startPoint y: 329, endPoint x: 375, endPoint y: 349, distance: 42.3
click at [375, 349] on div "The Arabic sentence "كان سامي فضوليّا لمعرفة إلى أيّ حدّ العربيّة و العبريّة مت…" at bounding box center [477, 228] width 357 height 496
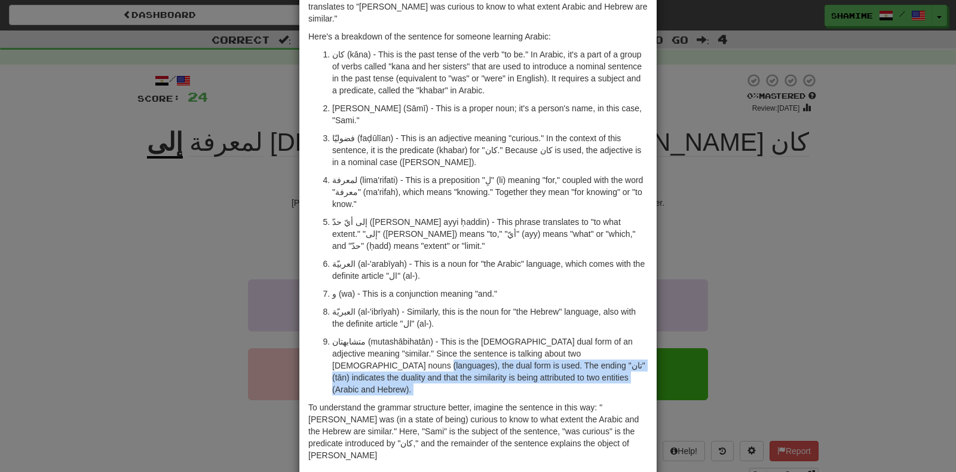
click at [375, 349] on div "The Arabic sentence "كان سامي فضوليّا لمعرفة إلى أيّ حدّ العربيّة و العبريّة مت…" at bounding box center [477, 228] width 357 height 496
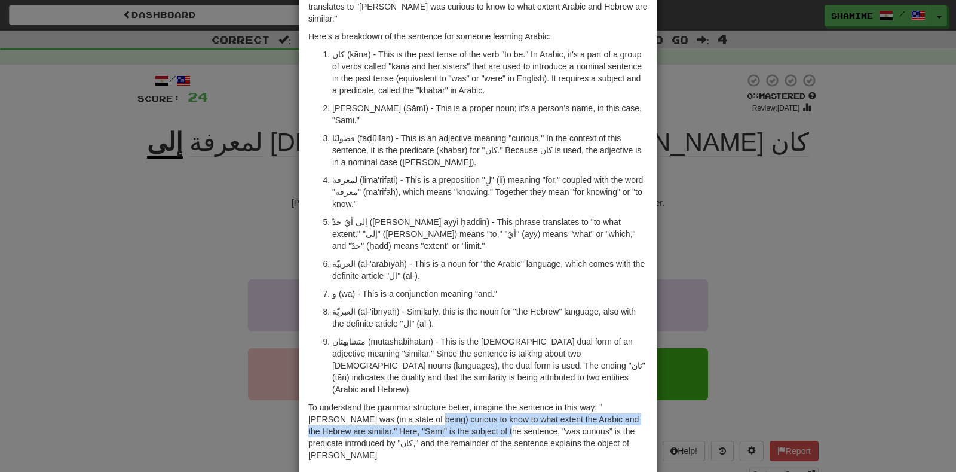
drag, startPoint x: 388, startPoint y: 371, endPoint x: 458, endPoint y: 384, distance: 71.0
click at [458, 401] on p "To understand the grammar structure better, imagine the sentence in this way: "…" at bounding box center [477, 431] width 339 height 60
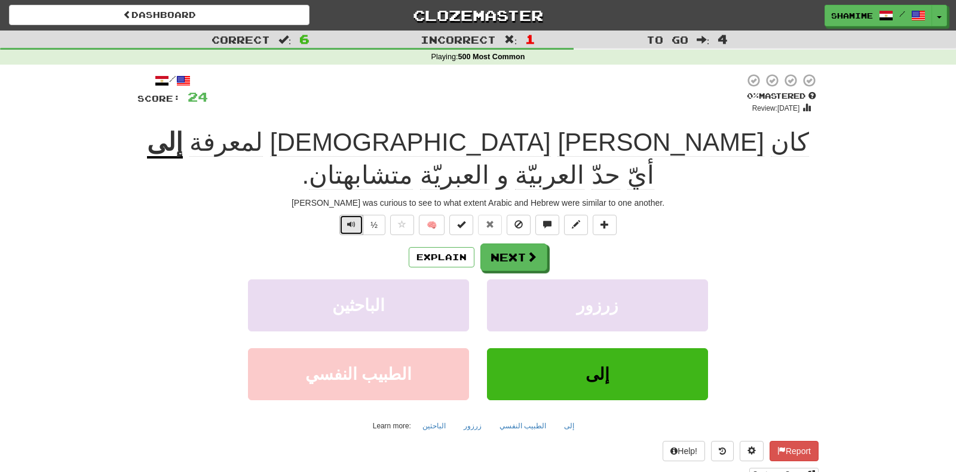
click at [344, 215] on button "Text-to-speech controls" at bounding box center [351, 225] width 24 height 20
click at [522, 244] on button "Next" at bounding box center [514, 257] width 67 height 27
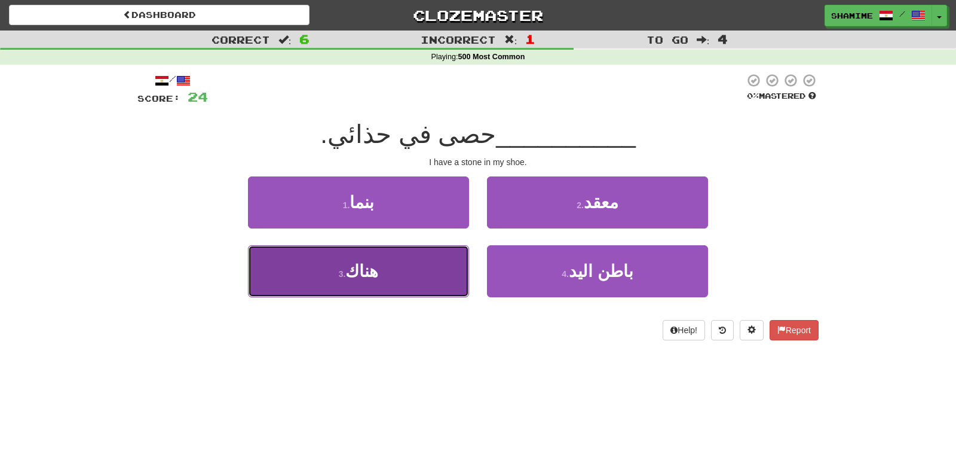
click at [417, 273] on button "3 . هناك" at bounding box center [358, 271] width 221 height 52
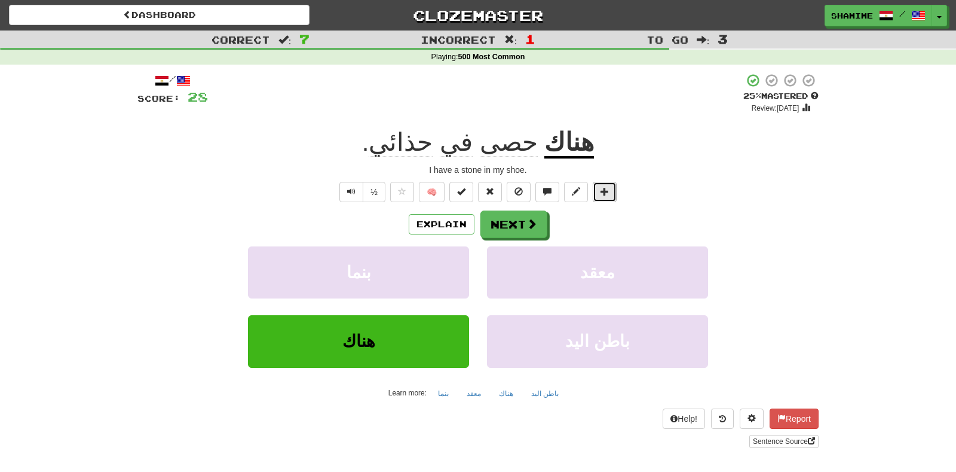
click at [601, 191] on span at bounding box center [605, 191] width 8 height 8
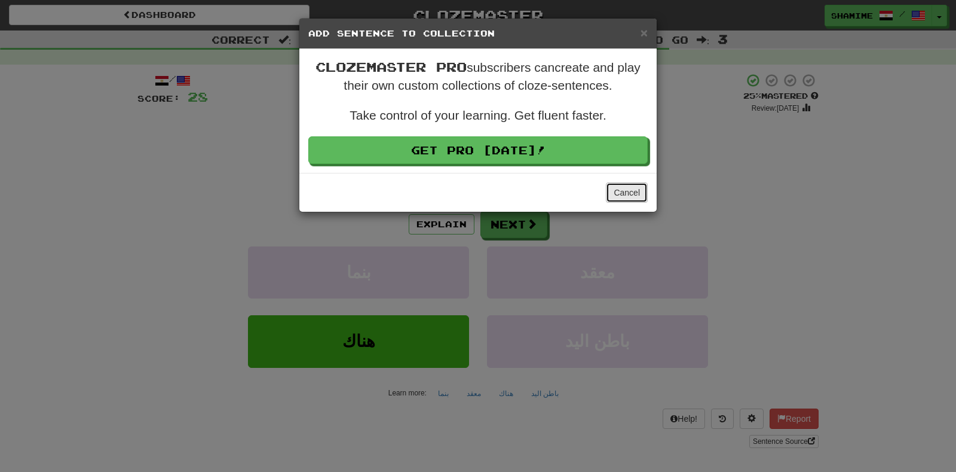
click at [627, 182] on button "Cancel" at bounding box center [627, 192] width 42 height 20
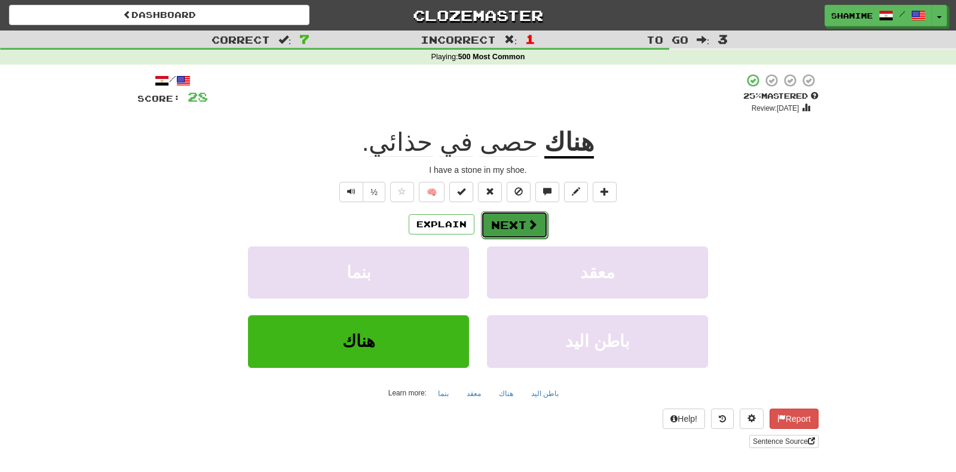
click at [507, 224] on button "Next" at bounding box center [514, 224] width 67 height 27
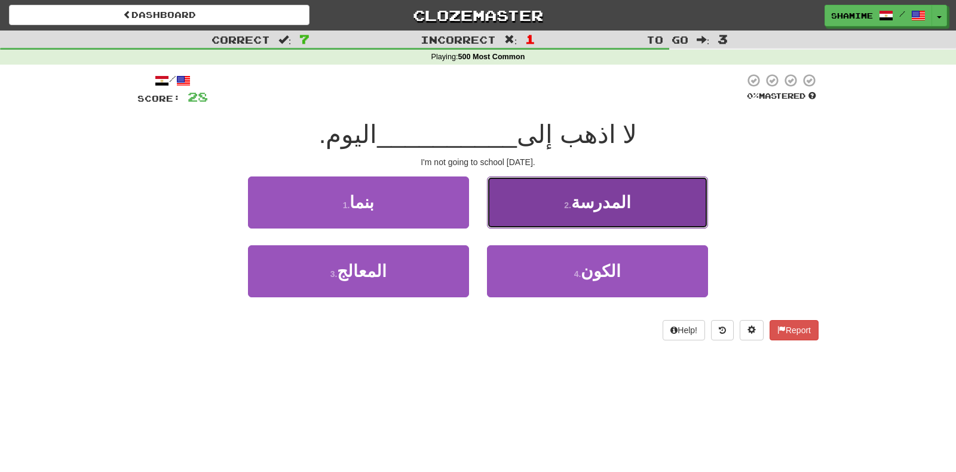
click at [634, 195] on button "2 . المدرسة" at bounding box center [597, 202] width 221 height 52
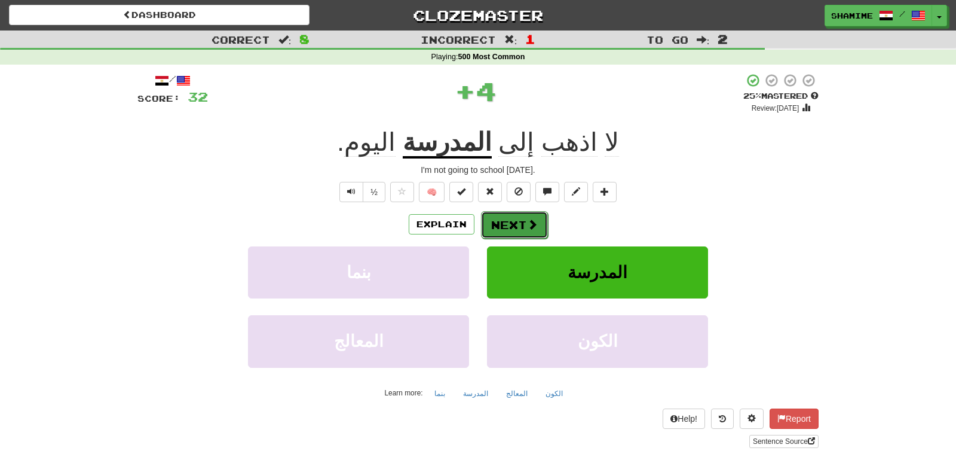
click at [515, 227] on button "Next" at bounding box center [514, 224] width 67 height 27
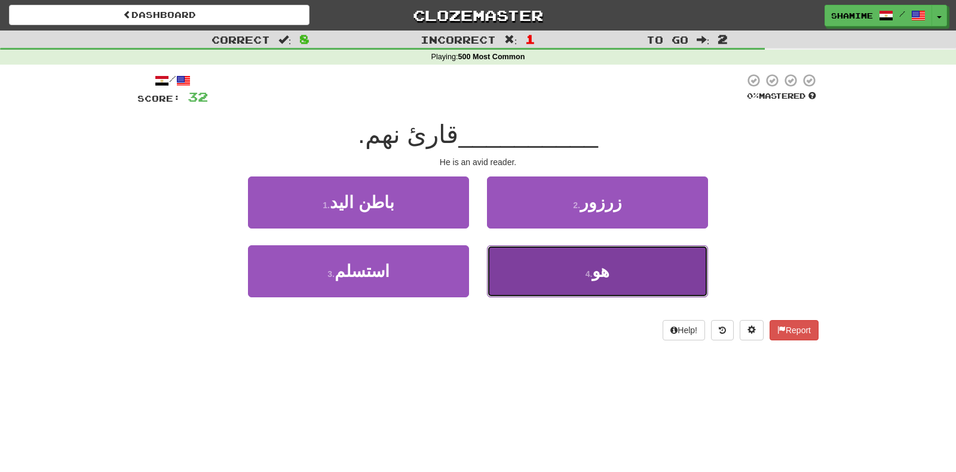
click at [590, 259] on button "4 . هو" at bounding box center [597, 271] width 221 height 52
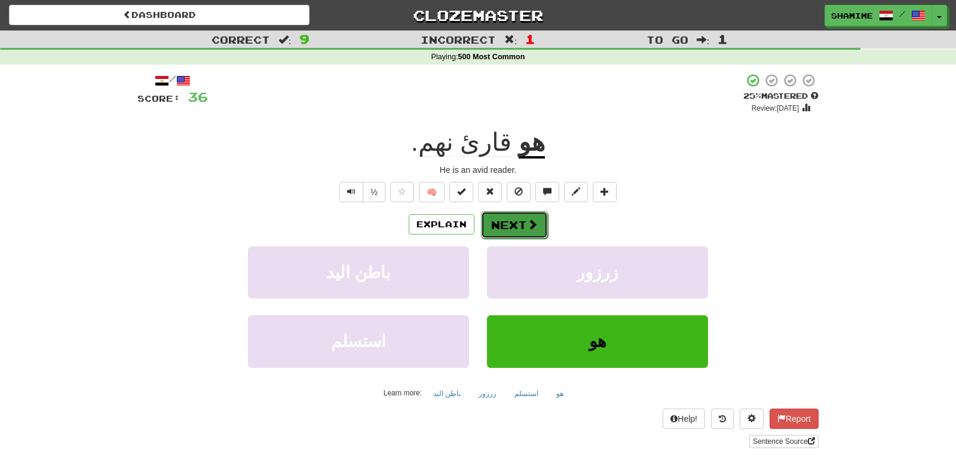
click at [527, 228] on span at bounding box center [532, 224] width 11 height 11
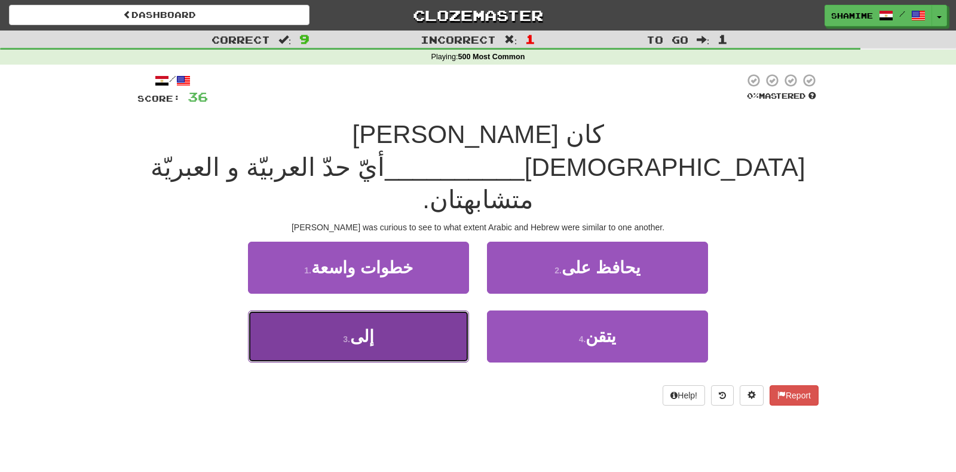
click at [413, 310] on button "3 . إلى" at bounding box center [358, 336] width 221 height 52
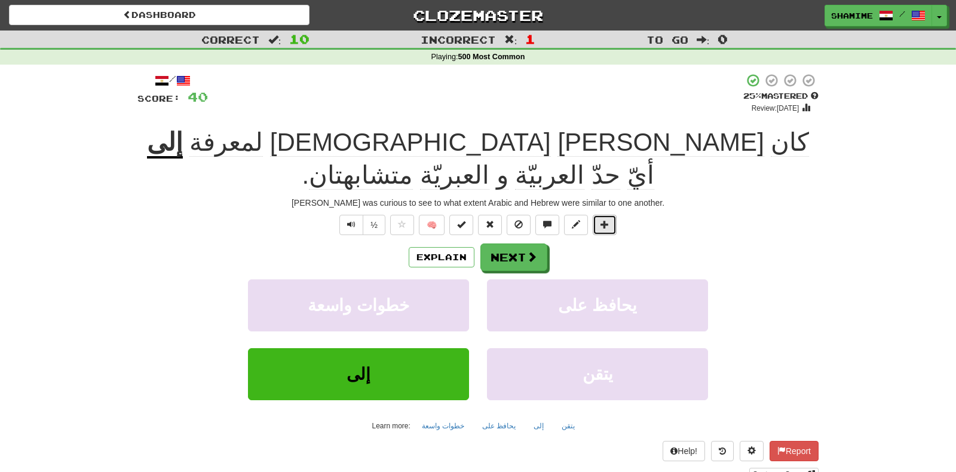
click at [603, 220] on span at bounding box center [605, 224] width 8 height 8
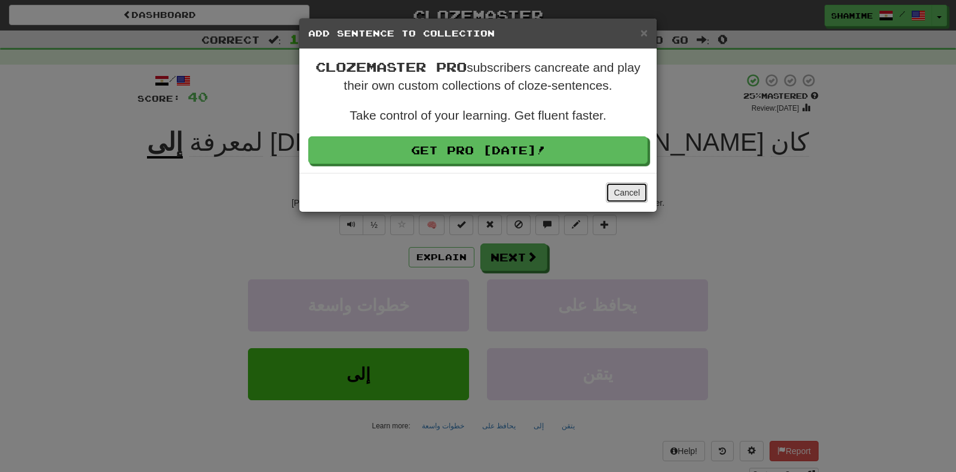
click at [636, 186] on button "Cancel" at bounding box center [627, 192] width 42 height 20
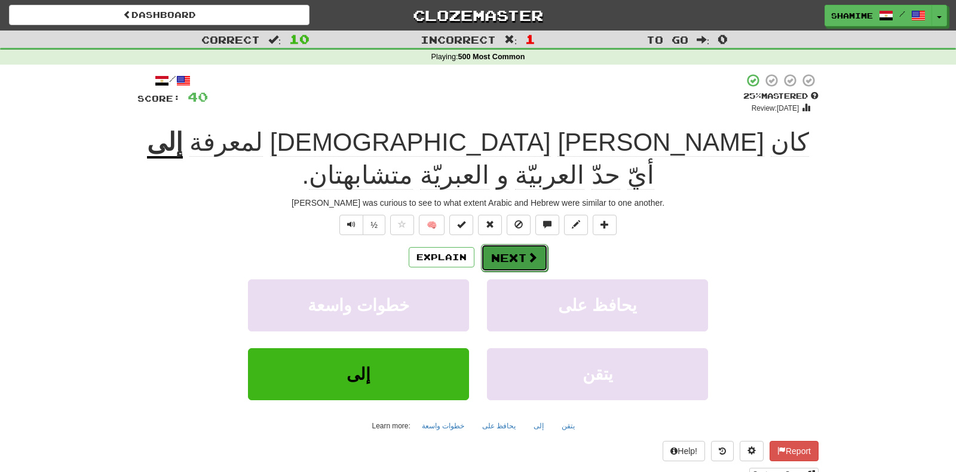
click at [528, 252] on span at bounding box center [532, 257] width 11 height 11
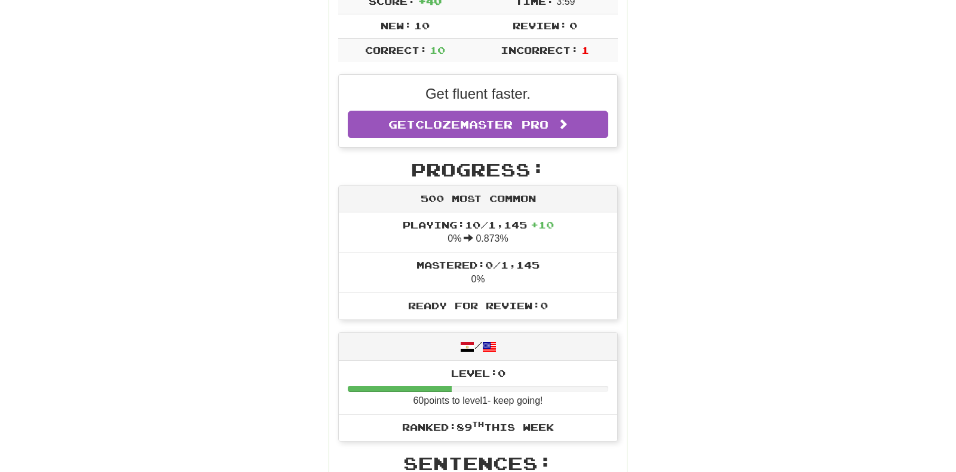
scroll to position [0, 0]
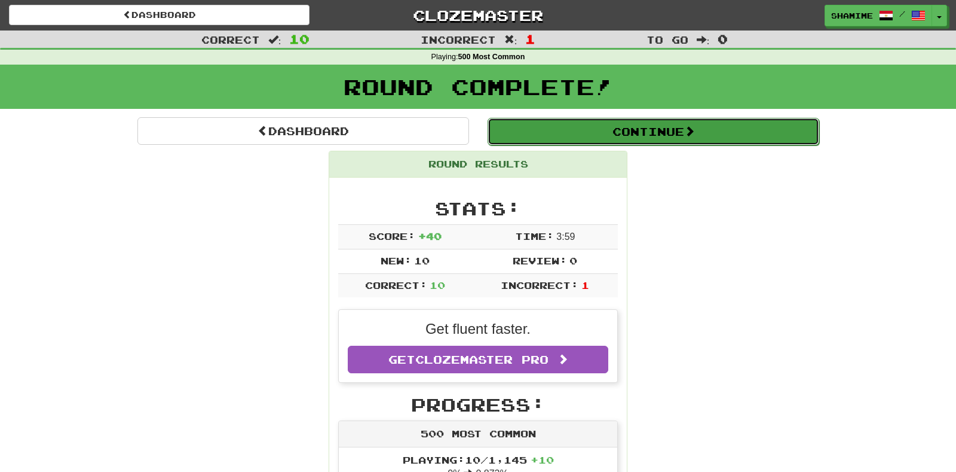
click at [592, 141] on button "Continue" at bounding box center [654, 131] width 332 height 27
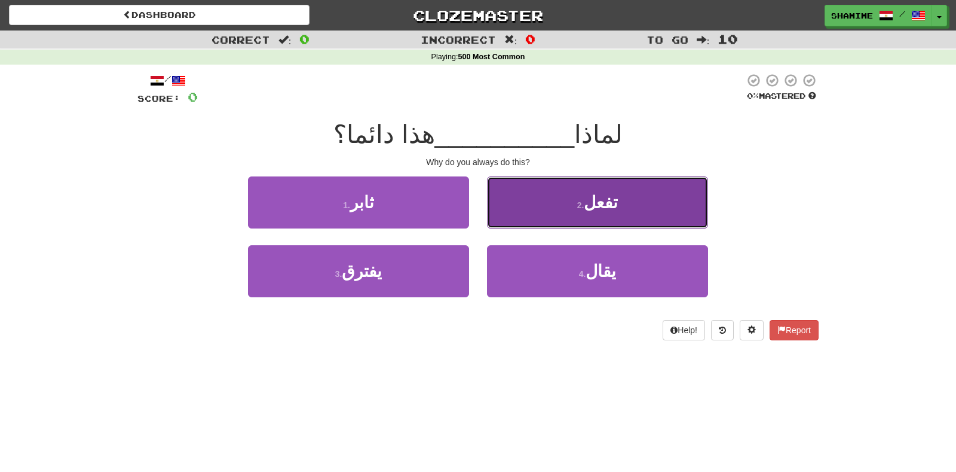
click at [584, 212] on button "2 . تفعل" at bounding box center [597, 202] width 221 height 52
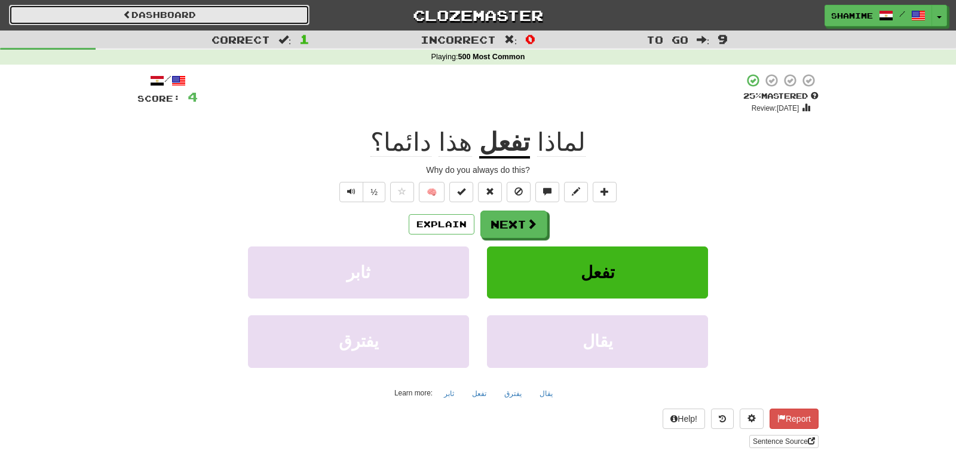
click at [238, 18] on link "Dashboard" at bounding box center [159, 15] width 301 height 20
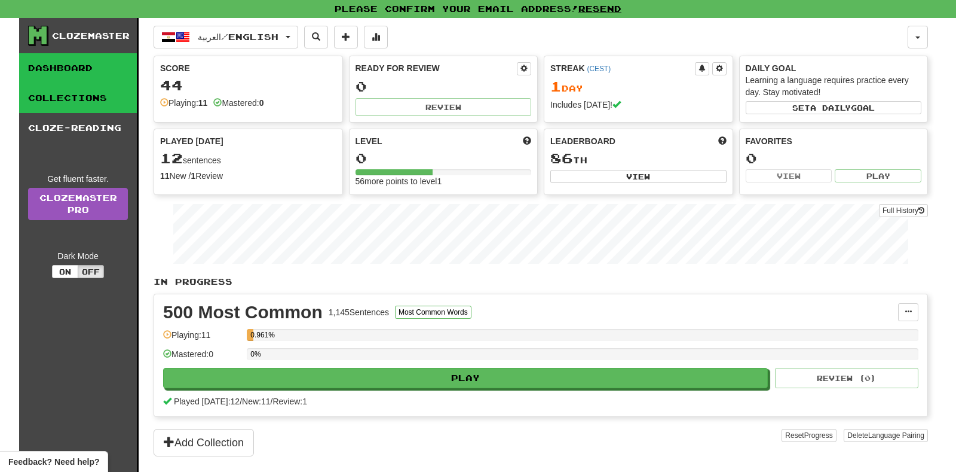
click at [85, 104] on link "Collections" at bounding box center [78, 98] width 118 height 30
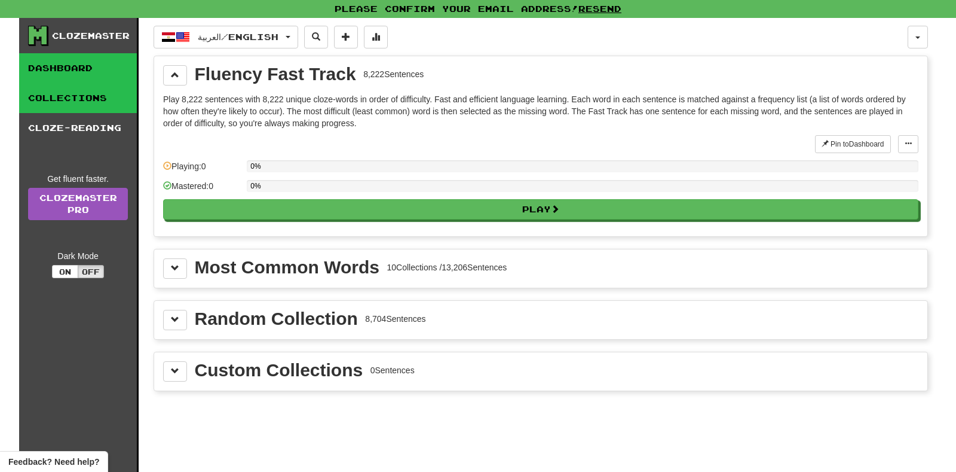
click at [102, 69] on link "Dashboard" at bounding box center [78, 68] width 118 height 30
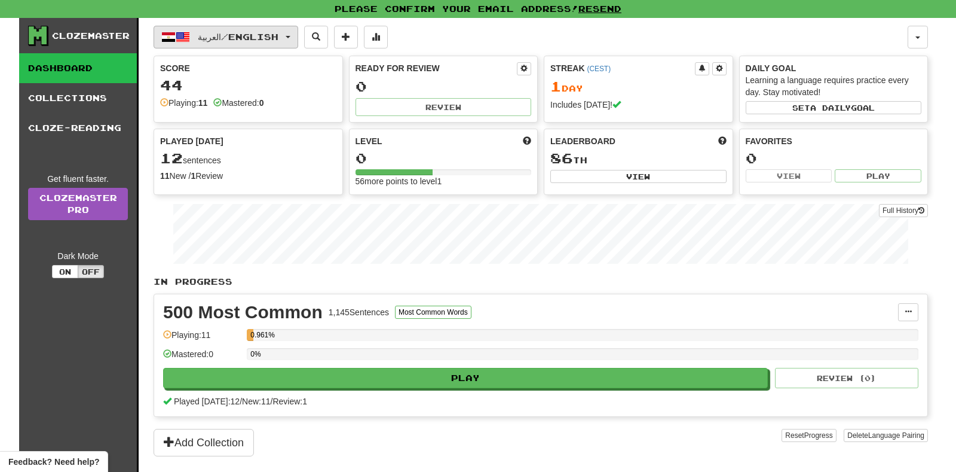
click at [260, 34] on span "العربية / English" at bounding box center [238, 37] width 81 height 10
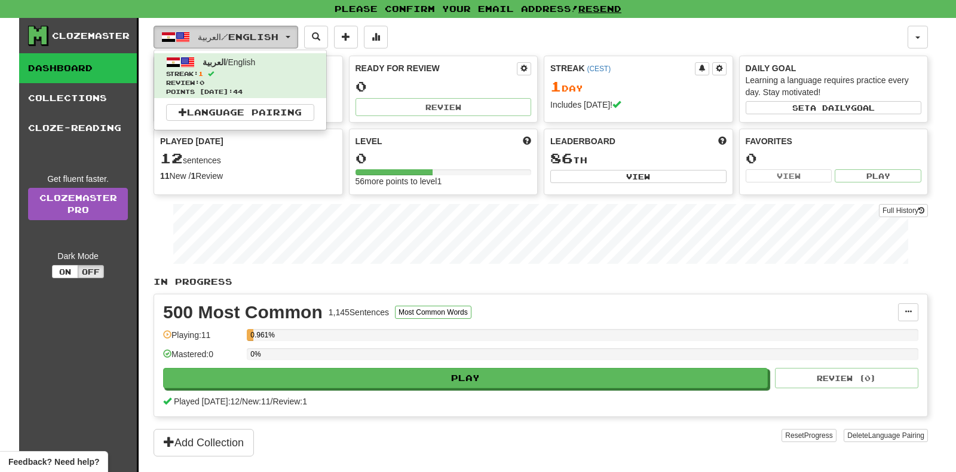
click at [260, 33] on span "العربية / English" at bounding box center [238, 37] width 81 height 10
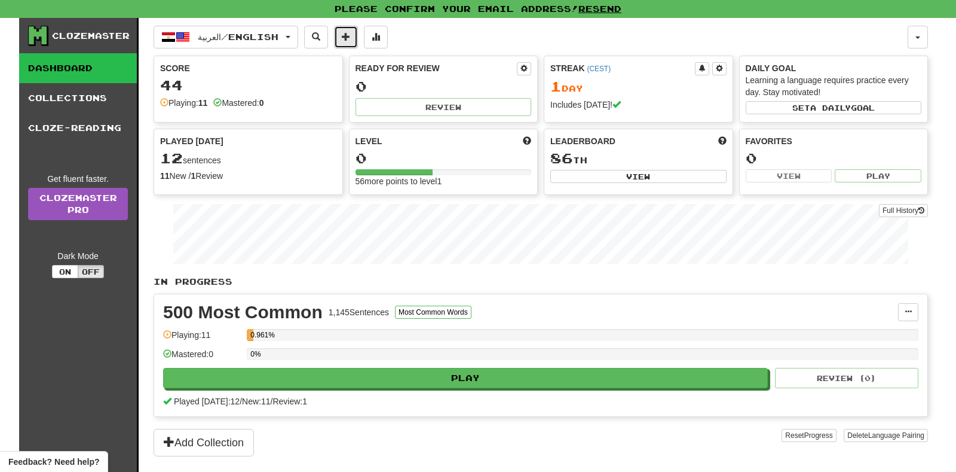
click at [350, 33] on span at bounding box center [346, 36] width 8 height 8
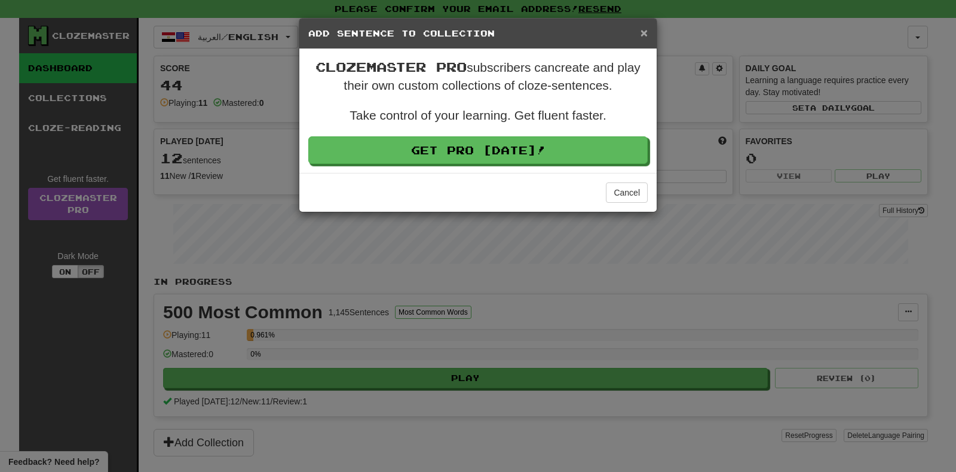
click at [643, 35] on span "×" at bounding box center [644, 33] width 7 height 14
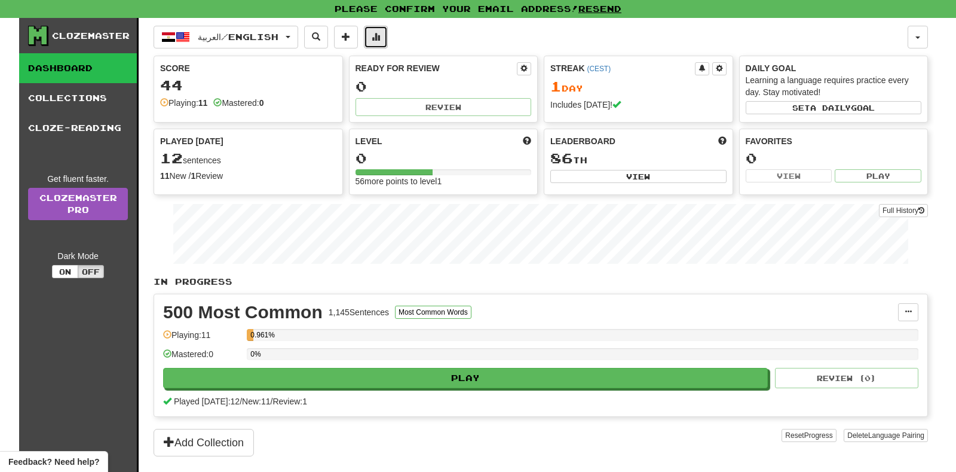
click at [388, 38] on button at bounding box center [376, 37] width 24 height 23
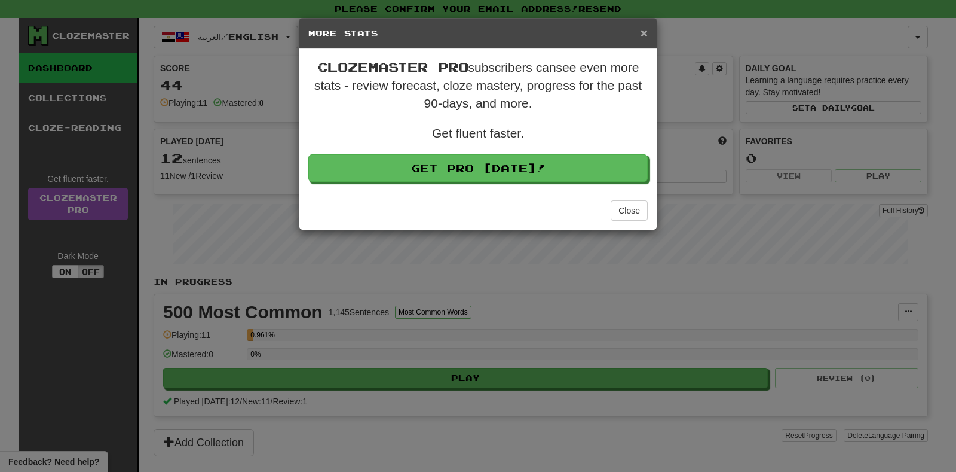
click at [645, 32] on span "×" at bounding box center [644, 33] width 7 height 14
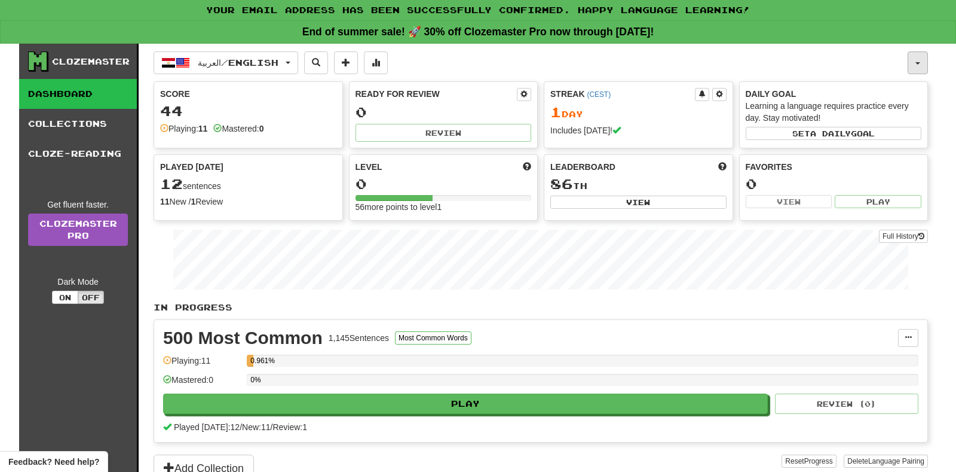
click at [919, 62] on span "button" at bounding box center [918, 63] width 5 height 2
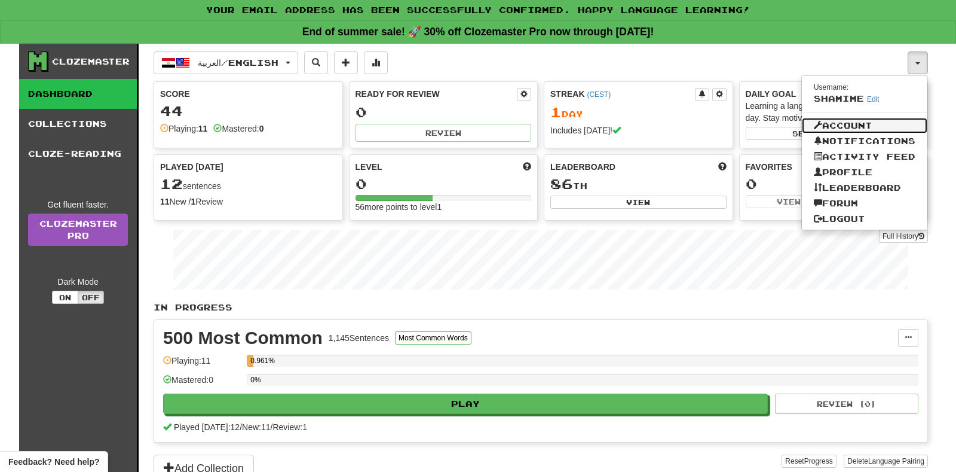
click at [858, 126] on link "Account" at bounding box center [865, 126] width 126 height 16
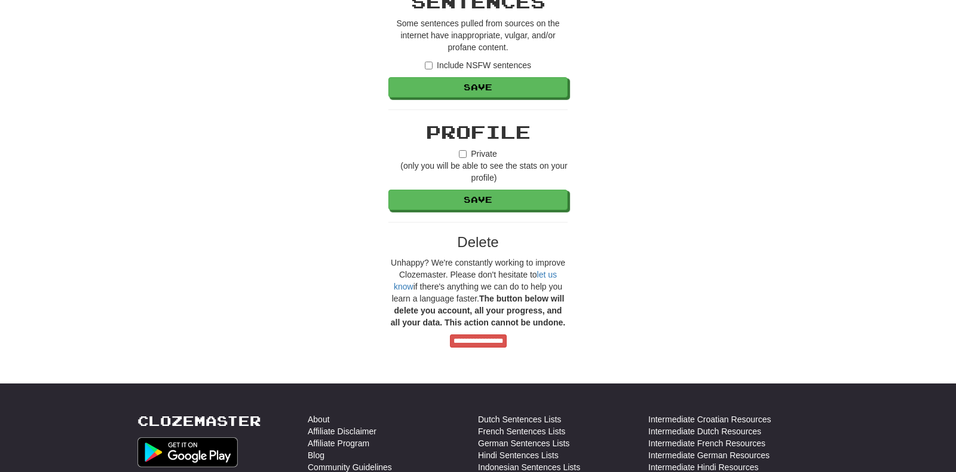
scroll to position [1003, 0]
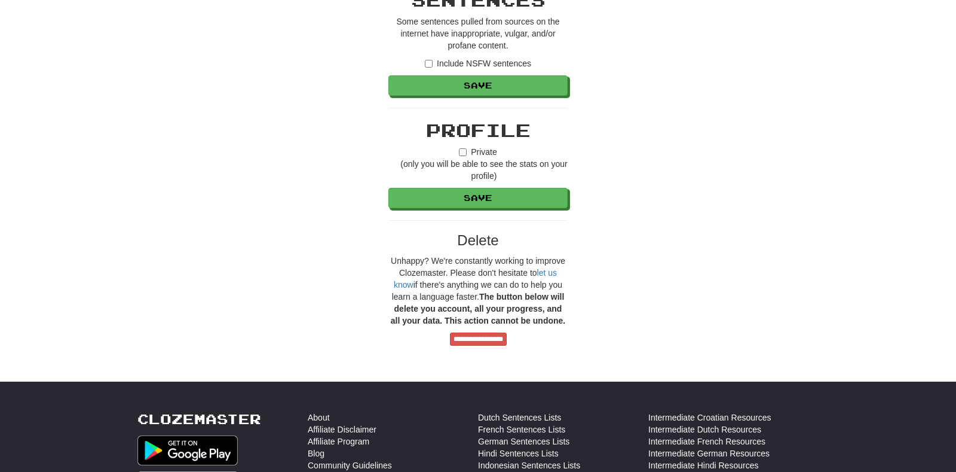
click at [435, 57] on label "Include NSFW sentences" at bounding box center [478, 63] width 106 height 12
click at [416, 76] on button "Save" at bounding box center [478, 86] width 179 height 20
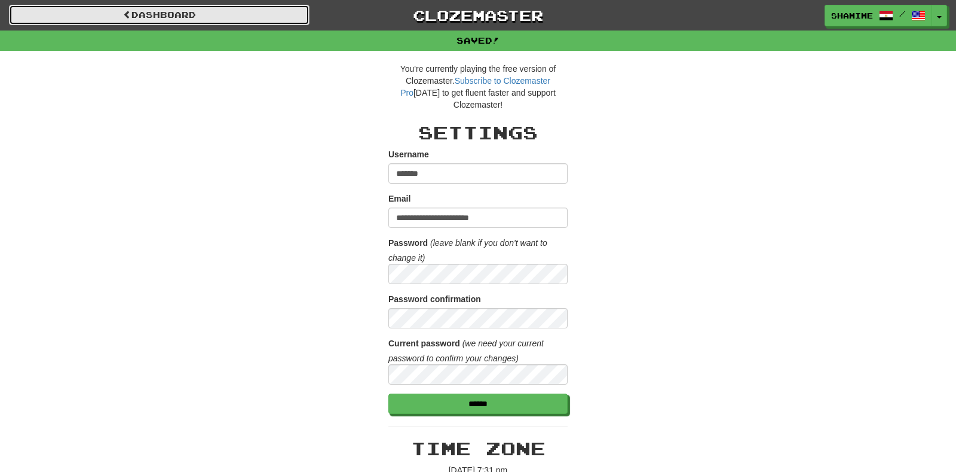
click at [88, 11] on link "Dashboard" at bounding box center [159, 15] width 301 height 20
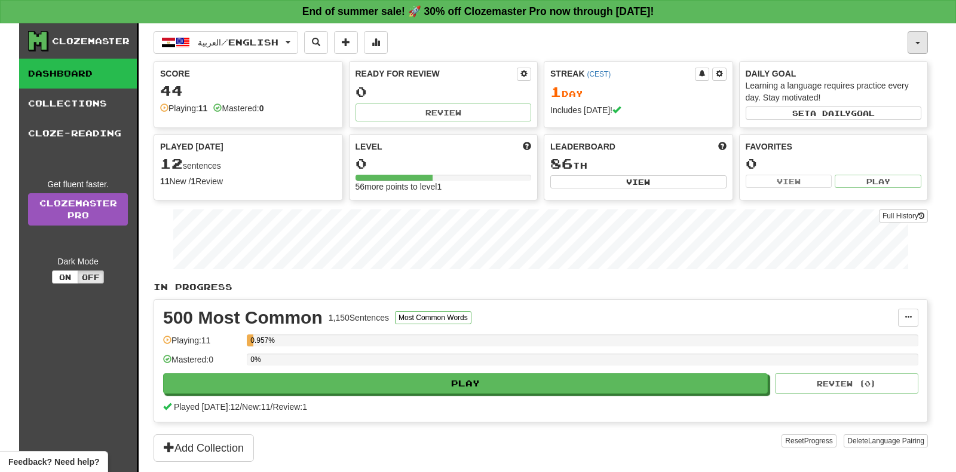
click at [921, 48] on button "button" at bounding box center [918, 42] width 20 height 23
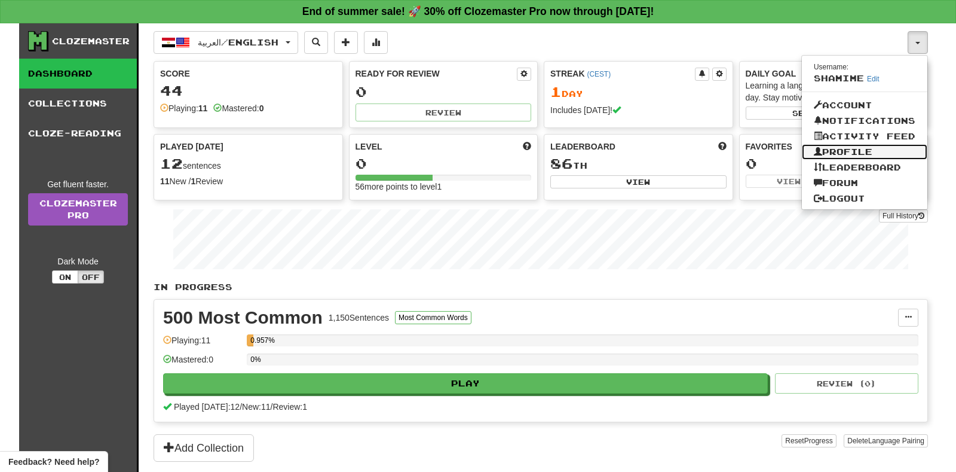
click at [828, 152] on link "Profile" at bounding box center [865, 152] width 126 height 16
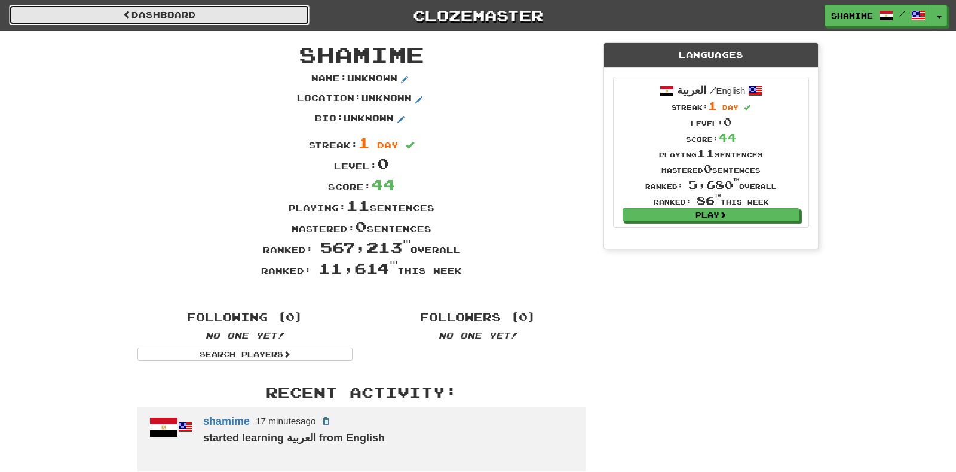
click at [120, 13] on link "Dashboard" at bounding box center [159, 15] width 301 height 20
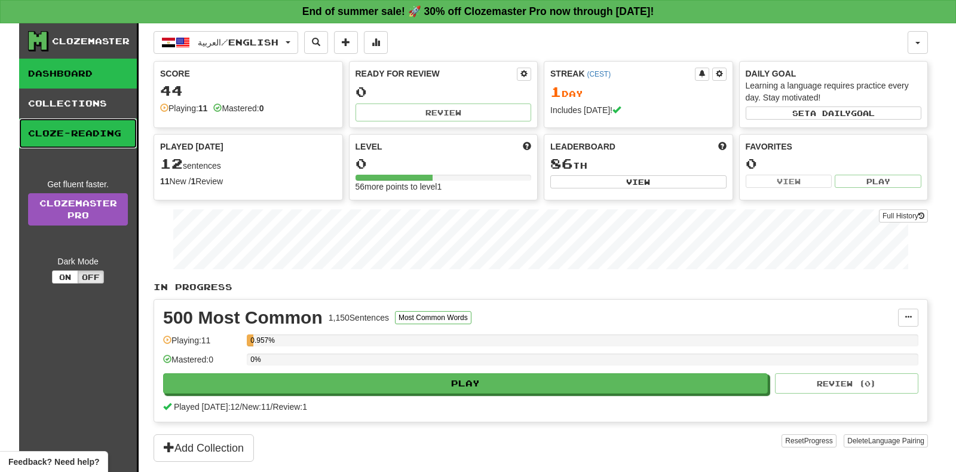
click at [86, 132] on link "Cloze-Reading" at bounding box center [78, 133] width 118 height 30
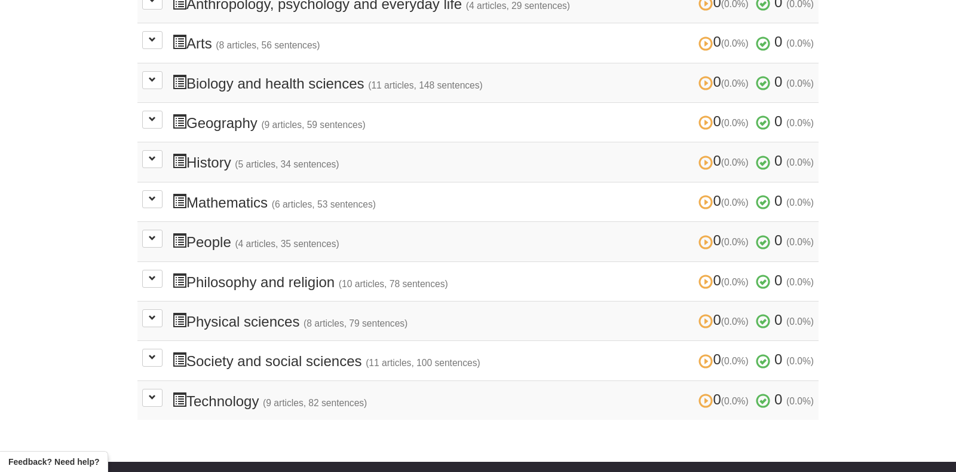
scroll to position [356, 0]
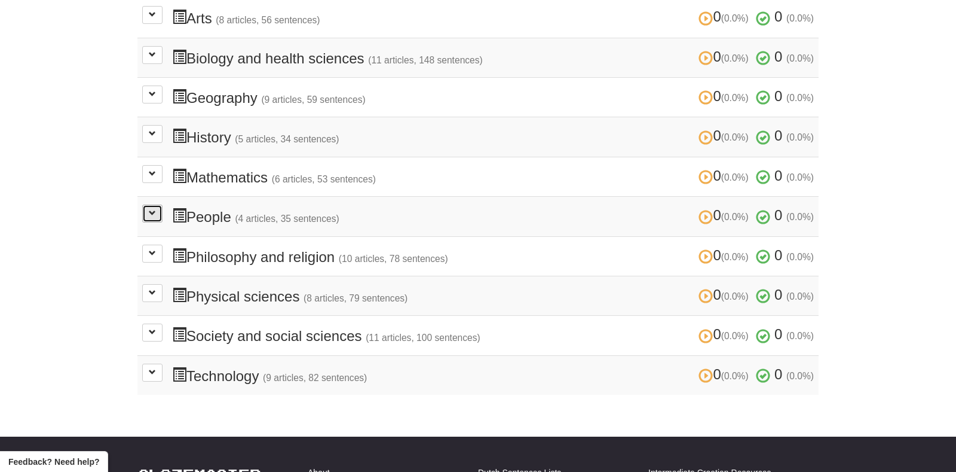
click at [150, 211] on button at bounding box center [152, 213] width 20 height 18
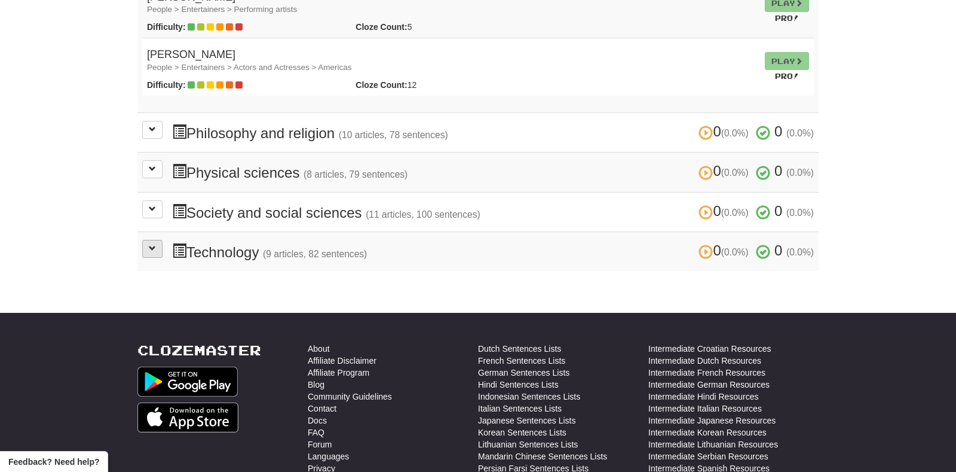
scroll to position [724, 0]
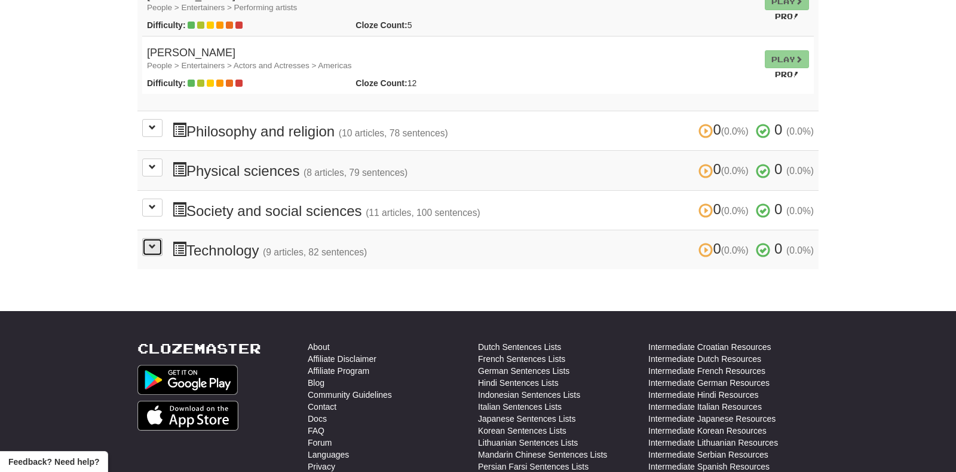
click at [159, 238] on button at bounding box center [152, 247] width 20 height 18
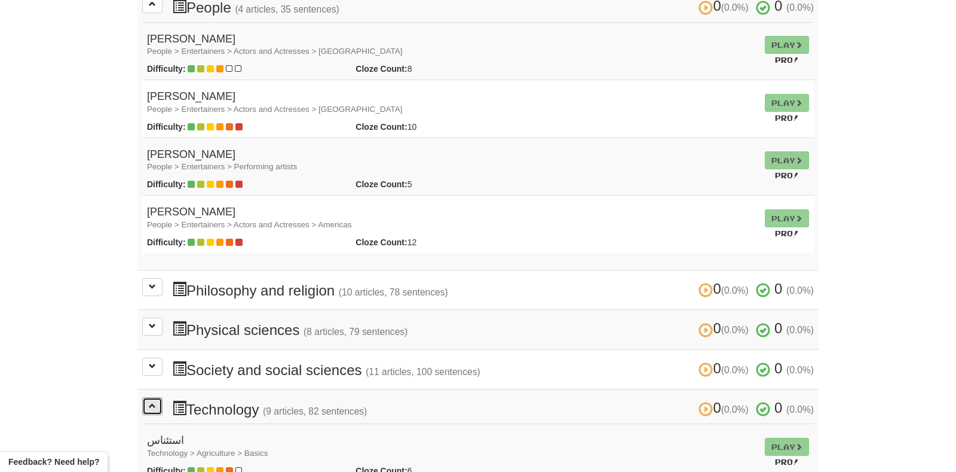
scroll to position [494, 0]
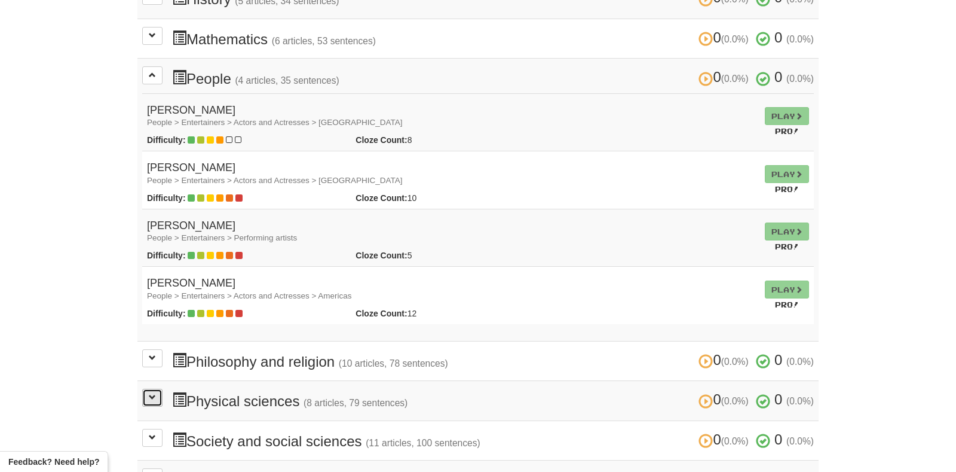
click at [147, 388] on button at bounding box center [152, 397] width 20 height 18
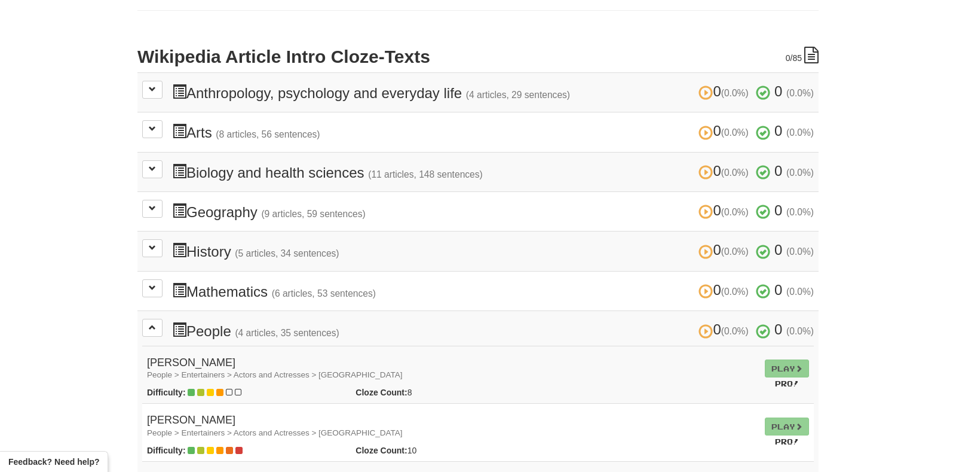
scroll to position [109, 0]
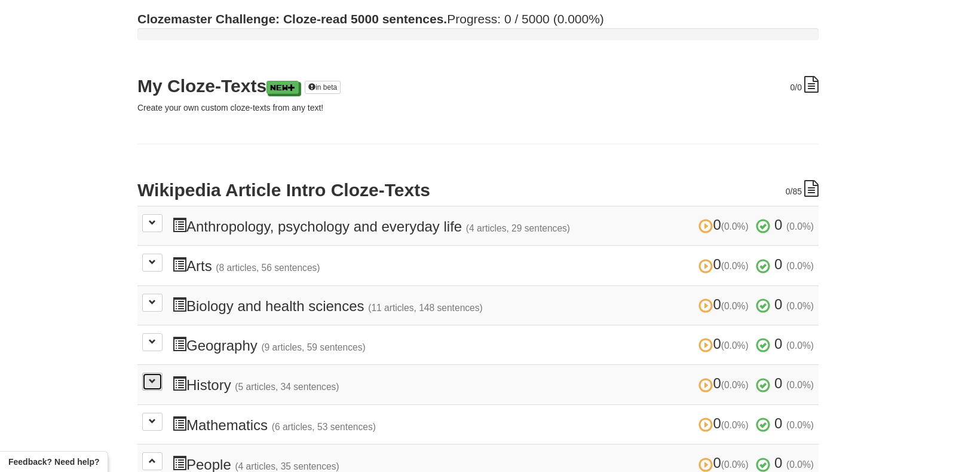
click at [151, 372] on button at bounding box center [152, 381] width 20 height 18
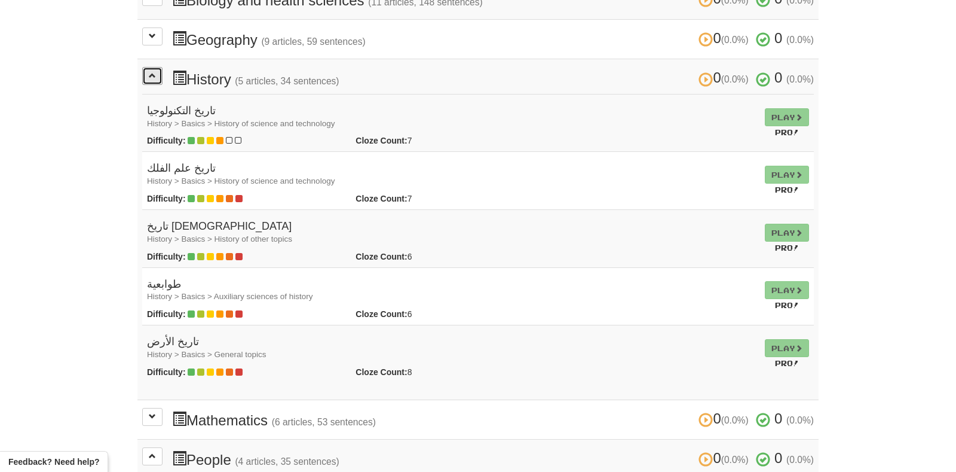
scroll to position [415, 0]
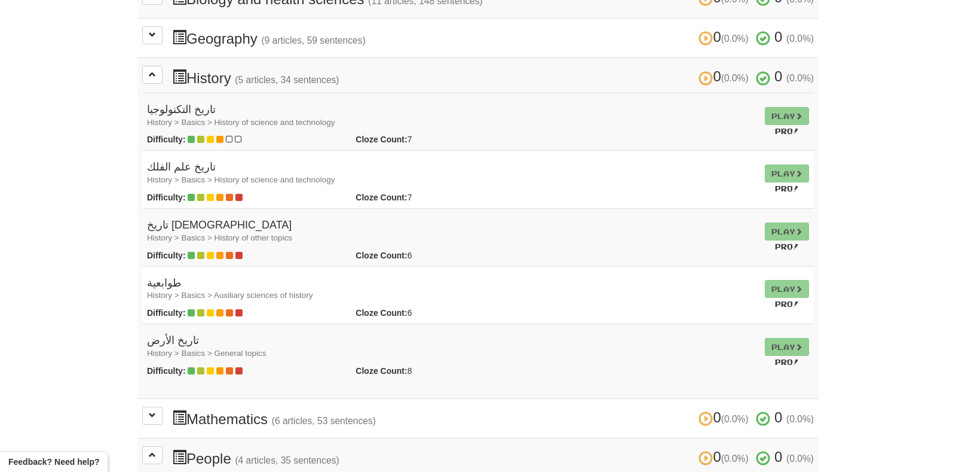
click at [784, 100] on td "Play Pro!" at bounding box center [787, 122] width 54 height 58
click at [779, 106] on td "Play Pro!" at bounding box center [787, 122] width 54 height 58
click at [778, 110] on td "Play Pro!" at bounding box center [787, 122] width 54 height 58
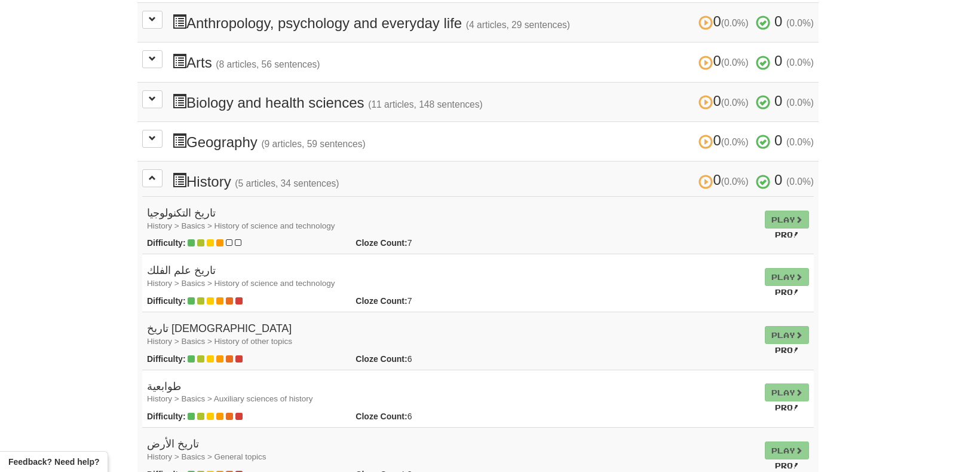
scroll to position [318, 0]
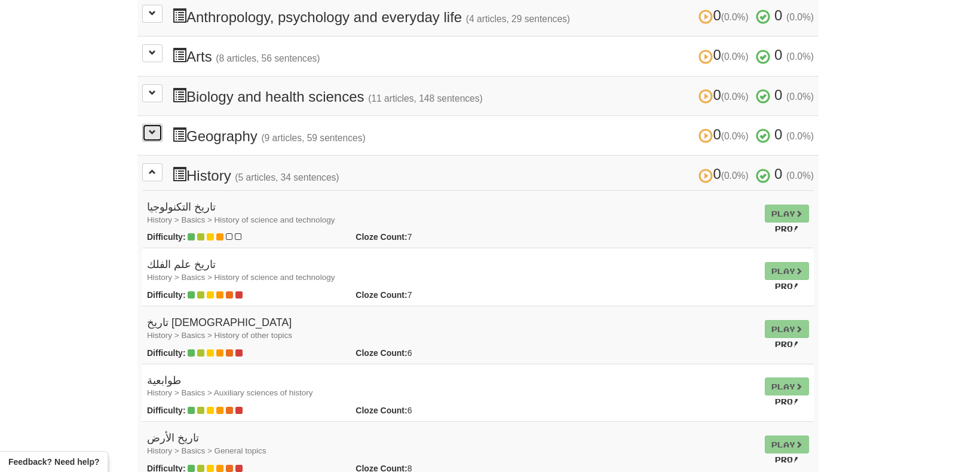
click at [156, 127] on button at bounding box center [152, 133] width 20 height 18
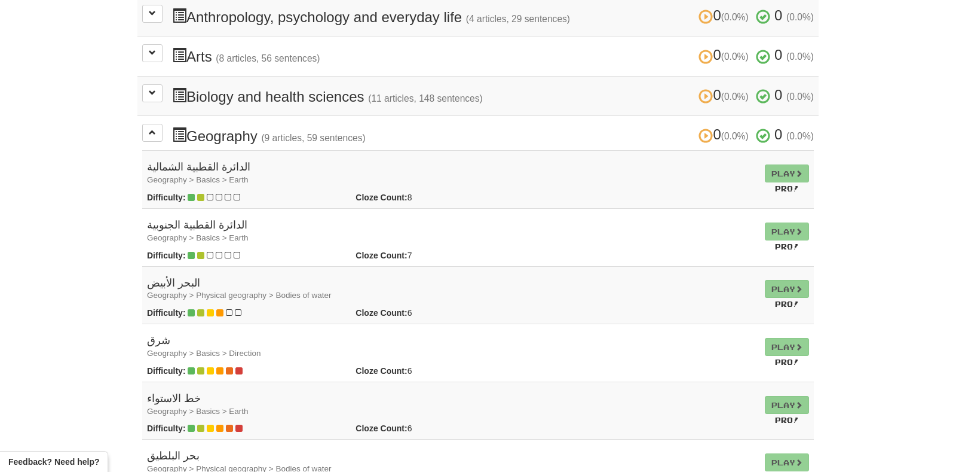
click at [803, 158] on td "Play Pro!" at bounding box center [787, 180] width 54 height 58
click at [795, 163] on td "Play Pro!" at bounding box center [787, 180] width 54 height 58
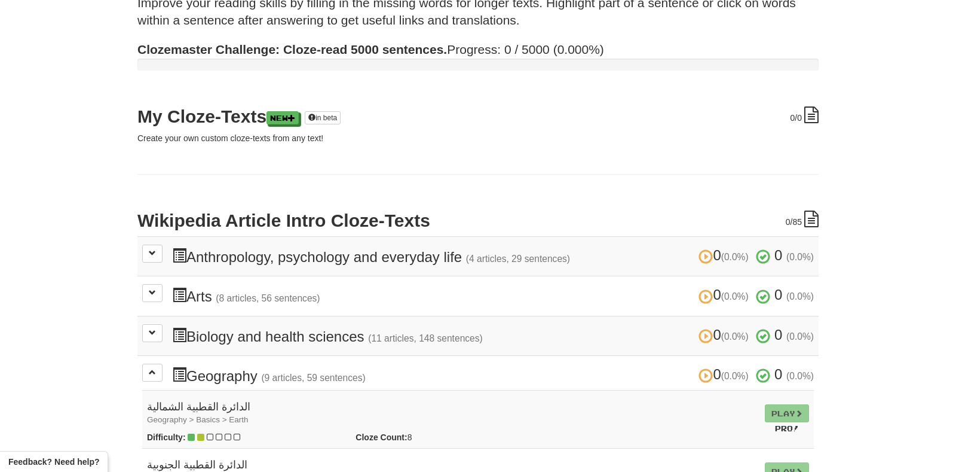
scroll to position [0, 0]
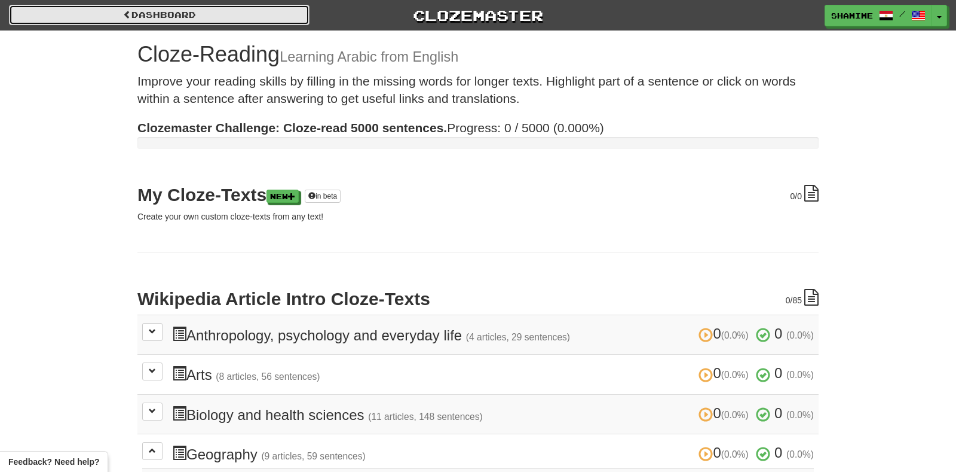
click at [166, 11] on link "Dashboard" at bounding box center [159, 15] width 301 height 20
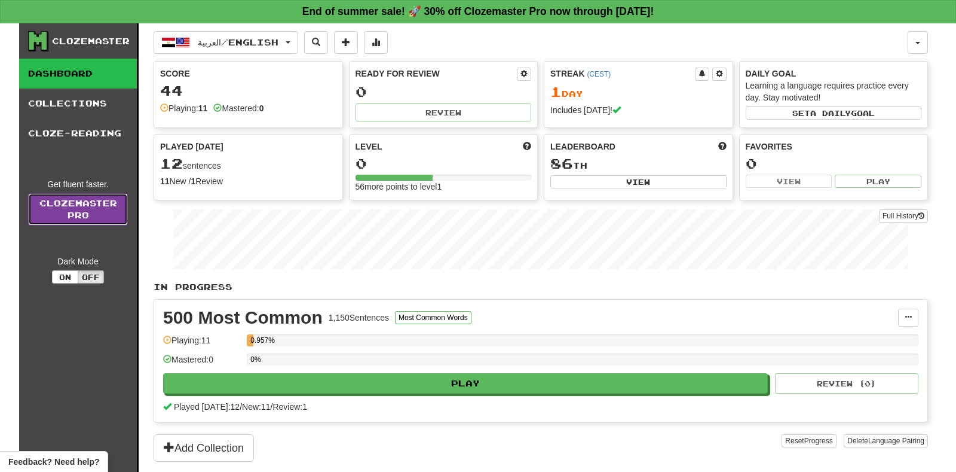
click at [93, 211] on link "Clozemaster Pro" at bounding box center [78, 209] width 100 height 32
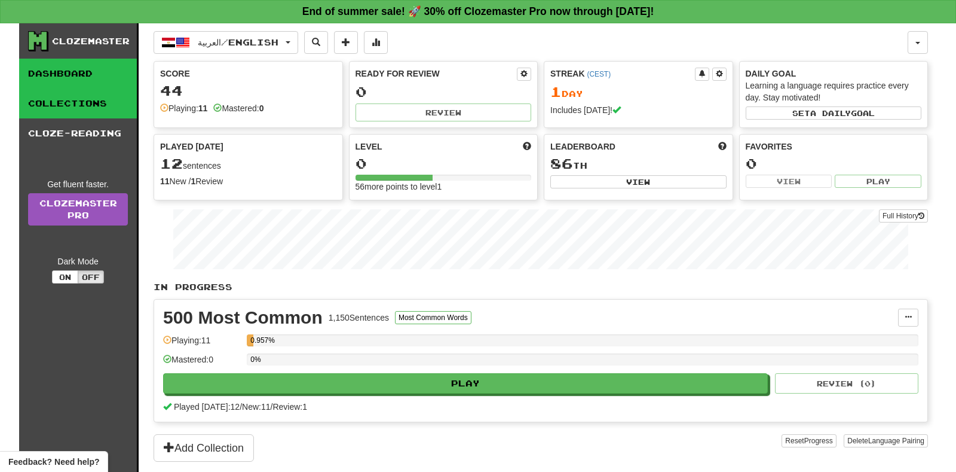
click at [66, 97] on link "Collections" at bounding box center [78, 103] width 118 height 30
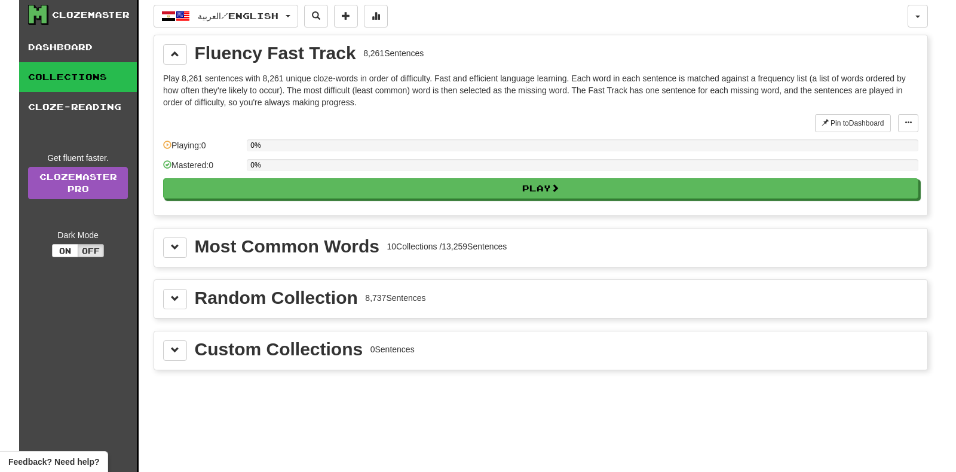
scroll to position [30, 0]
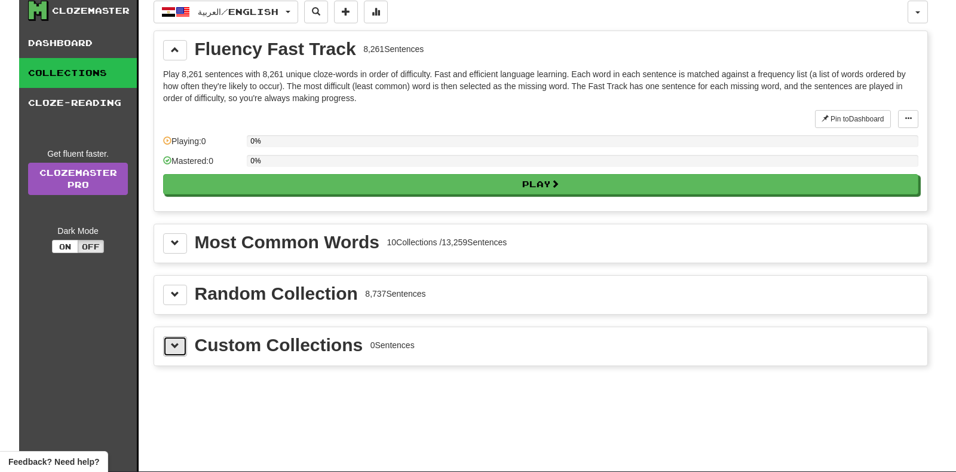
click at [181, 338] on button at bounding box center [175, 346] width 24 height 20
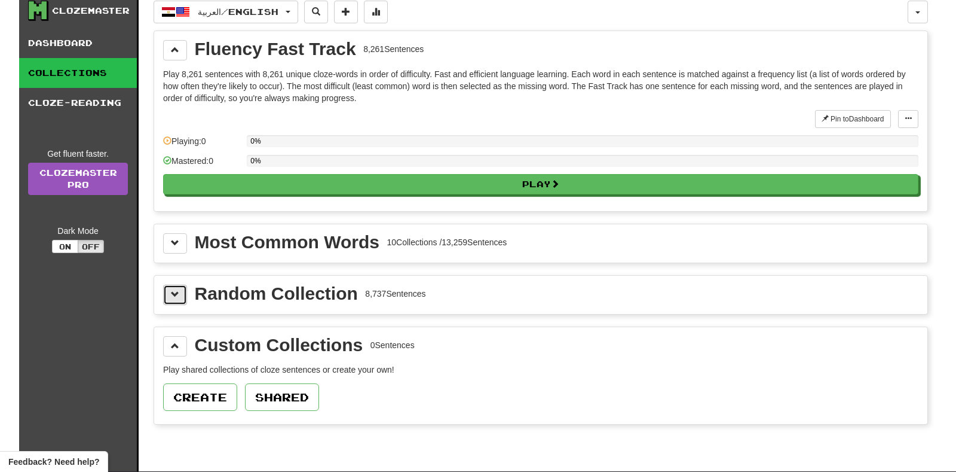
click at [180, 293] on button at bounding box center [175, 294] width 24 height 20
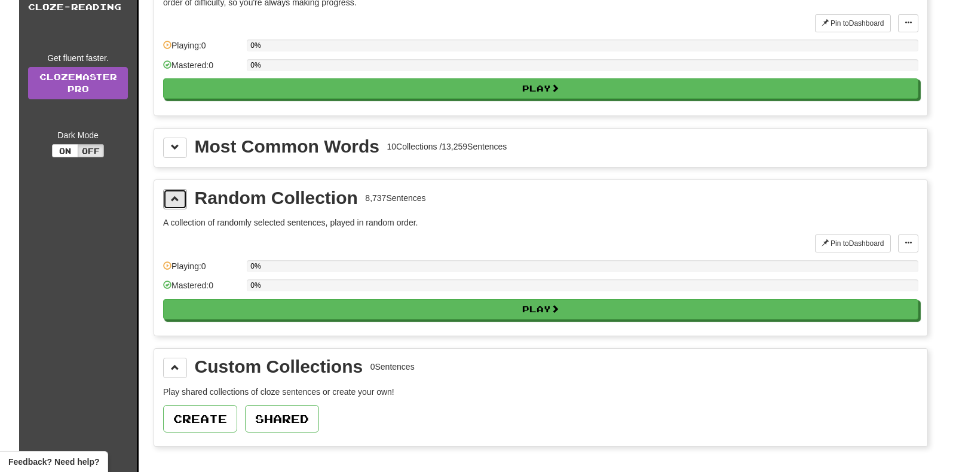
scroll to position [0, 0]
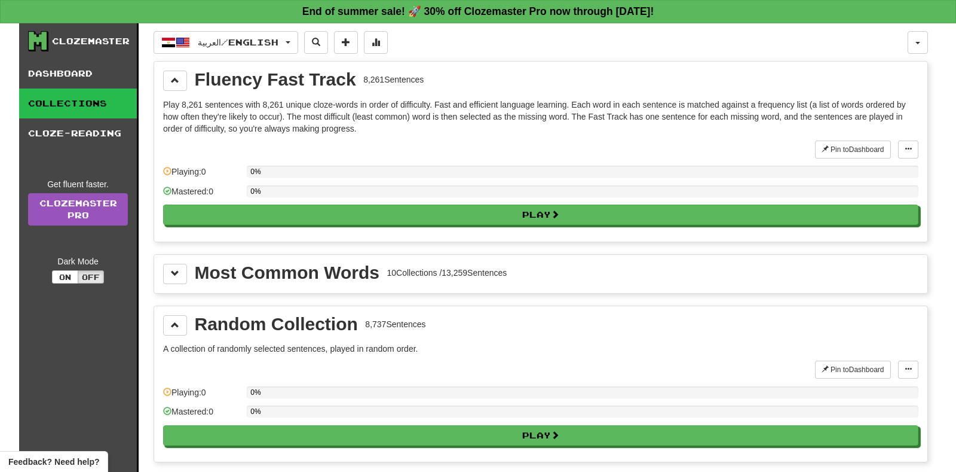
click at [174, 64] on div "Fluency Fast Track 8,261 Sentences Play 8,261 sentences with 8,261 unique cloze…" at bounding box center [540, 152] width 773 height 180
click at [176, 79] on span at bounding box center [175, 80] width 8 height 8
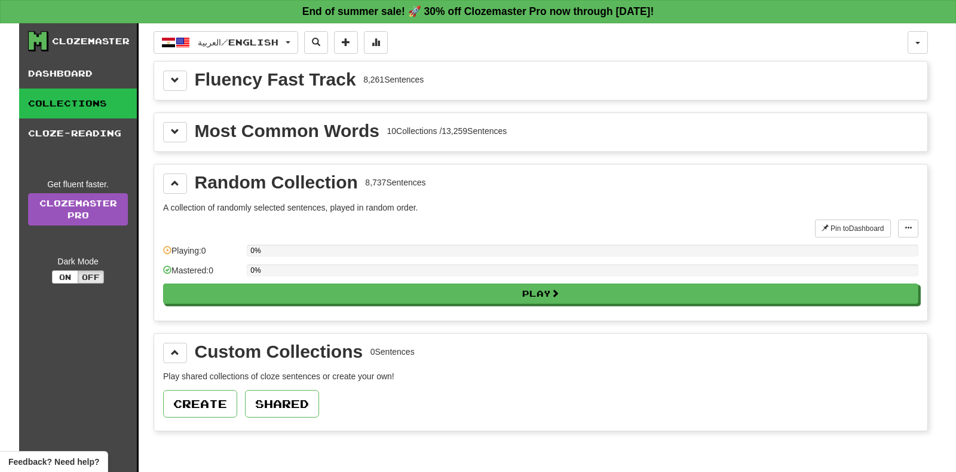
click at [179, 192] on div "Random Collection 8,737 Sentences A collection of randomly selected sentences, …" at bounding box center [540, 242] width 773 height 156
click at [176, 184] on button at bounding box center [175, 183] width 24 height 20
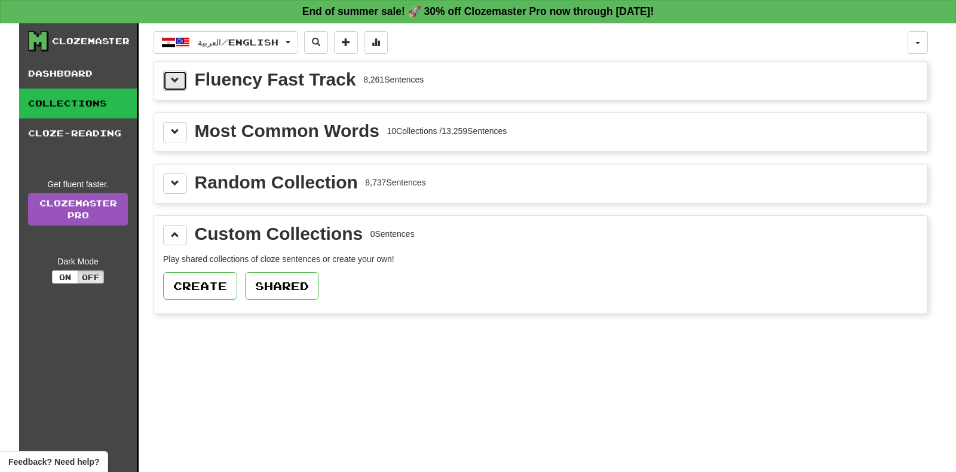
click at [179, 87] on button at bounding box center [175, 81] width 24 height 20
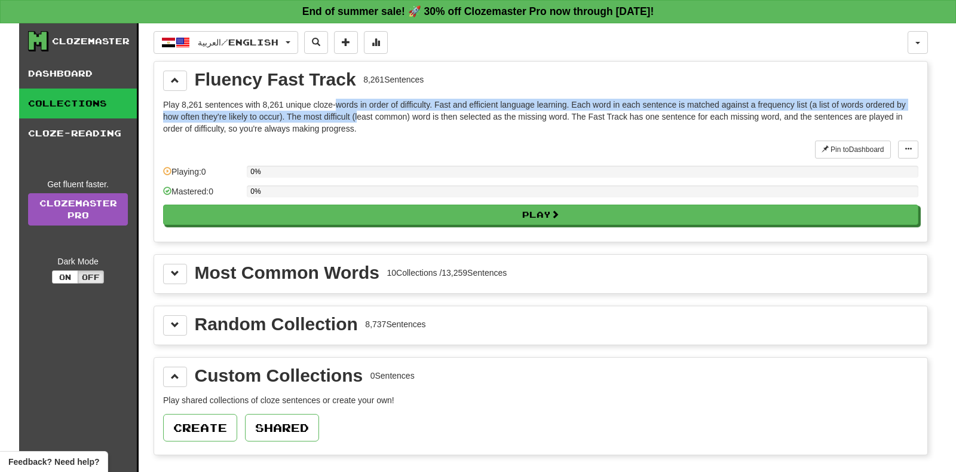
drag, startPoint x: 335, startPoint y: 97, endPoint x: 363, endPoint y: 114, distance: 32.7
click at [363, 114] on p "Play 8,261 sentences with 8,261 unique cloze-words in order of difficulty. Fast…" at bounding box center [540, 117] width 755 height 36
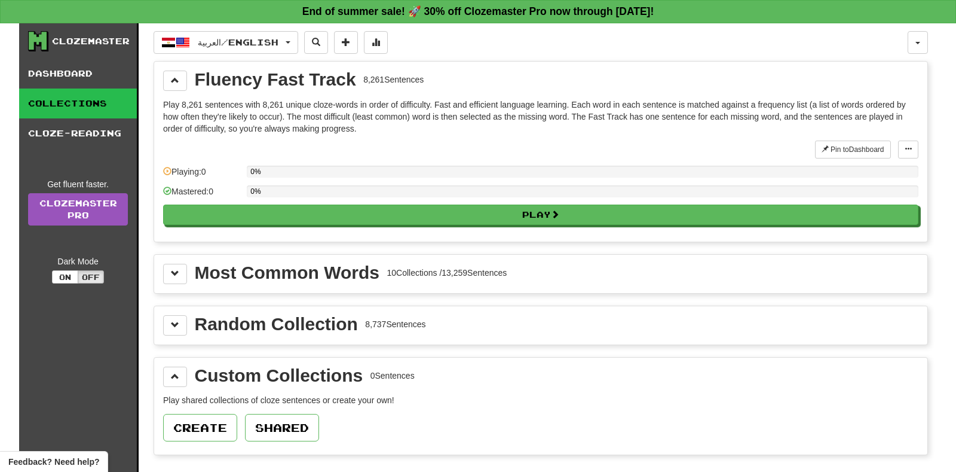
click at [898, 151] on div "Pin to Dashboard Pin to Dashboard Manage Sentences" at bounding box center [866, 149] width 103 height 18
click at [907, 148] on span at bounding box center [908, 148] width 7 height 7
click at [908, 145] on span at bounding box center [908, 148] width 7 height 7
click at [856, 172] on span "Manage Sentences" at bounding box center [870, 171] width 72 height 10
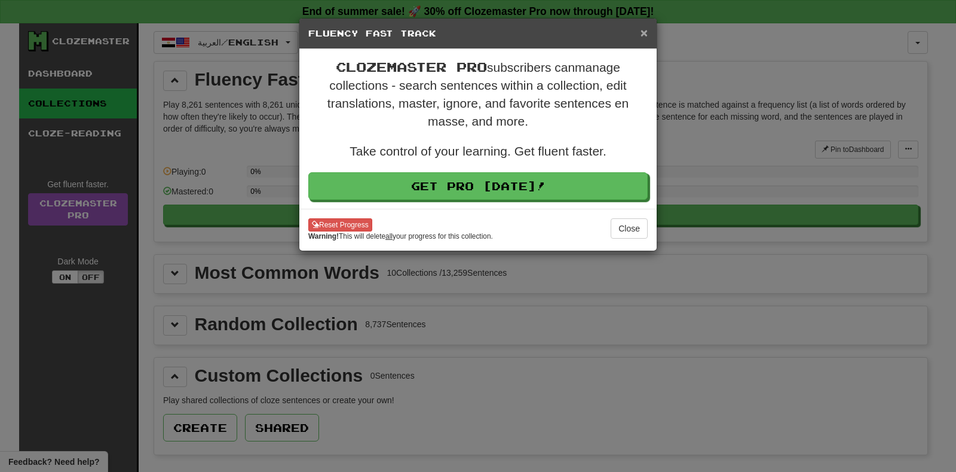
click at [641, 32] on span "×" at bounding box center [644, 33] width 7 height 14
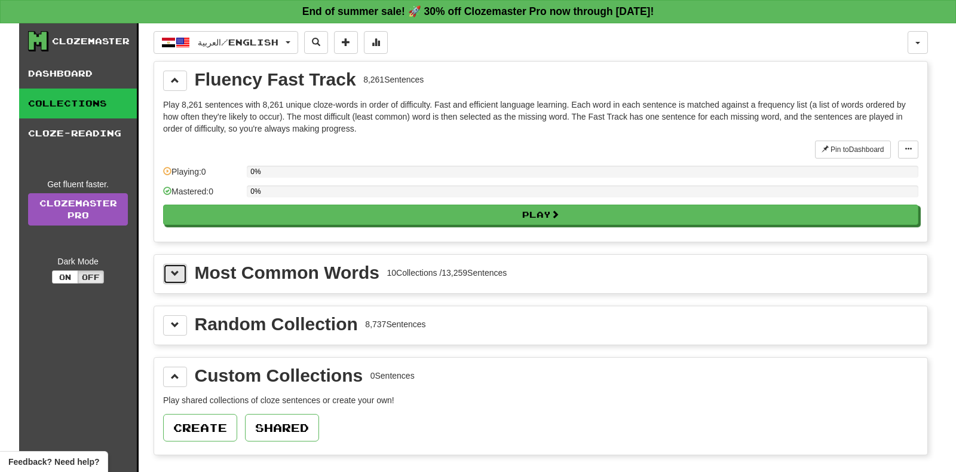
click at [177, 273] on span at bounding box center [175, 273] width 8 height 8
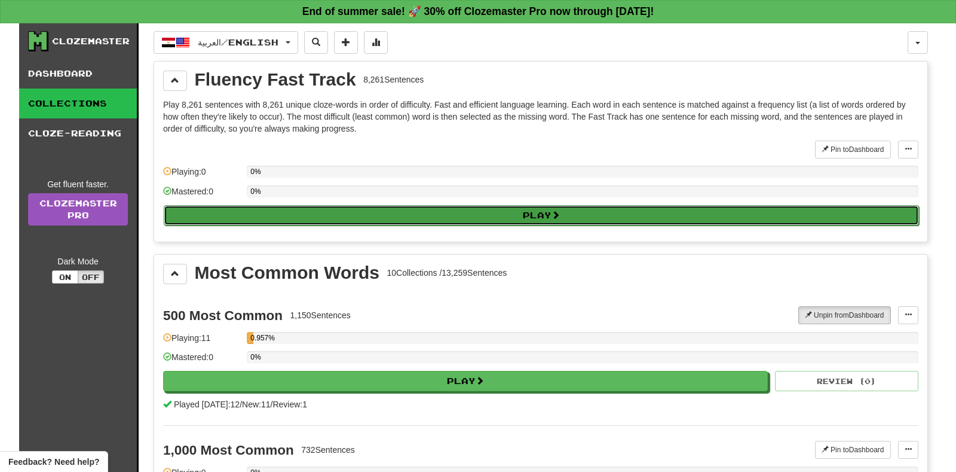
click at [661, 215] on button "Play" at bounding box center [541, 215] width 755 height 20
select select "**"
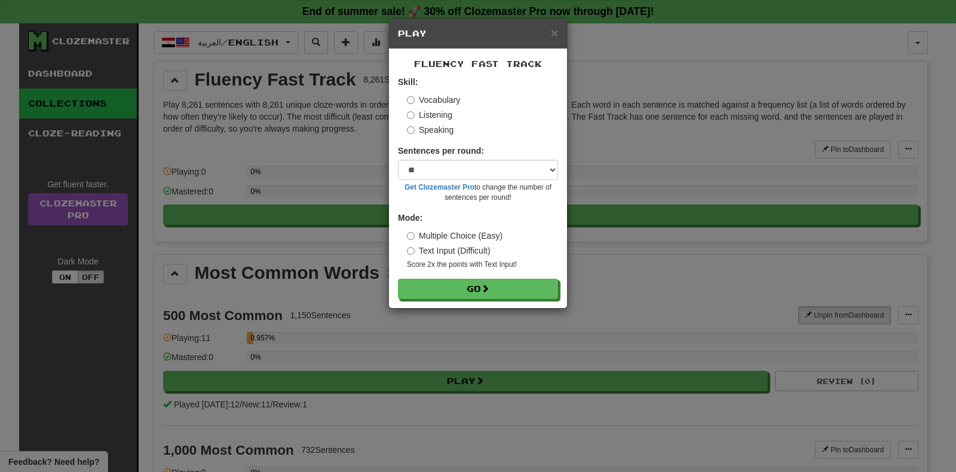
click at [427, 109] on label "Listening" at bounding box center [429, 115] width 45 height 12
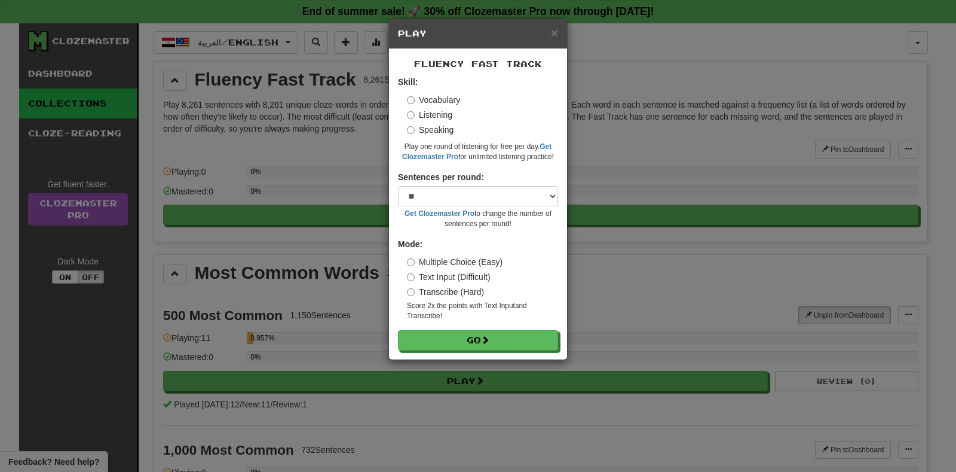
click at [426, 101] on label "Vocabulary" at bounding box center [433, 100] width 53 height 12
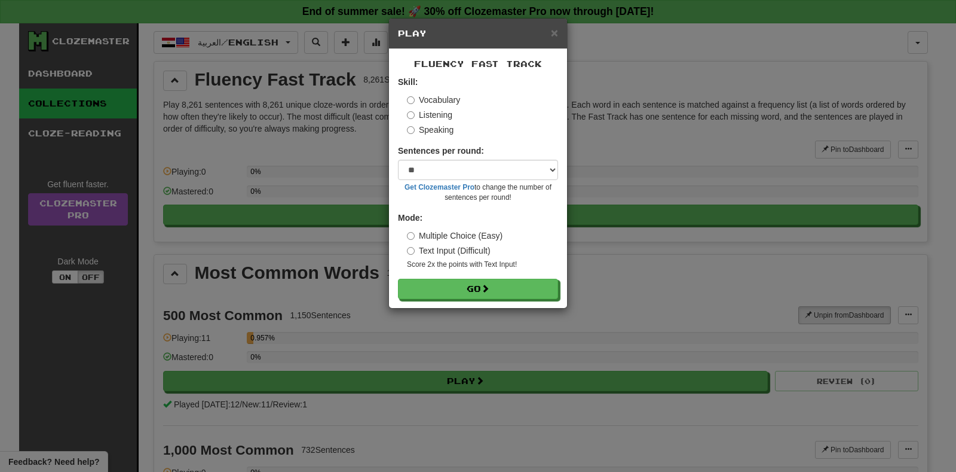
click at [430, 114] on label "Listening" at bounding box center [429, 115] width 45 height 12
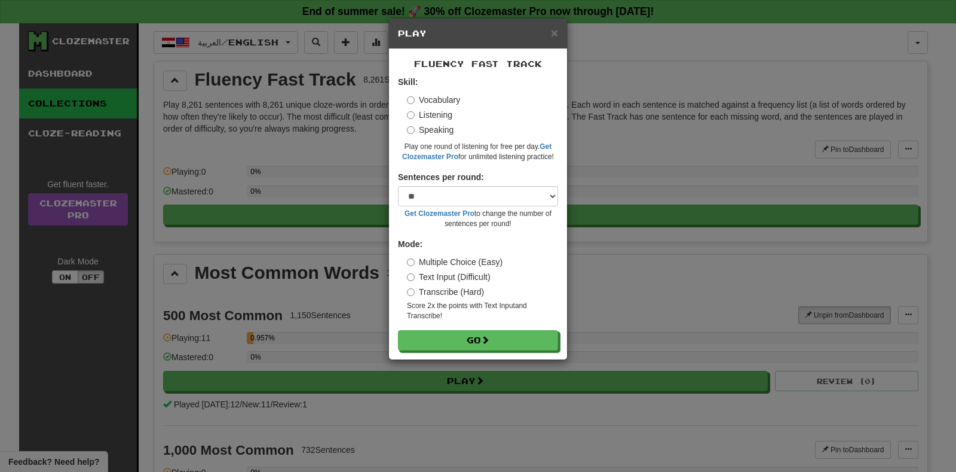
click at [437, 129] on label "Speaking" at bounding box center [430, 130] width 47 height 12
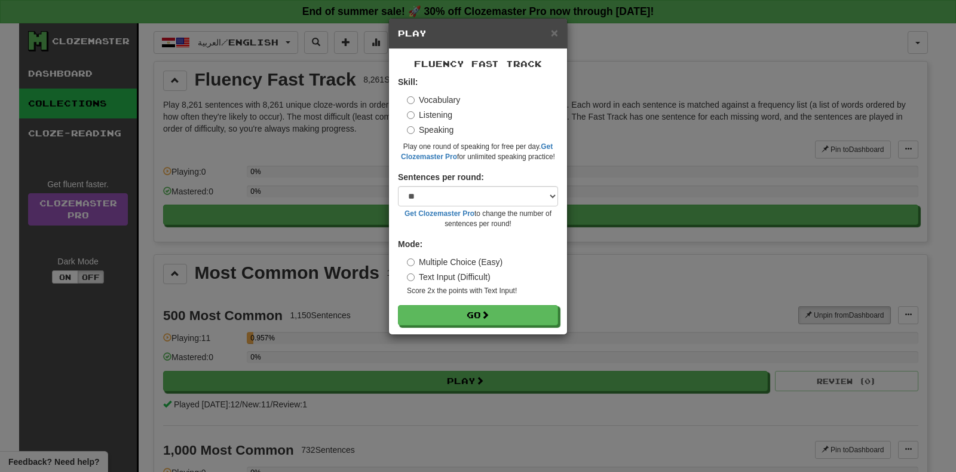
click at [439, 112] on label "Listening" at bounding box center [429, 115] width 45 height 12
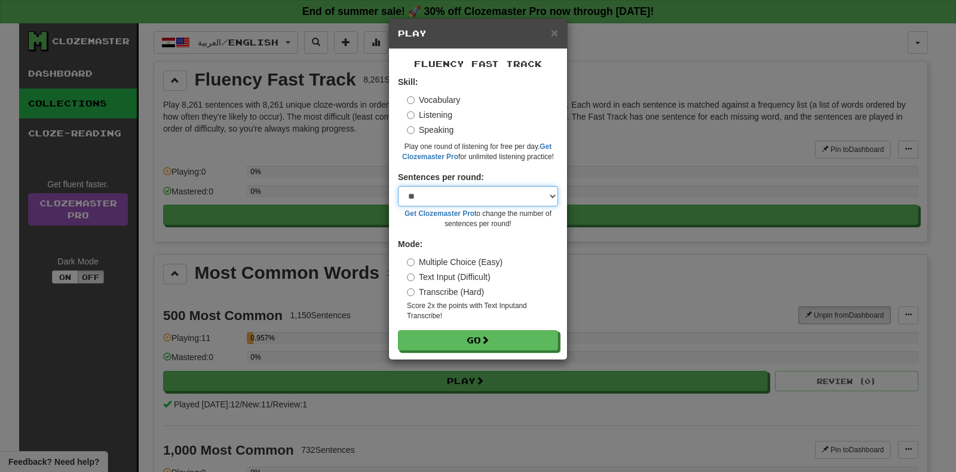
click at [457, 197] on select "* ** ** ** ** ** *** ********" at bounding box center [478, 196] width 160 height 20
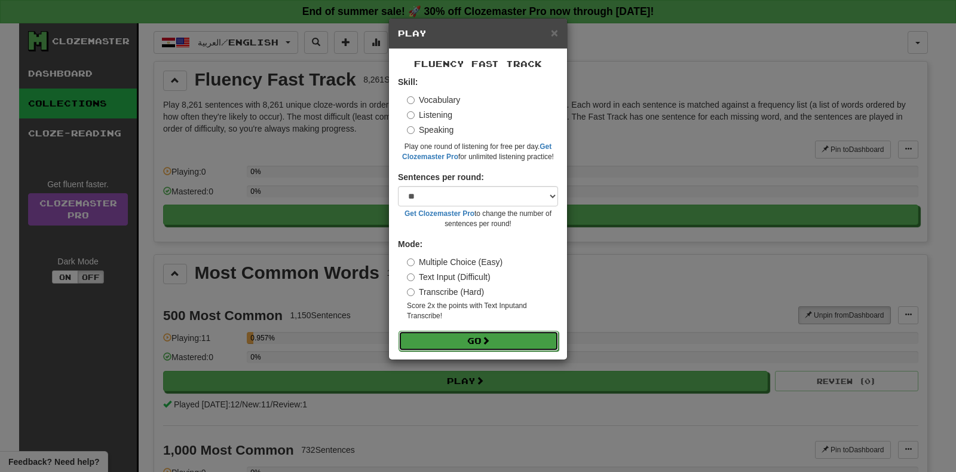
click at [471, 334] on button "Go" at bounding box center [479, 341] width 160 height 20
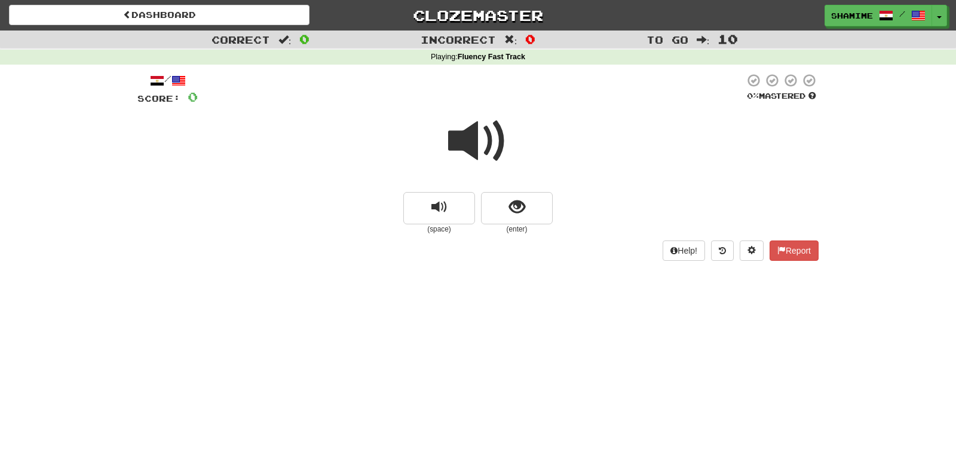
click at [489, 137] on span at bounding box center [478, 141] width 60 height 60
click at [513, 205] on span "show sentence" at bounding box center [517, 207] width 16 height 16
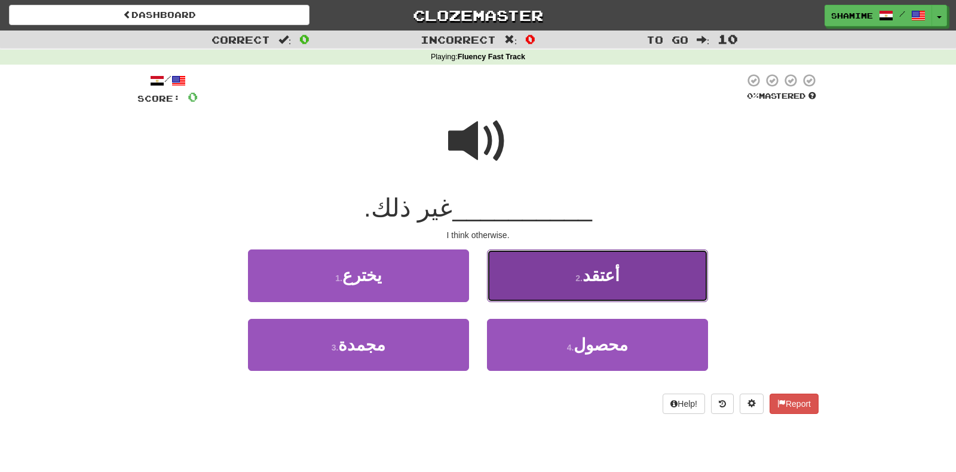
click at [628, 281] on button "2 . أعتقد" at bounding box center [597, 275] width 221 height 52
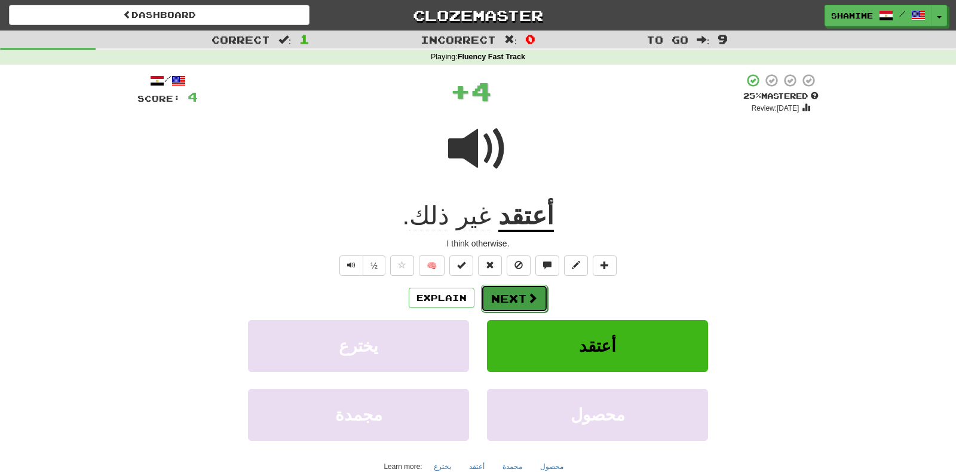
click at [529, 305] on button "Next" at bounding box center [514, 297] width 67 height 27
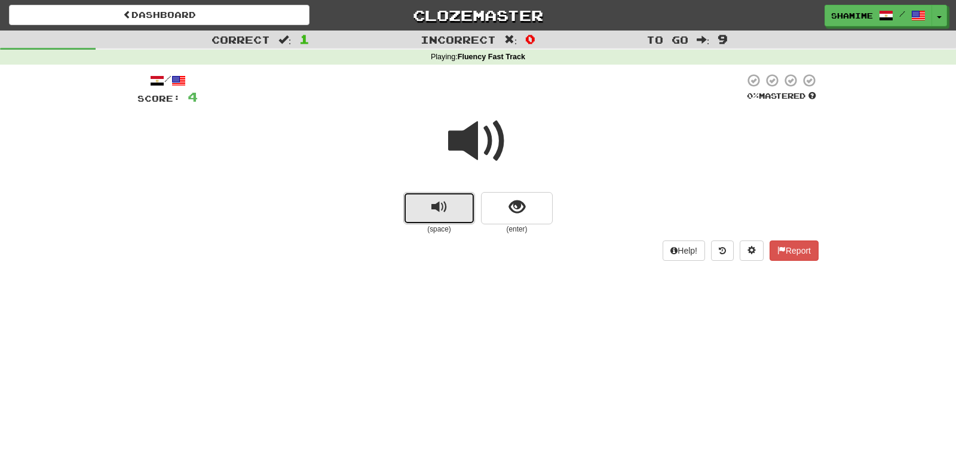
click at [462, 208] on button "replay audio" at bounding box center [439, 208] width 72 height 32
click at [516, 216] on button "show sentence" at bounding box center [517, 208] width 72 height 32
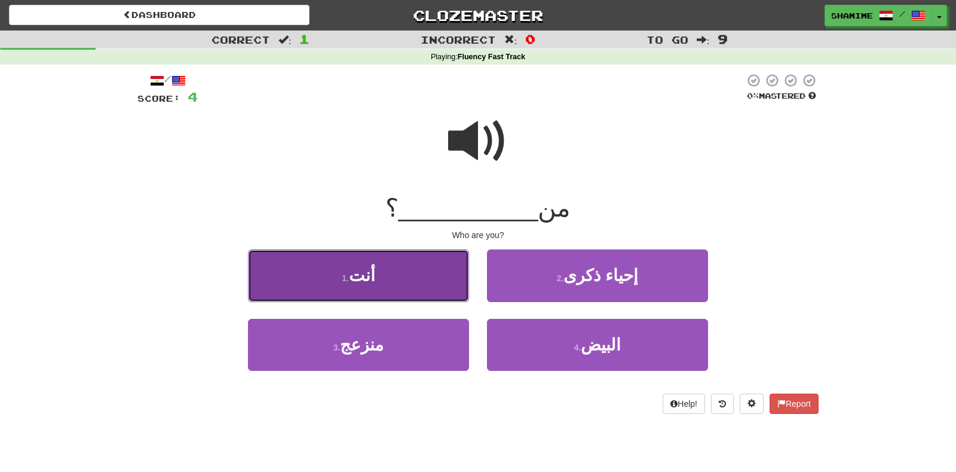
click at [413, 277] on button "1 . أنت" at bounding box center [358, 275] width 221 height 52
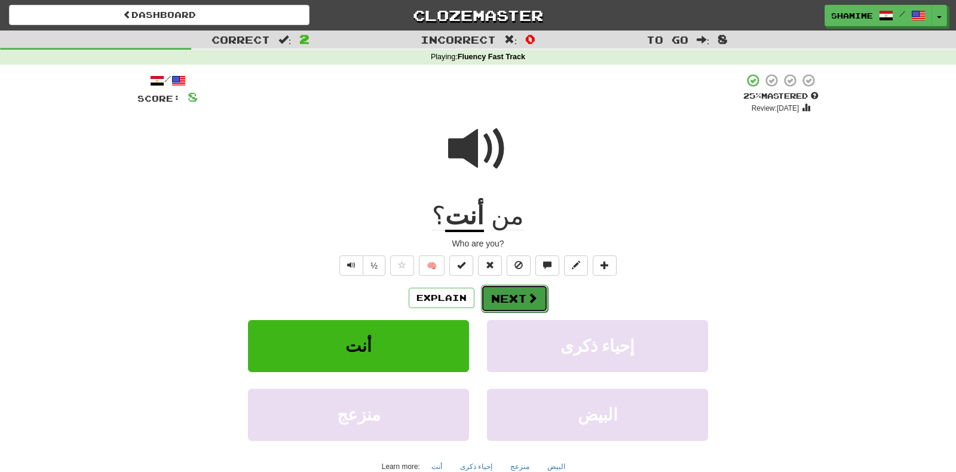
click at [522, 298] on button "Next" at bounding box center [514, 297] width 67 height 27
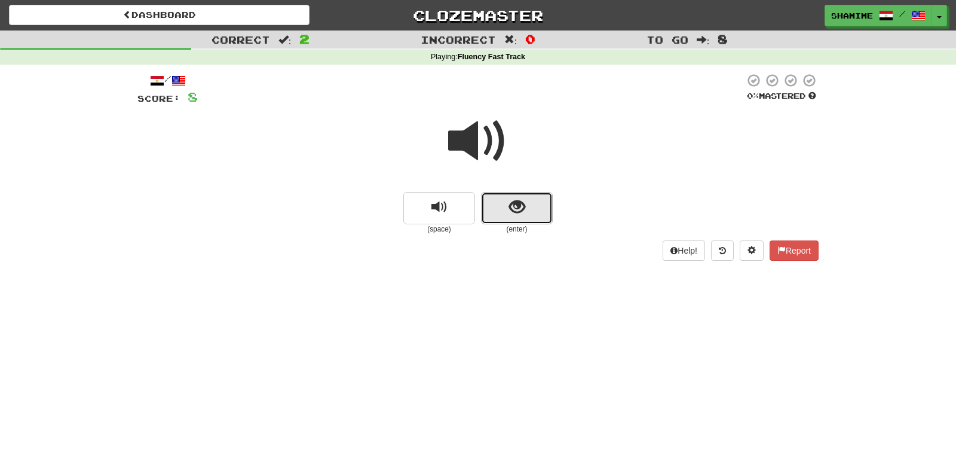
click at [537, 213] on button "show sentence" at bounding box center [517, 208] width 72 height 32
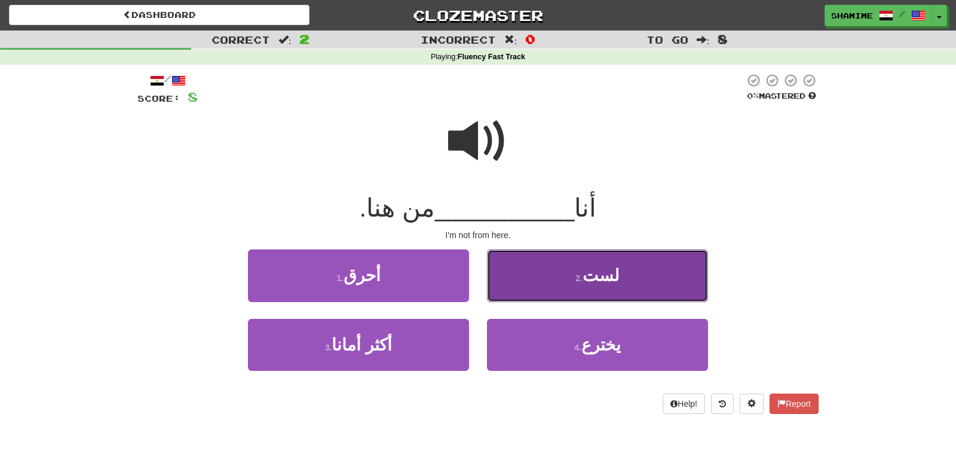
click at [651, 283] on button "2 . لست" at bounding box center [597, 275] width 221 height 52
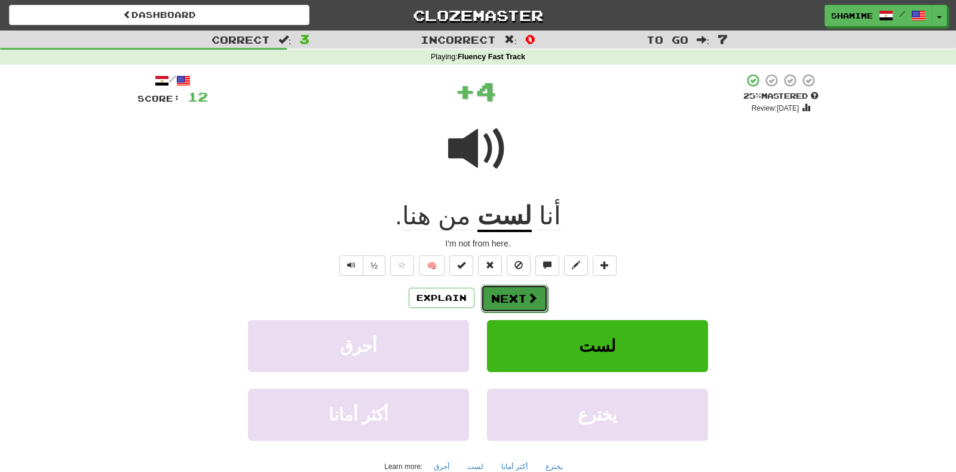
click at [508, 298] on button "Next" at bounding box center [514, 297] width 67 height 27
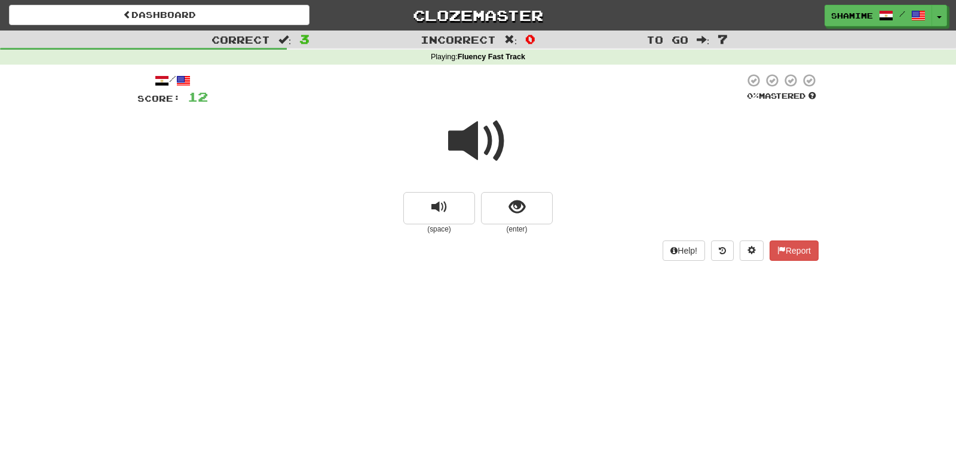
click at [473, 153] on span at bounding box center [478, 141] width 60 height 60
click at [520, 203] on span "show sentence" at bounding box center [517, 207] width 16 height 16
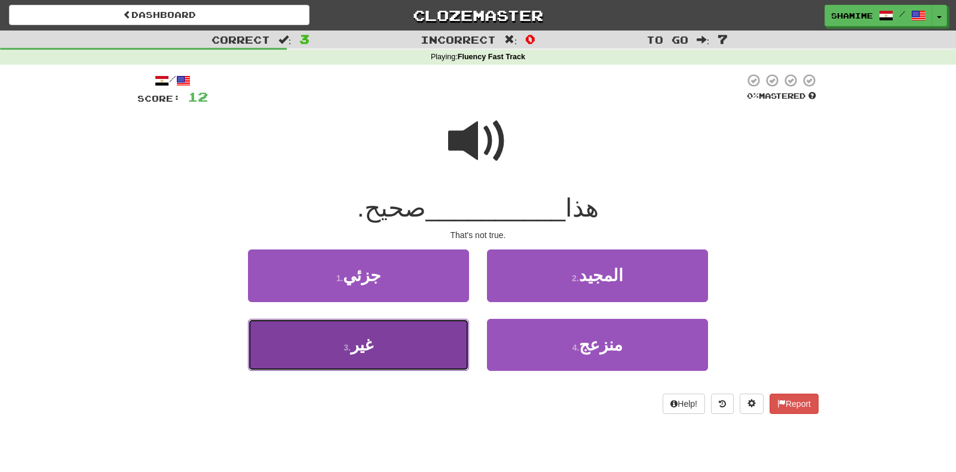
click at [407, 340] on button "3 . غير" at bounding box center [358, 345] width 221 height 52
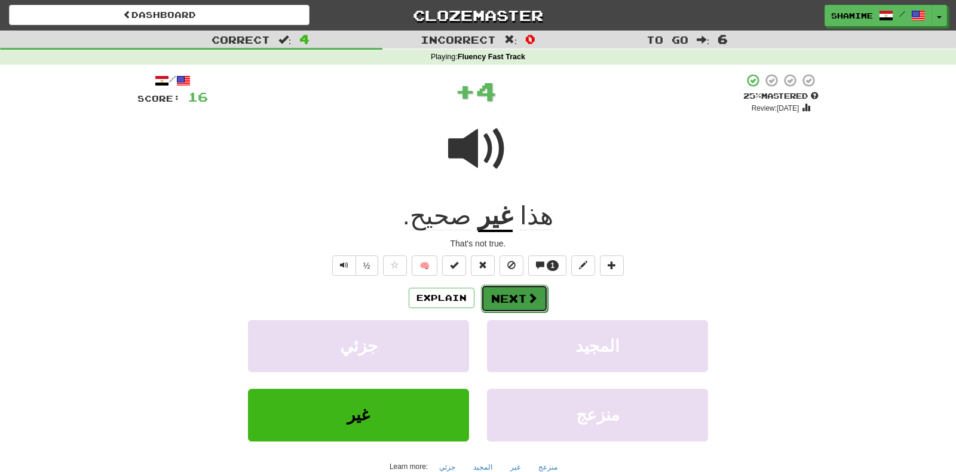
click at [530, 297] on span at bounding box center [532, 297] width 11 height 11
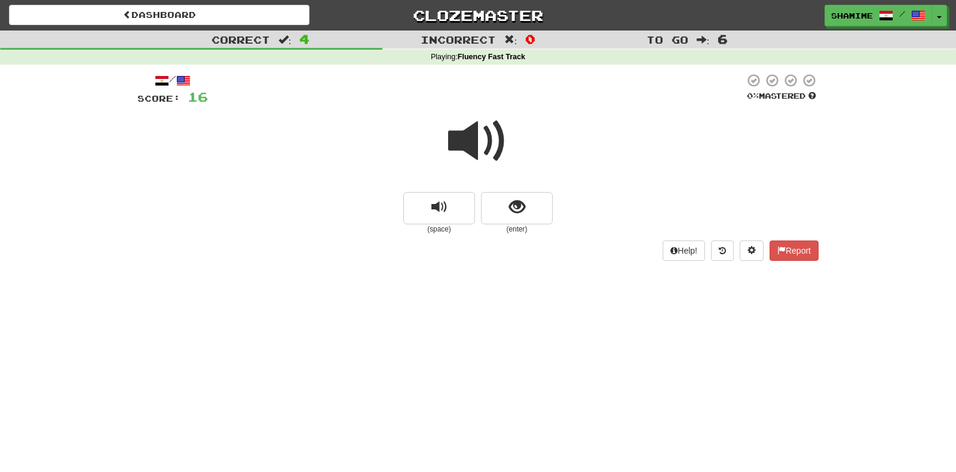
click at [473, 145] on span at bounding box center [478, 141] width 60 height 60
click at [519, 215] on span "show sentence" at bounding box center [517, 207] width 16 height 16
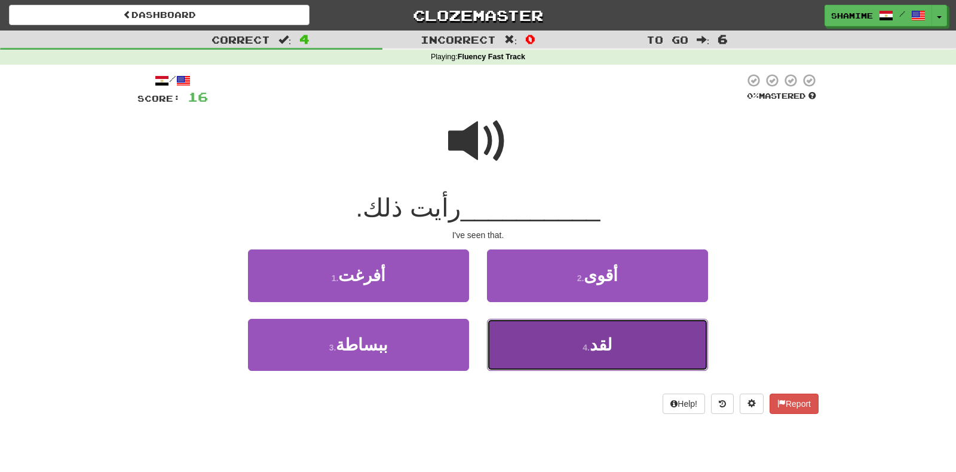
click at [616, 342] on button "4 . لقد" at bounding box center [597, 345] width 221 height 52
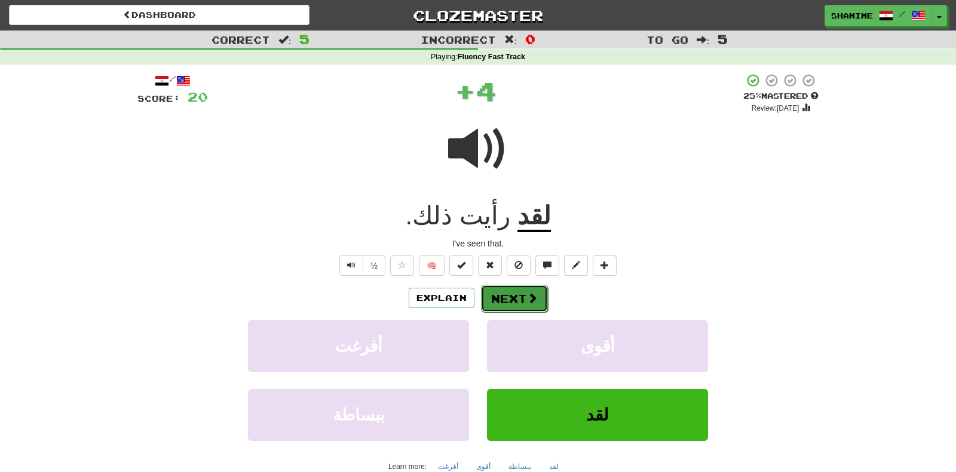
click at [527, 301] on span at bounding box center [532, 297] width 11 height 11
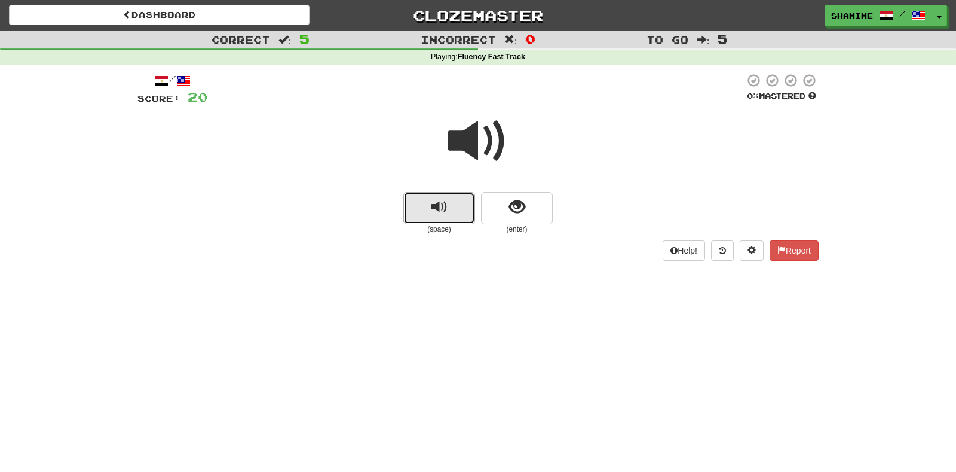
click at [460, 200] on button "replay audio" at bounding box center [439, 208] width 72 height 32
click at [503, 209] on button "show sentence" at bounding box center [517, 208] width 72 height 32
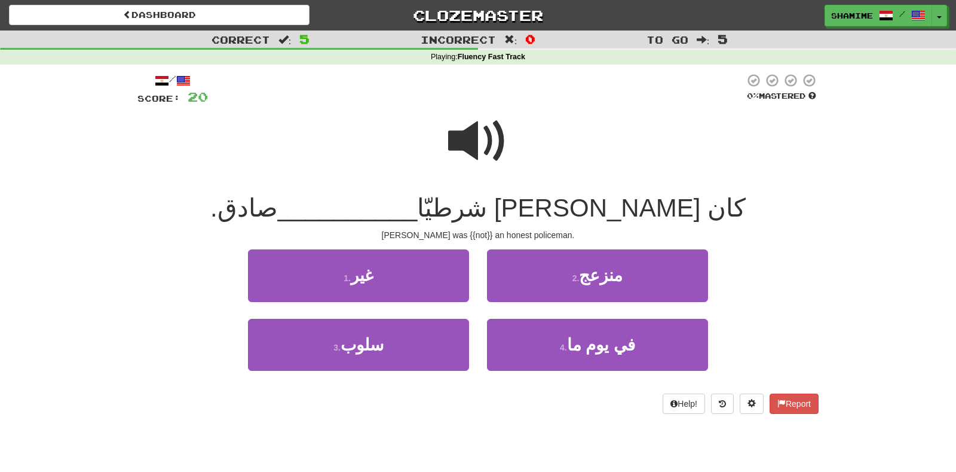
click at [463, 150] on span at bounding box center [478, 141] width 60 height 60
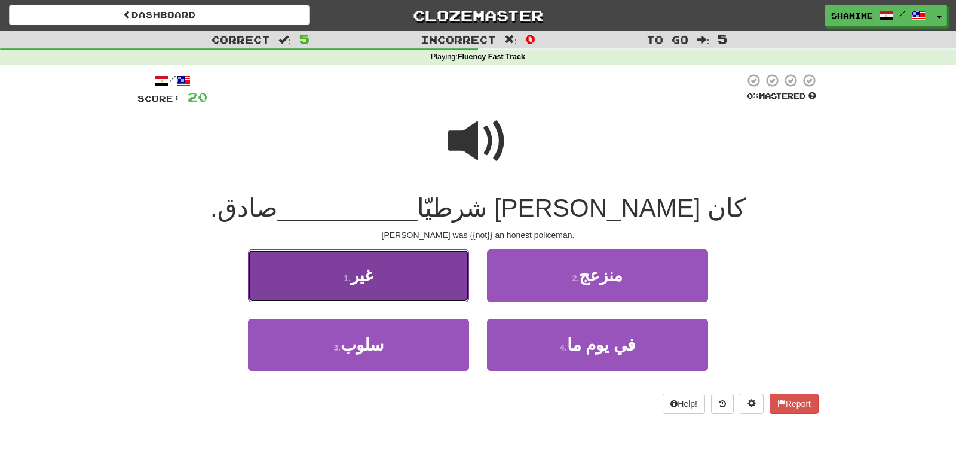
click at [380, 275] on button "1 . غير" at bounding box center [358, 275] width 221 height 52
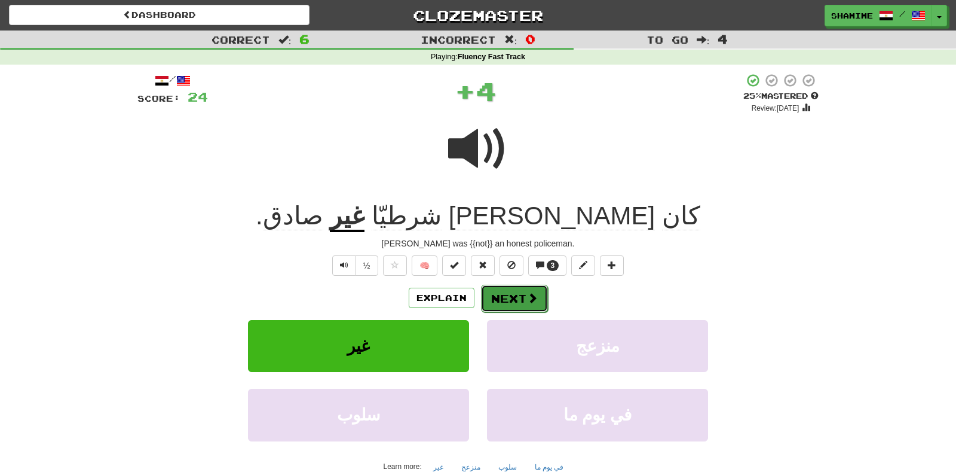
click at [514, 301] on button "Next" at bounding box center [514, 297] width 67 height 27
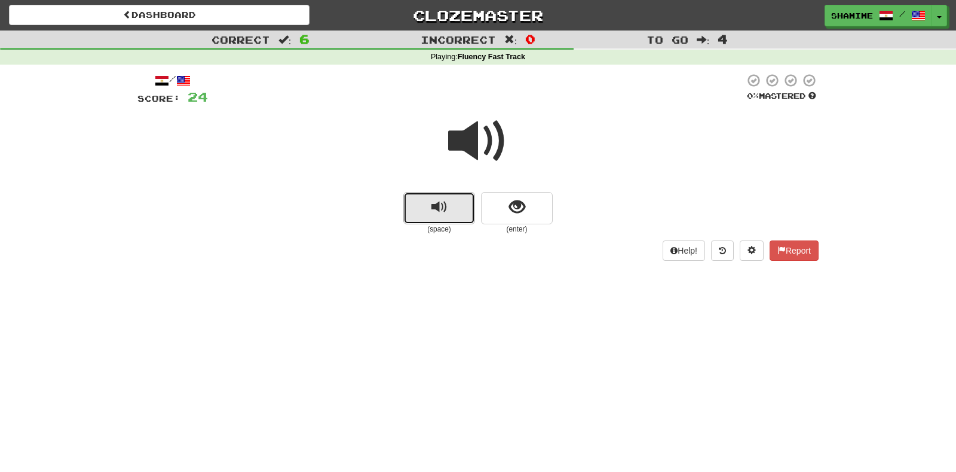
click at [434, 219] on button "replay audio" at bounding box center [439, 208] width 72 height 32
click at [509, 217] on button "show sentence" at bounding box center [517, 208] width 72 height 32
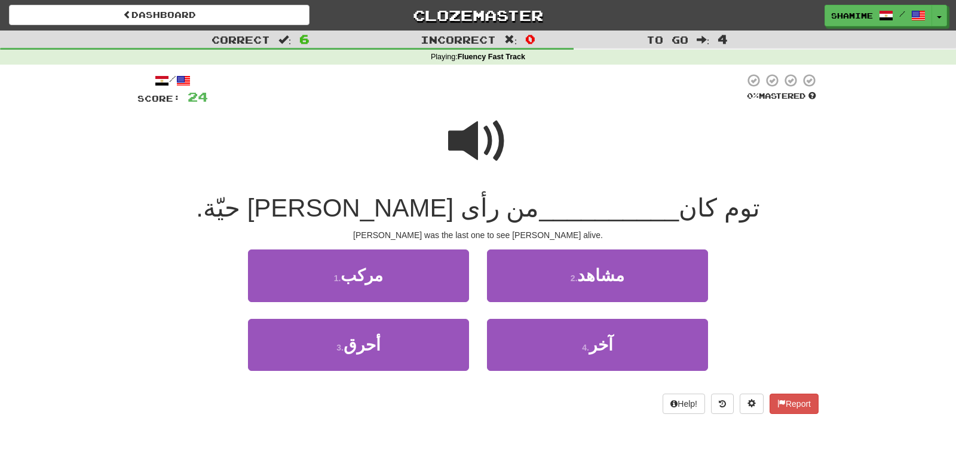
click at [480, 141] on span at bounding box center [478, 141] width 60 height 60
click at [472, 146] on span at bounding box center [478, 141] width 60 height 60
click at [494, 164] on span at bounding box center [478, 141] width 60 height 60
click at [482, 154] on span at bounding box center [478, 141] width 60 height 60
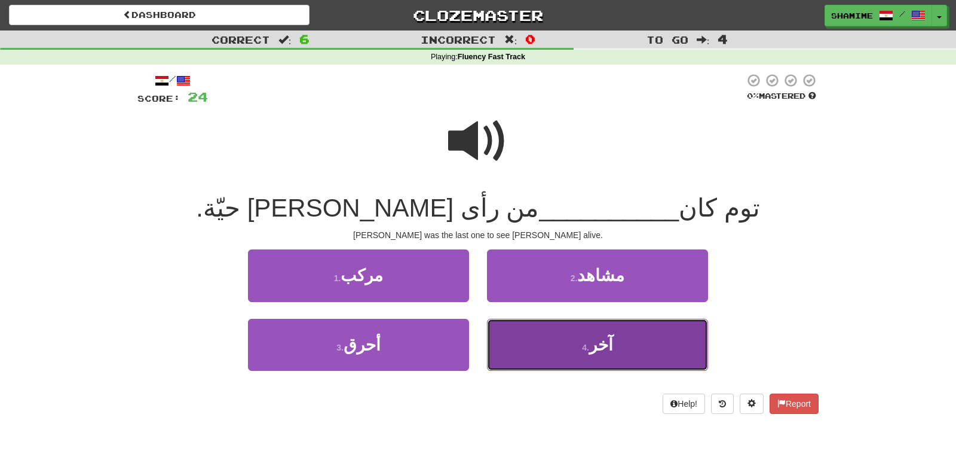
click at [562, 329] on button "4 . آخر" at bounding box center [597, 345] width 221 height 52
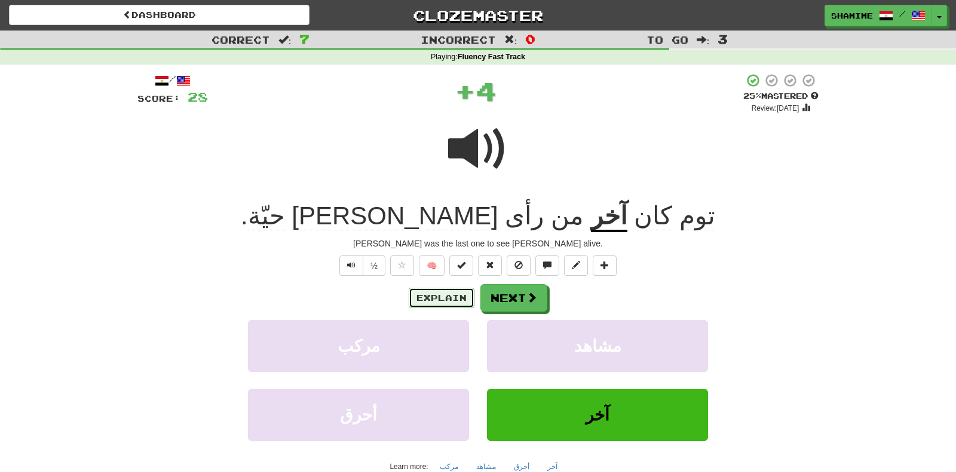
click at [441, 294] on button "Explain" at bounding box center [442, 297] width 66 height 20
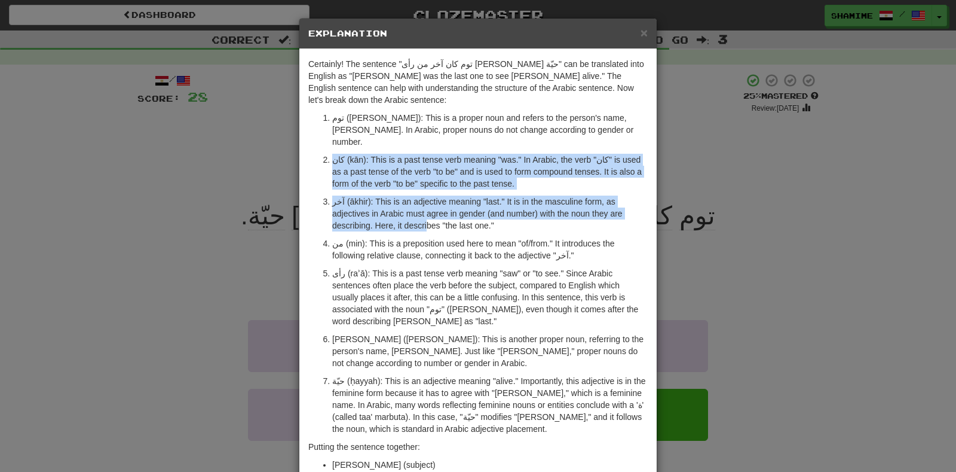
drag, startPoint x: 350, startPoint y: 128, endPoint x: 439, endPoint y: 211, distance: 121.8
click at [439, 211] on ol "توم (Tom): This is a proper noun and refers to the person's name, Tom. In Arabi…" at bounding box center [477, 273] width 339 height 323
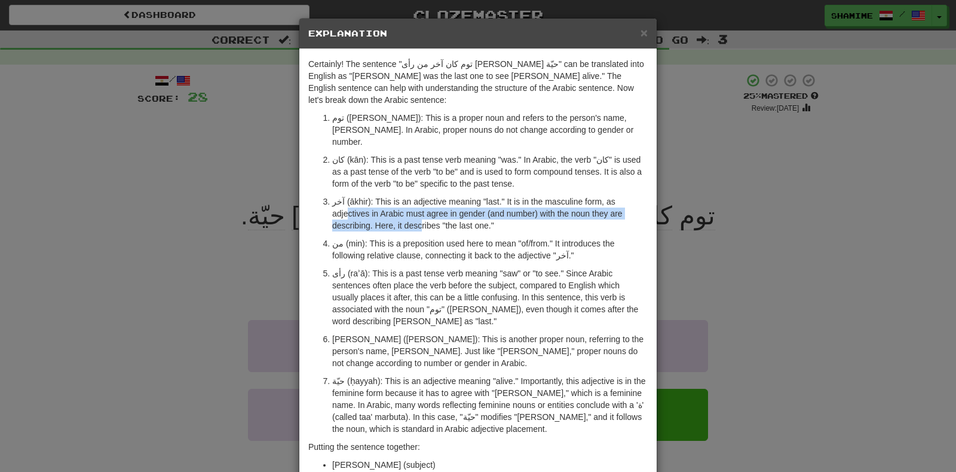
drag, startPoint x: 346, startPoint y: 186, endPoint x: 429, endPoint y: 202, distance: 83.9
click at [429, 202] on p "آخر (ākhir): This is an adjective meaning "last." It is in the masculine form, …" at bounding box center [490, 213] width 316 height 36
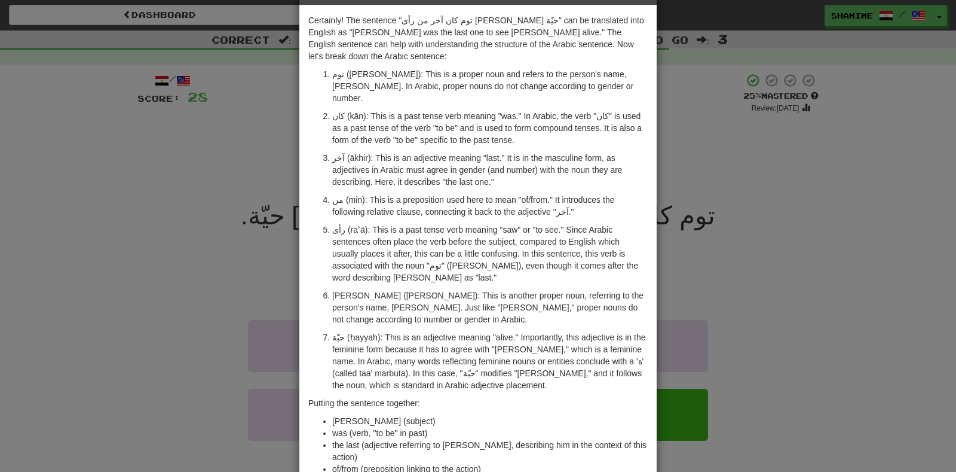
scroll to position [45, 0]
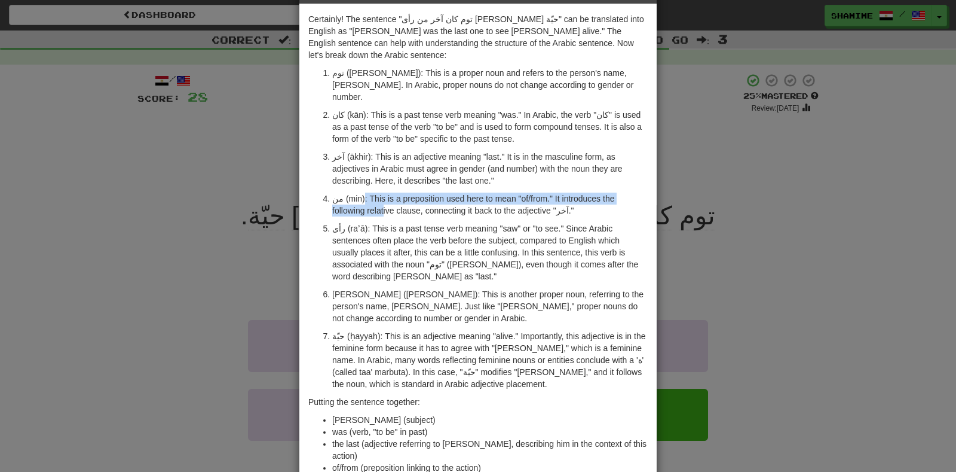
drag, startPoint x: 360, startPoint y: 177, endPoint x: 420, endPoint y: 210, distance: 68.7
click at [420, 210] on ol "توم (Tom): This is a proper noun and refers to the person's name, Tom. In Arabi…" at bounding box center [477, 228] width 339 height 323
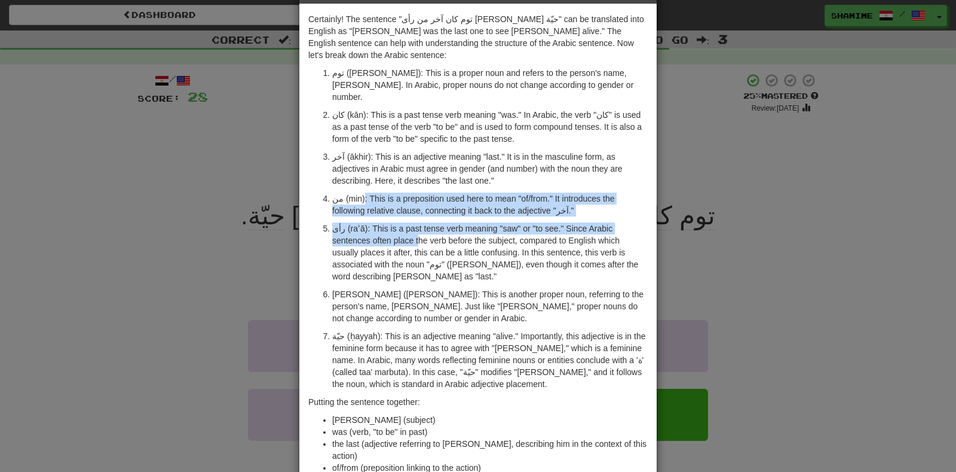
click at [420, 222] on p "رأى (raʾā): This is a past tense verb meaning "saw" or "to see." Since Arabic s…" at bounding box center [490, 252] width 316 height 60
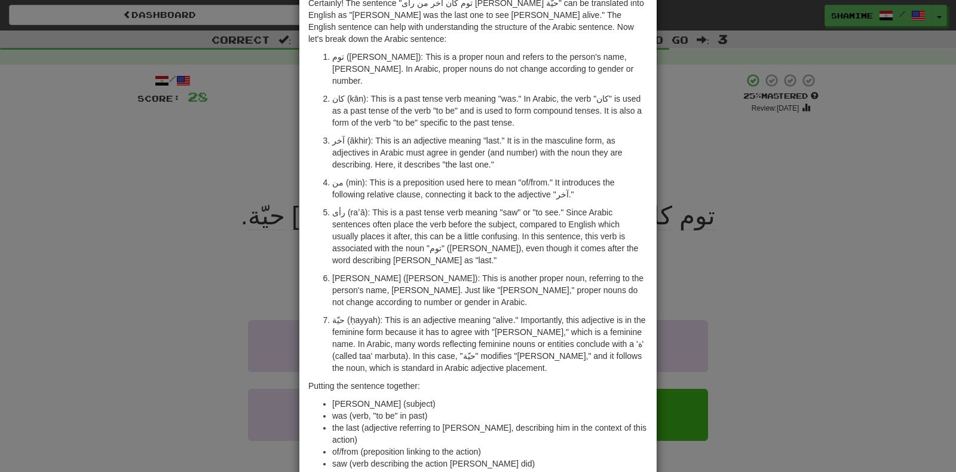
scroll to position [68, 0]
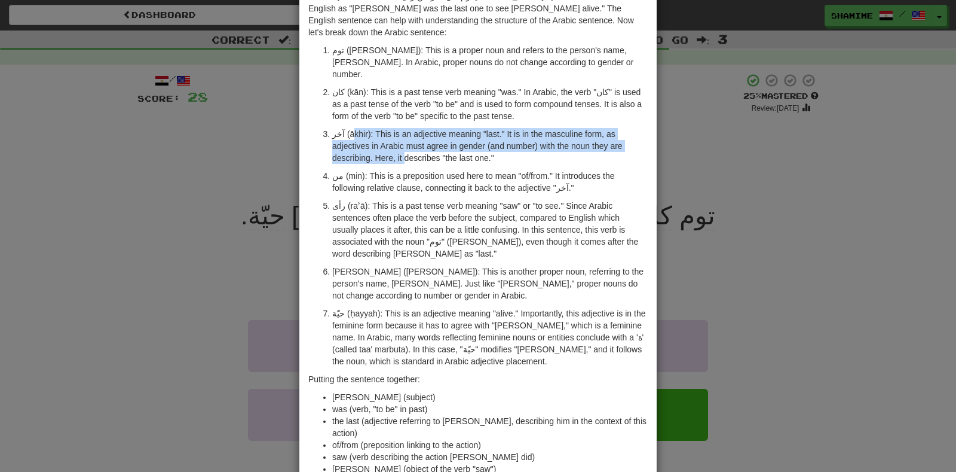
drag, startPoint x: 349, startPoint y: 112, endPoint x: 404, endPoint y: 128, distance: 57.1
click at [404, 128] on p "آخر (ākhir): This is an adjective meaning "last." It is in the masculine form, …" at bounding box center [490, 146] width 316 height 36
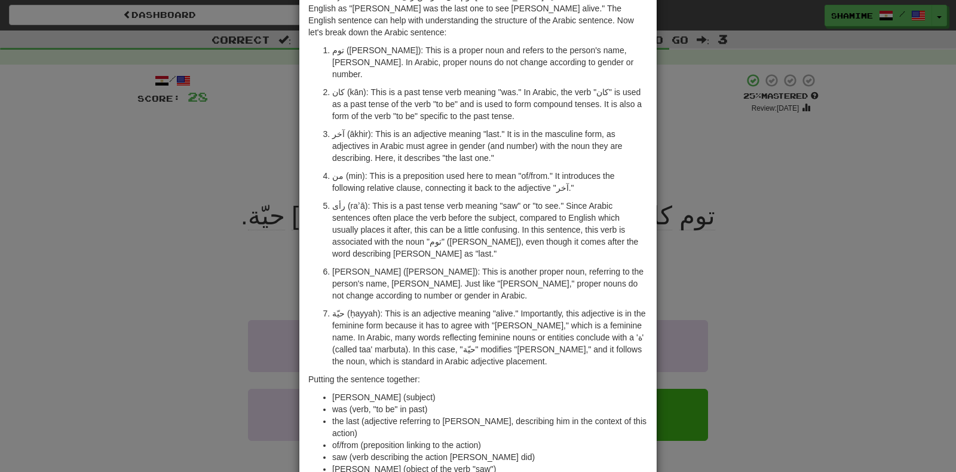
scroll to position [105, 0]
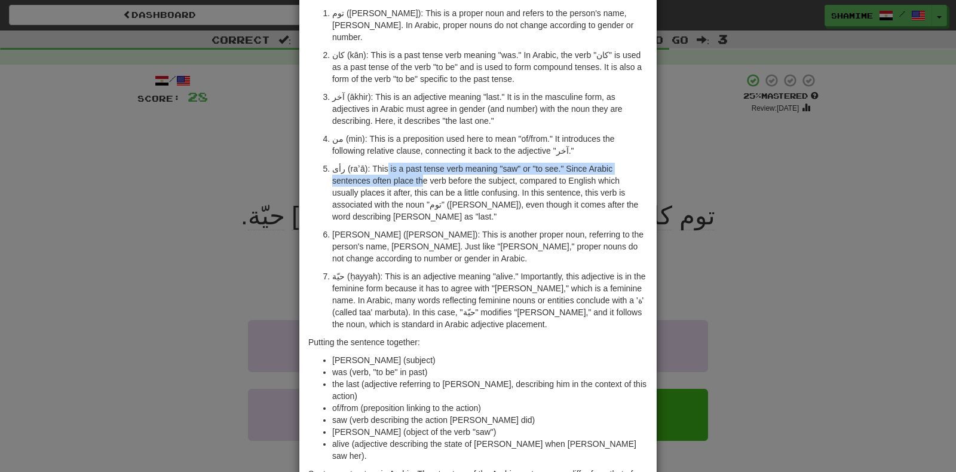
drag, startPoint x: 383, startPoint y: 141, endPoint x: 423, endPoint y: 160, distance: 44.1
click at [423, 163] on p "رأى (raʾā): This is a past tense verb meaning "saw" or "to see." Since Arabic s…" at bounding box center [490, 193] width 316 height 60
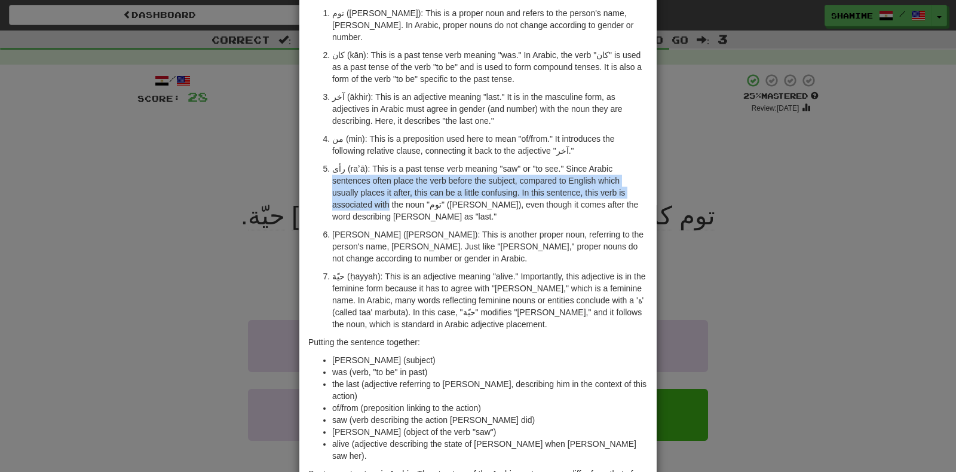
drag, startPoint x: 327, startPoint y: 150, endPoint x: 388, endPoint y: 174, distance: 66.0
click at [388, 174] on ol "توم (Tom): This is a proper noun and refers to the person's name, Tom. In Arabi…" at bounding box center [477, 168] width 339 height 323
click at [388, 174] on p "رأى (raʾā): This is a past tense verb meaning "saw" or "to see." Since Arabic s…" at bounding box center [490, 193] width 316 height 60
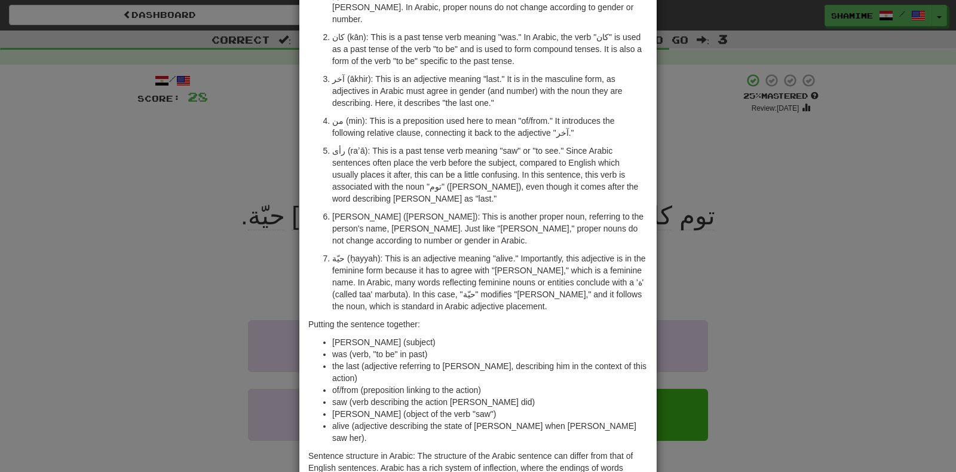
scroll to position [128, 0]
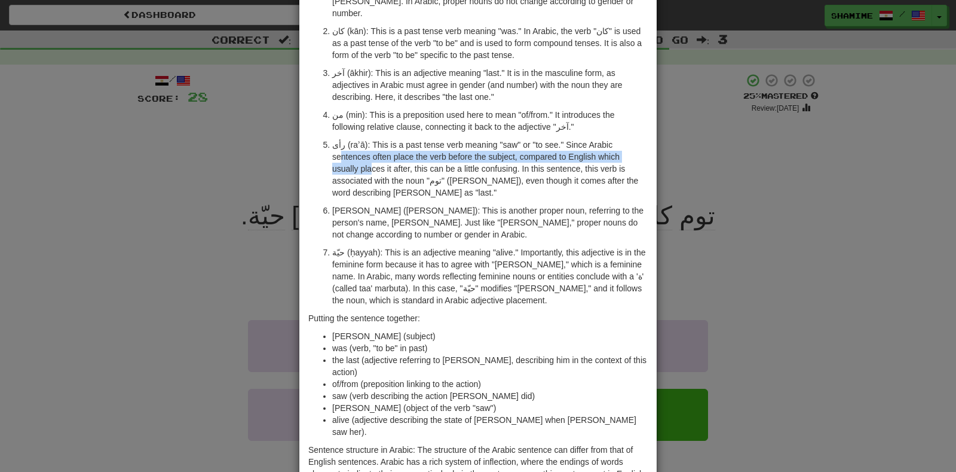
drag, startPoint x: 340, startPoint y: 134, endPoint x: 397, endPoint y: 160, distance: 62.3
click at [397, 160] on p "رأى (raʾā): This is a past tense verb meaning "saw" or "to see." Since Arabic s…" at bounding box center [490, 169] width 316 height 60
drag, startPoint x: 501, startPoint y: 133, endPoint x: 533, endPoint y: 160, distance: 41.6
click at [533, 160] on p "رأى (raʾā): This is a past tense verb meaning "saw" or "to see." Since Arabic s…" at bounding box center [490, 169] width 316 height 60
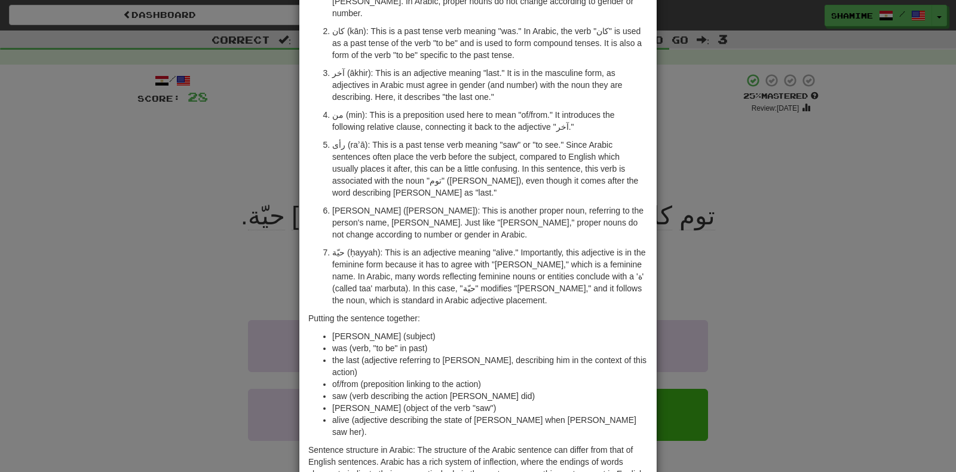
click at [533, 160] on p "رأى (raʾā): This is a past tense verb meaning "saw" or "to see." Since Arabic s…" at bounding box center [490, 169] width 316 height 60
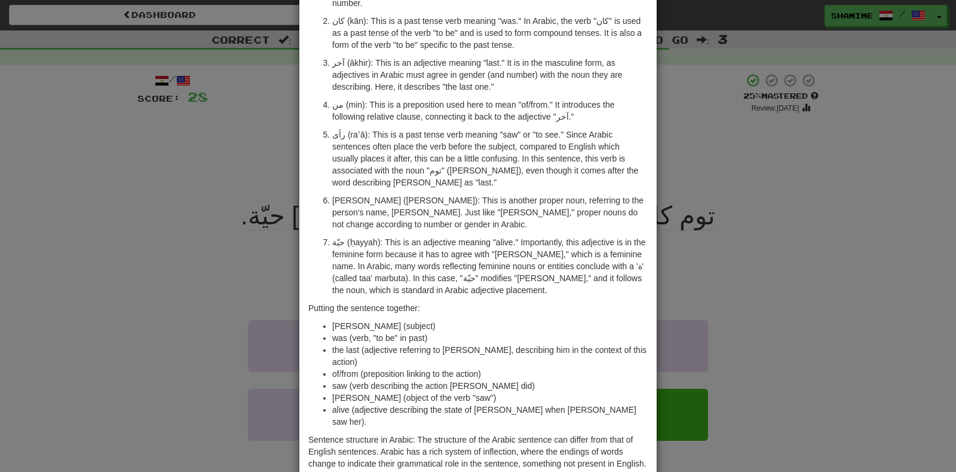
scroll to position [142, 0]
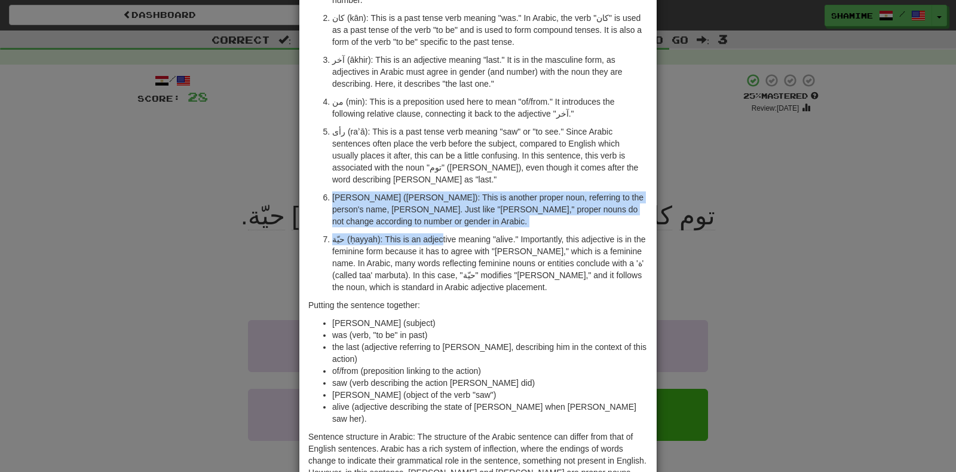
drag, startPoint x: 374, startPoint y: 166, endPoint x: 440, endPoint y: 201, distance: 75.1
click at [440, 201] on ol "توم (Tom): This is a proper noun and refers to the person's name, Tom. In Arabi…" at bounding box center [477, 131] width 339 height 323
click at [440, 233] on p "حيّة (ḥayyah): This is an adjective meaning "alive." Importantly, this adjectiv…" at bounding box center [490, 263] width 316 height 60
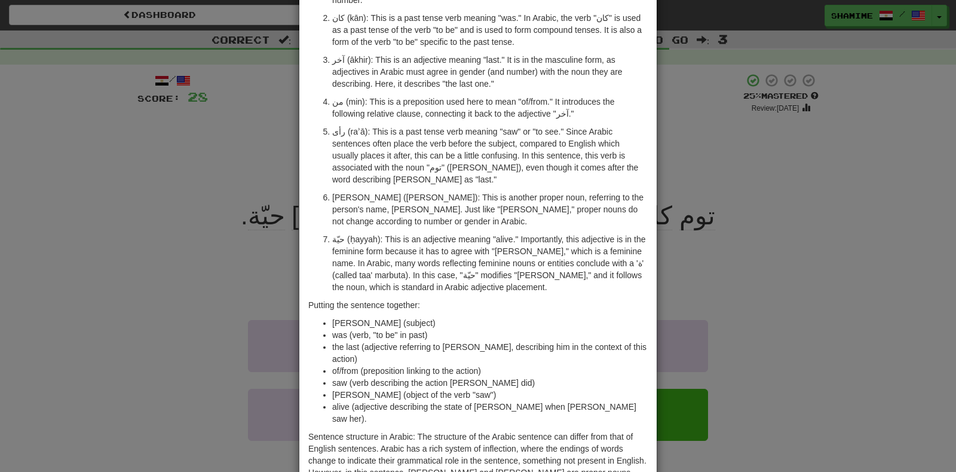
scroll to position [175, 0]
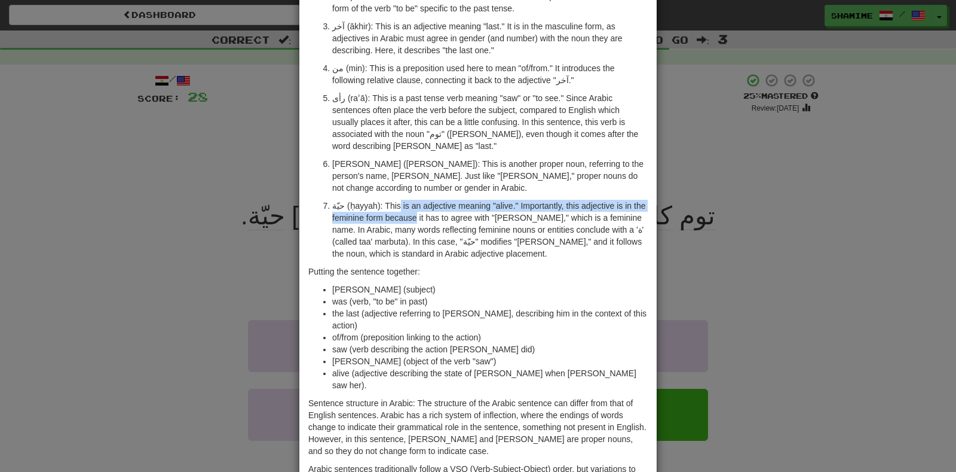
drag, startPoint x: 395, startPoint y: 168, endPoint x: 440, endPoint y: 198, distance: 53.9
click at [440, 200] on p "حيّة (ḥayyah): This is an adjective meaning "alive." Importantly, this adjectiv…" at bounding box center [490, 230] width 316 height 60
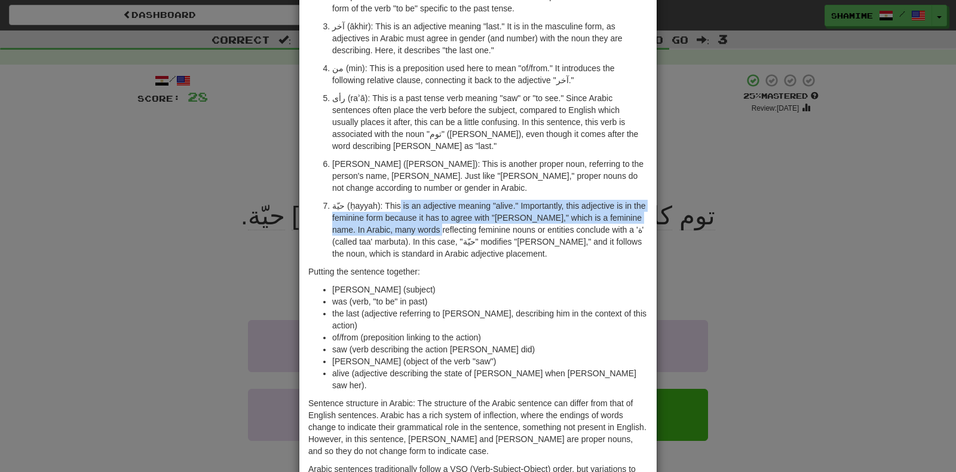
click at [440, 200] on p "حيّة (ḥayyah): This is an adjective meaning "alive." Importantly, this adjectiv…" at bounding box center [490, 230] width 316 height 60
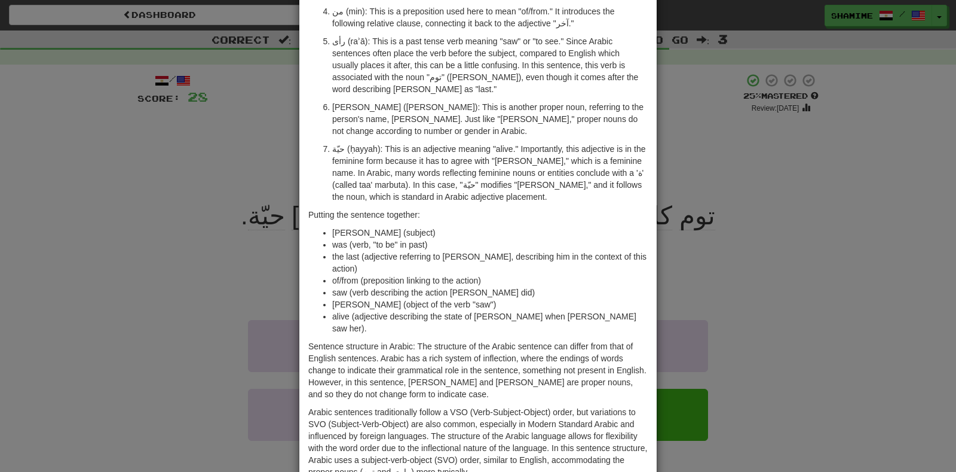
scroll to position [249, 0]
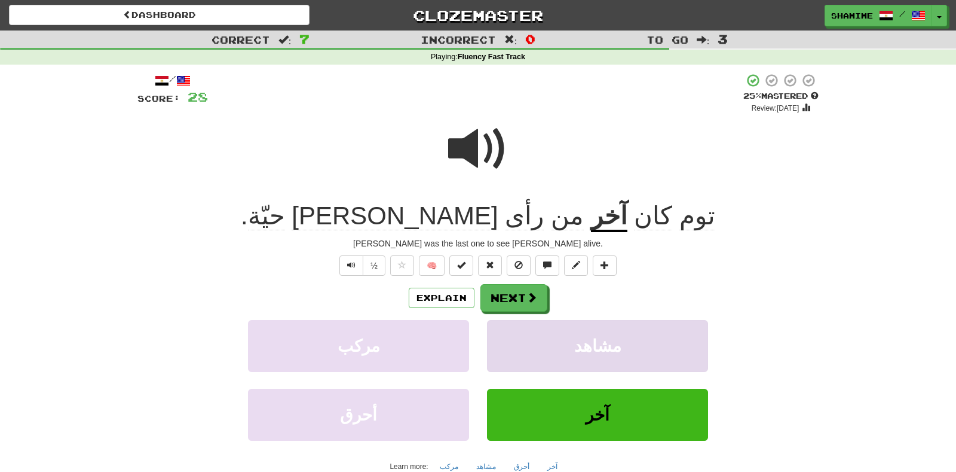
scroll to position [42, 0]
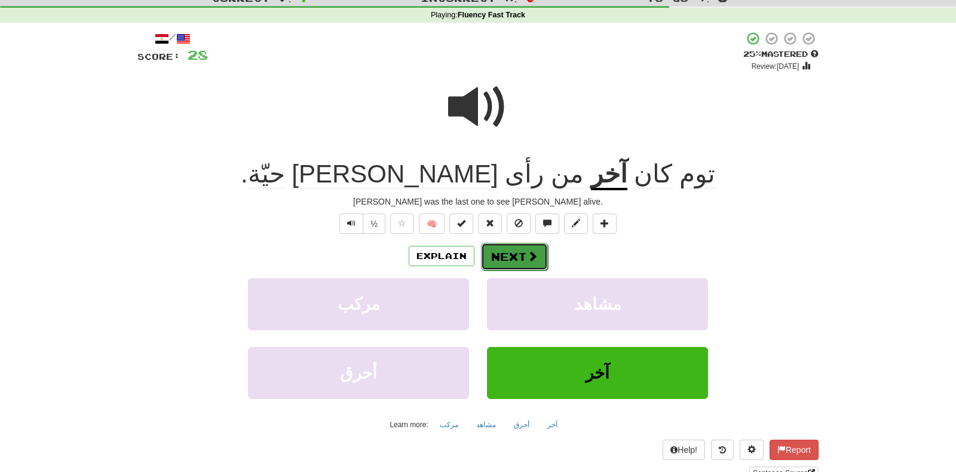
click at [521, 268] on button "Next" at bounding box center [514, 256] width 67 height 27
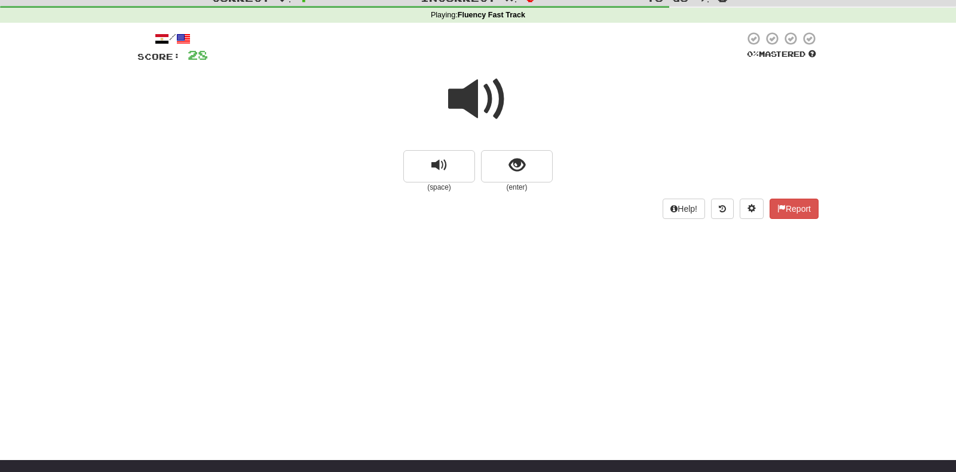
click at [486, 106] on span at bounding box center [478, 99] width 60 height 60
click at [508, 165] on button "show sentence" at bounding box center [517, 166] width 72 height 32
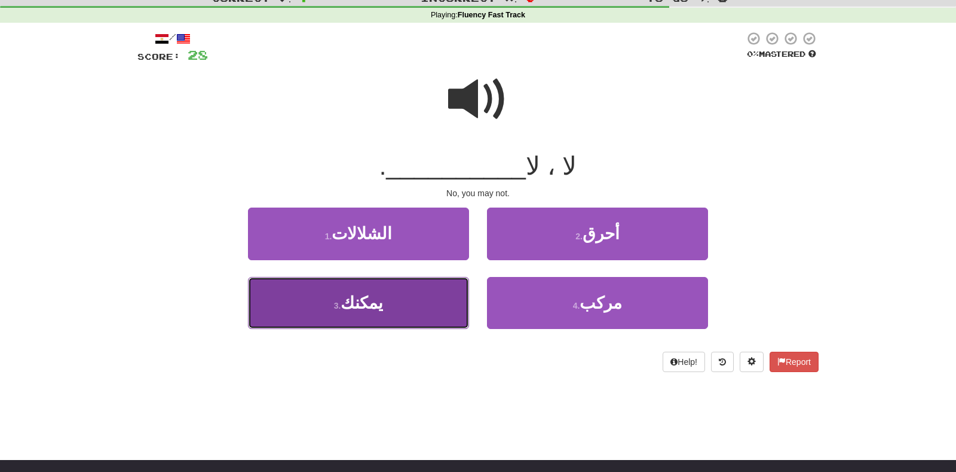
click at [394, 311] on button "3 . يمكنك" at bounding box center [358, 303] width 221 height 52
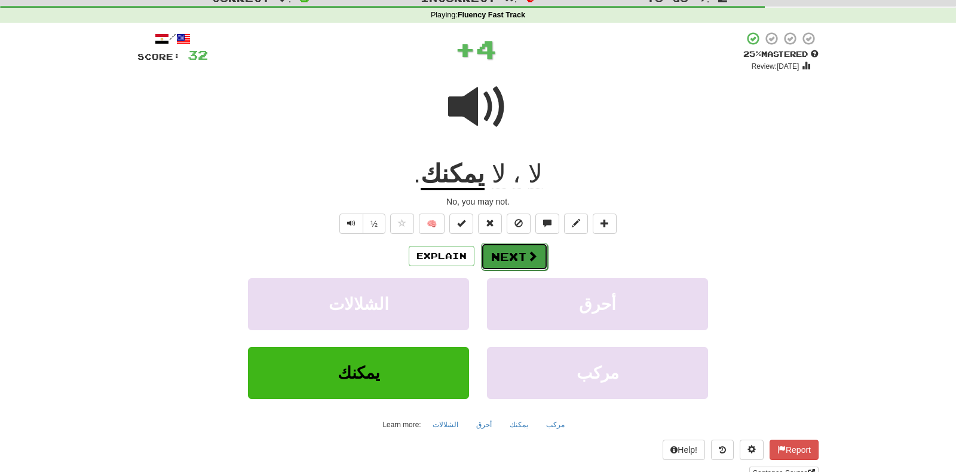
click at [506, 262] on button "Next" at bounding box center [514, 256] width 67 height 27
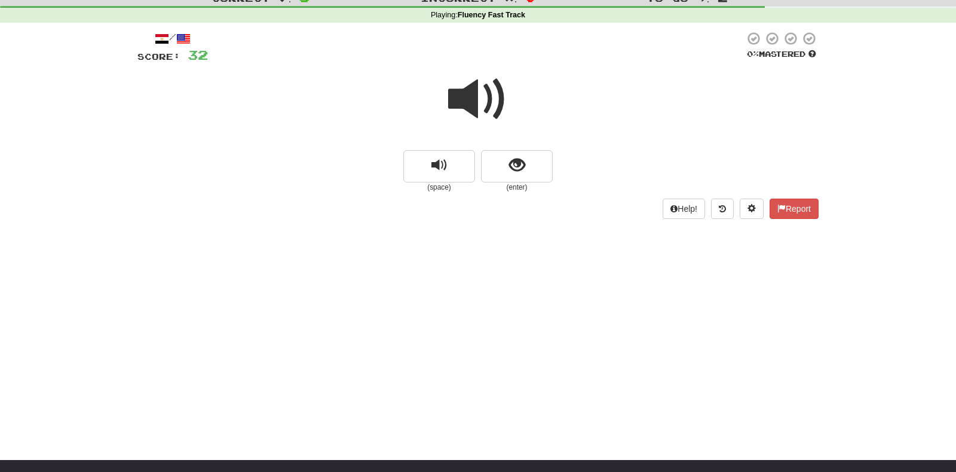
click at [474, 121] on span at bounding box center [478, 99] width 60 height 60
click at [484, 113] on span at bounding box center [478, 99] width 60 height 60
click at [511, 163] on span "show sentence" at bounding box center [517, 165] width 16 height 16
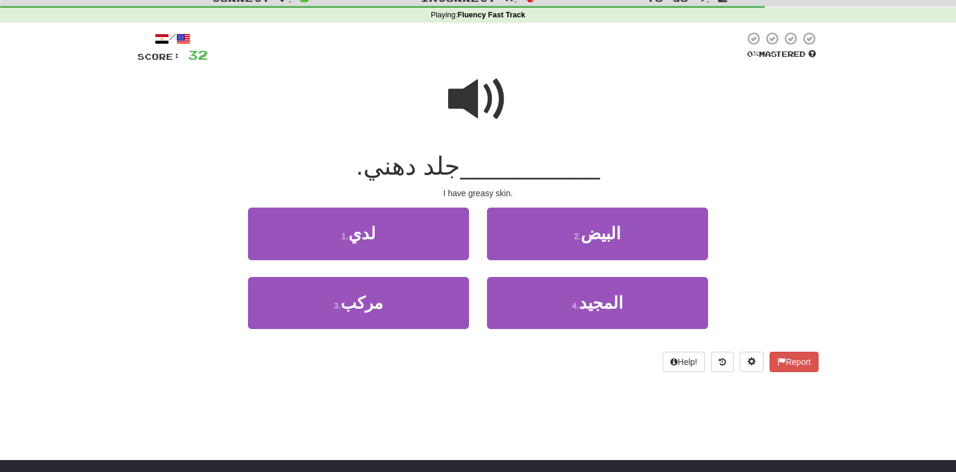
click at [472, 94] on span at bounding box center [478, 99] width 60 height 60
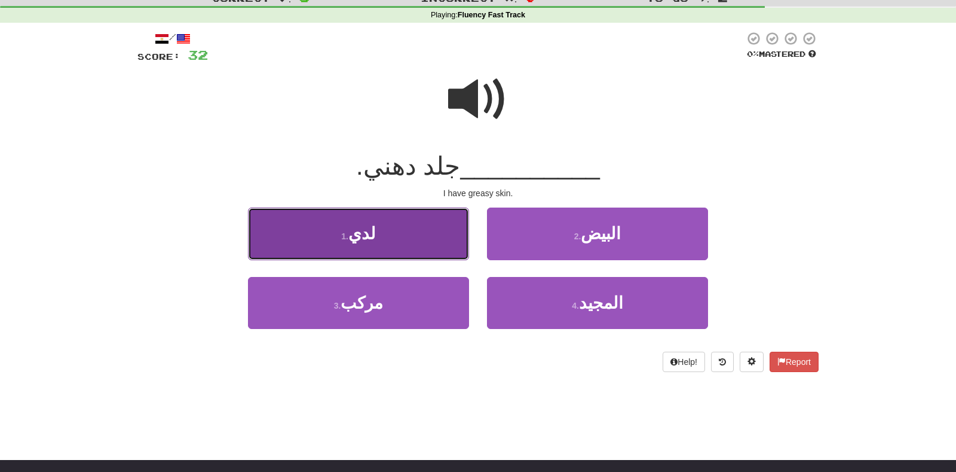
click at [430, 238] on button "1 . لدي" at bounding box center [358, 233] width 221 height 52
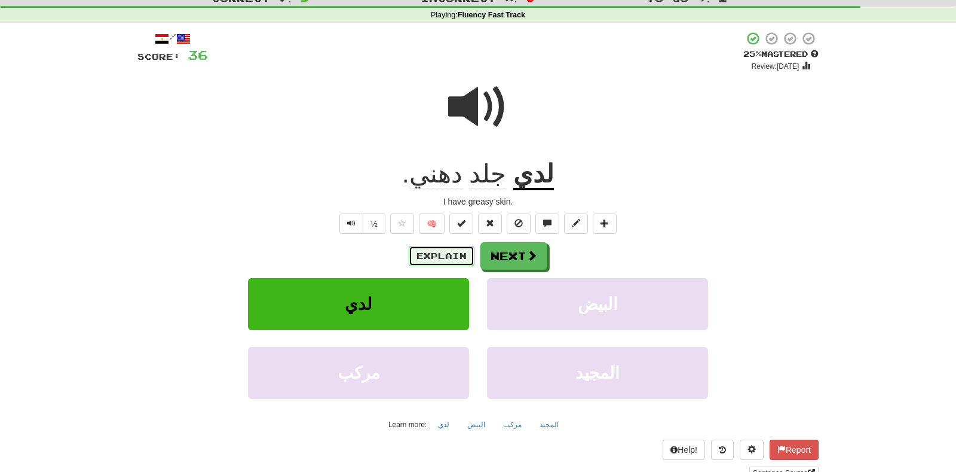
click at [457, 250] on button "Explain" at bounding box center [442, 256] width 66 height 20
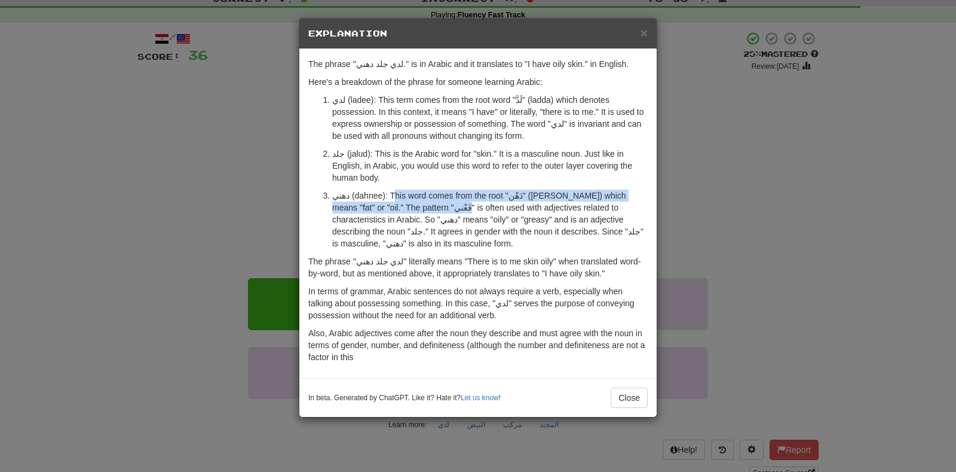
drag, startPoint x: 389, startPoint y: 194, endPoint x: 461, endPoint y: 228, distance: 79.7
click at [460, 228] on p "دهني (dahnee): This word comes from the root "دَهْن" (dahn) which means "fat" o…" at bounding box center [490, 219] width 316 height 60
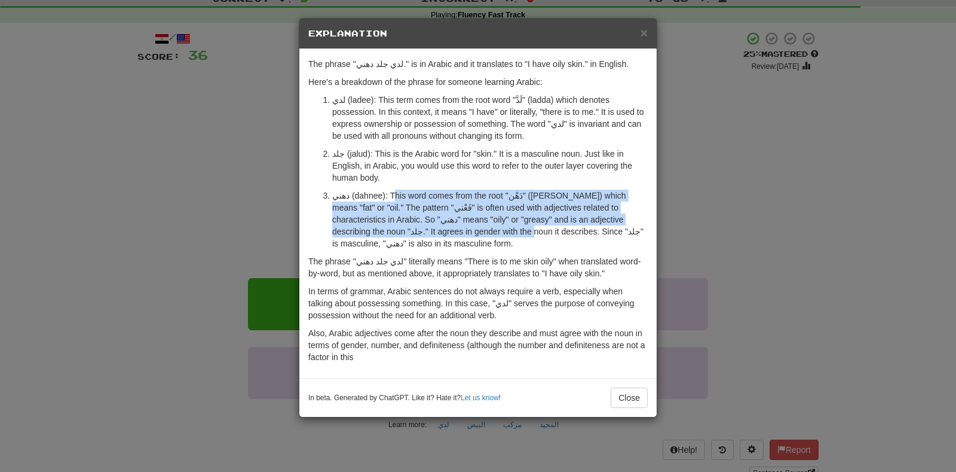
click at [461, 228] on p "دهني (dahnee): This word comes from the root "دَهْن" (dahn) which means "fat" o…" at bounding box center [490, 219] width 316 height 60
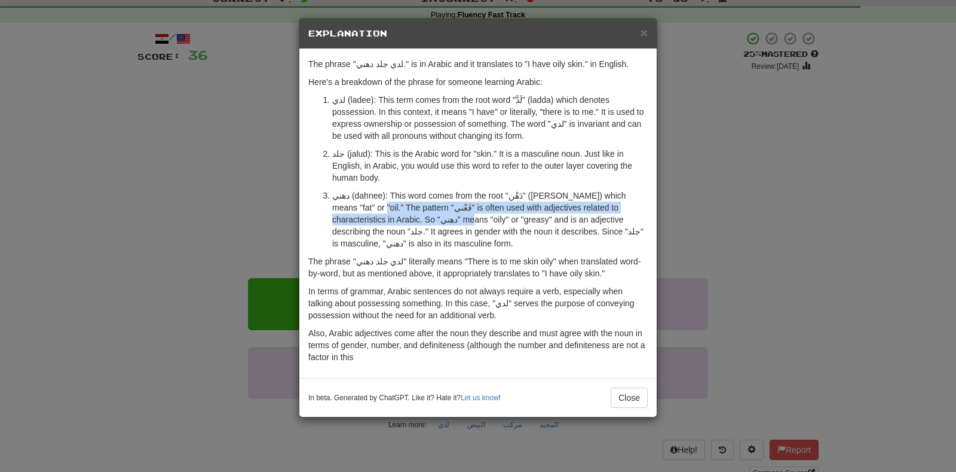
drag, startPoint x: 339, startPoint y: 203, endPoint x: 417, endPoint y: 221, distance: 79.2
click at [417, 221] on p "دهني (dahnee): This word comes from the root "دَهْن" (dahn) which means "fat" o…" at bounding box center [490, 219] width 316 height 60
drag, startPoint x: 340, startPoint y: 211, endPoint x: 404, endPoint y: 227, distance: 66.0
click at [404, 227] on p "دهني (dahnee): This word comes from the root "دَهْن" (dahn) which means "fat" o…" at bounding box center [490, 219] width 316 height 60
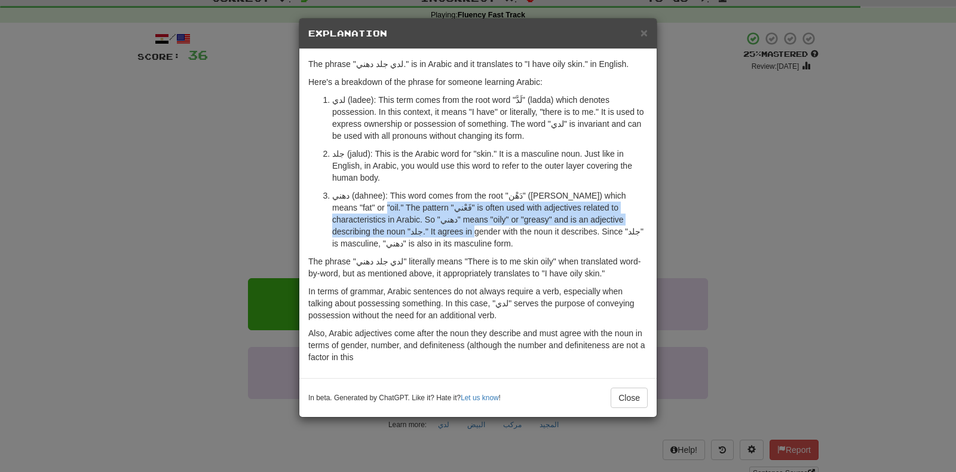
click at [406, 227] on p "دهني (dahnee): This word comes from the root "دَهْن" (dahn) which means "fat" o…" at bounding box center [490, 219] width 316 height 60
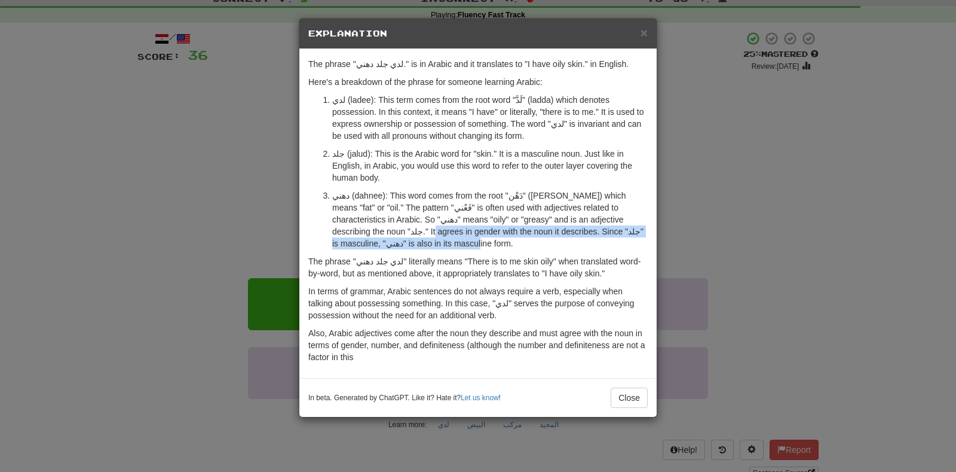
drag, startPoint x: 362, startPoint y: 227, endPoint x: 464, endPoint y: 250, distance: 104.7
click at [461, 249] on div "The phrase "لدي جلد دهني." is in Arabic and it translates to "I have oily skin.…" at bounding box center [477, 213] width 357 height 329
click at [464, 250] on div "The phrase "لدي جلد دهني." is in Arabic and it translates to "I have oily skin.…" at bounding box center [477, 213] width 357 height 329
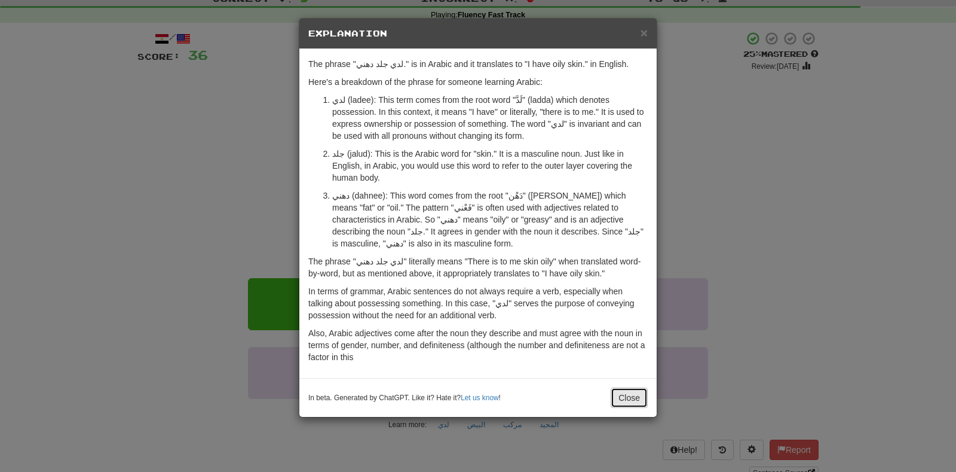
click at [631, 390] on button "Close" at bounding box center [629, 397] width 37 height 20
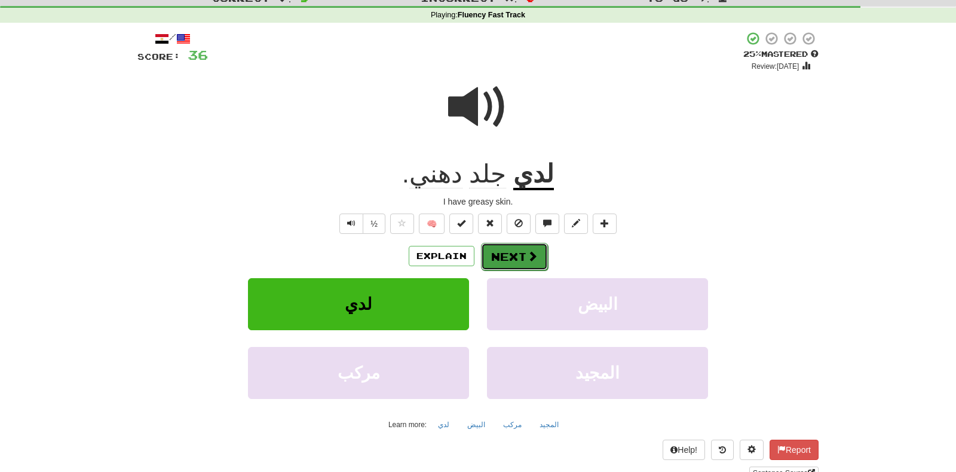
click at [536, 259] on span at bounding box center [532, 255] width 11 height 11
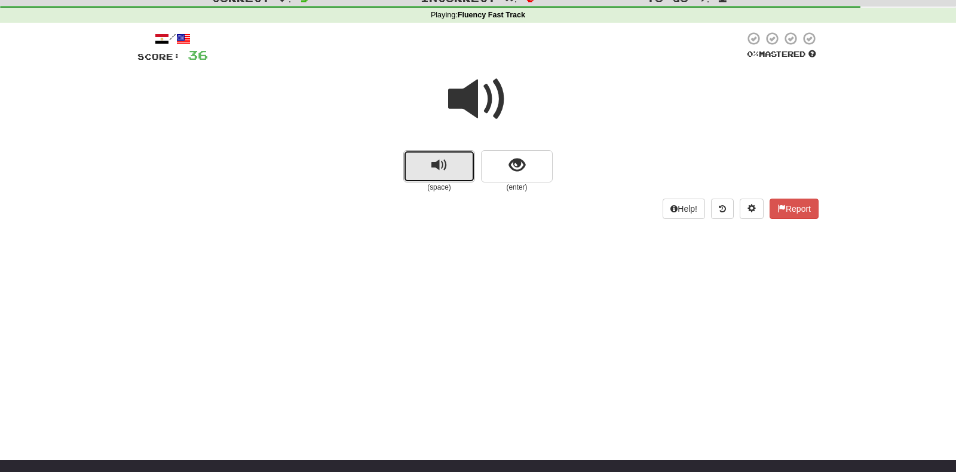
click at [445, 164] on span "replay audio" at bounding box center [440, 165] width 16 height 16
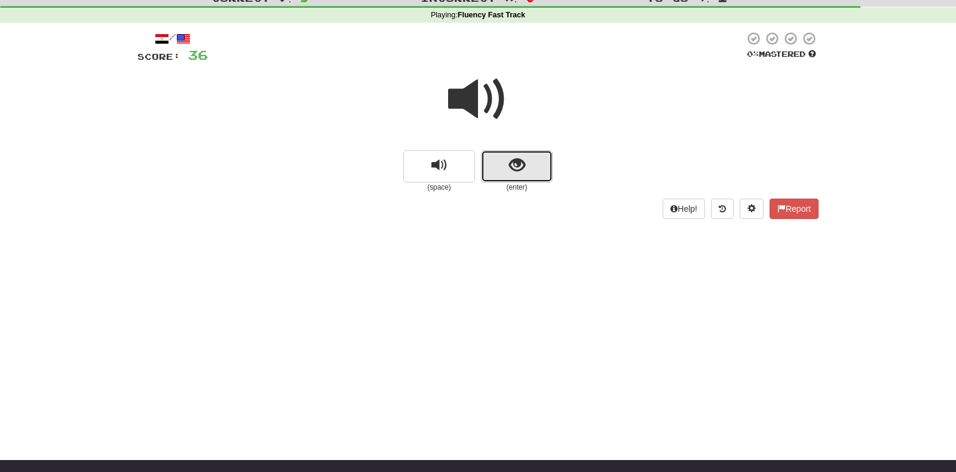
click at [496, 166] on button "show sentence" at bounding box center [517, 166] width 72 height 32
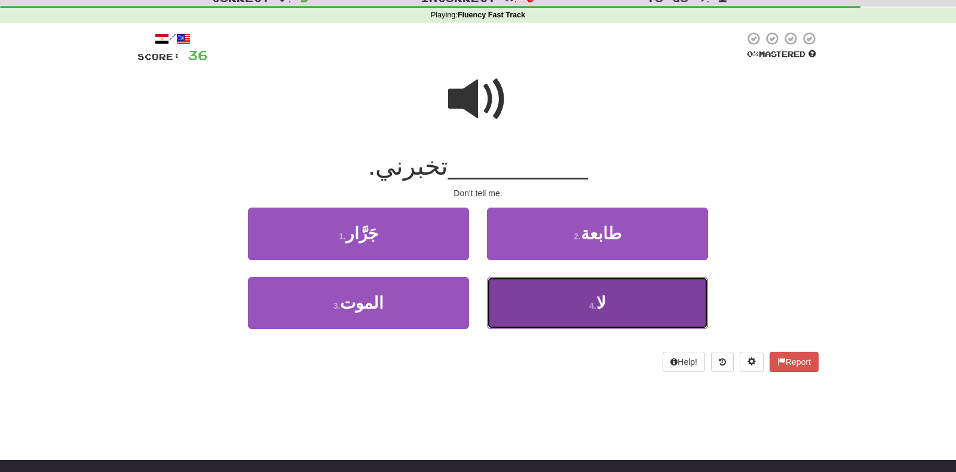
click at [586, 311] on button "4 . لا" at bounding box center [597, 303] width 221 height 52
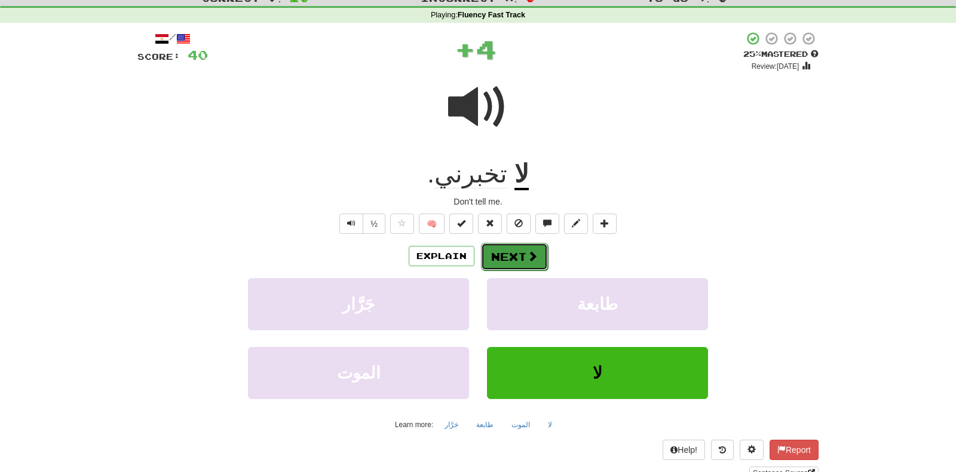
click at [507, 243] on button "Next" at bounding box center [514, 256] width 67 height 27
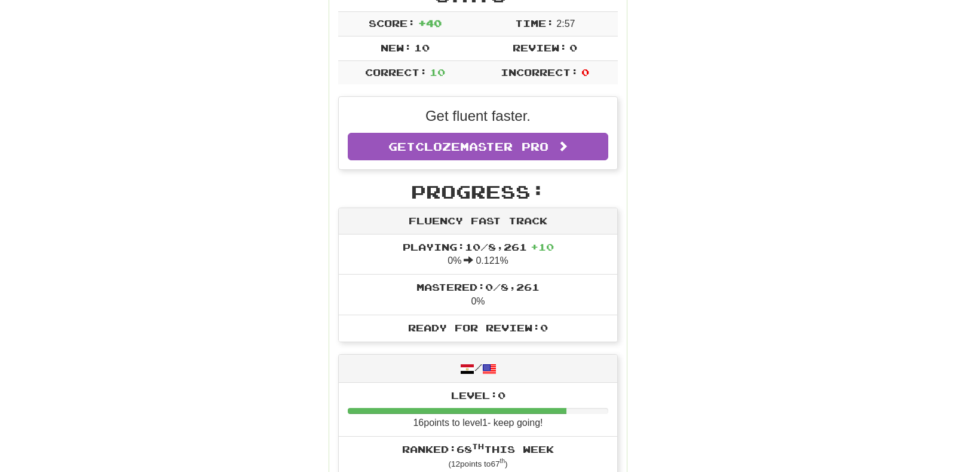
scroll to position [0, 0]
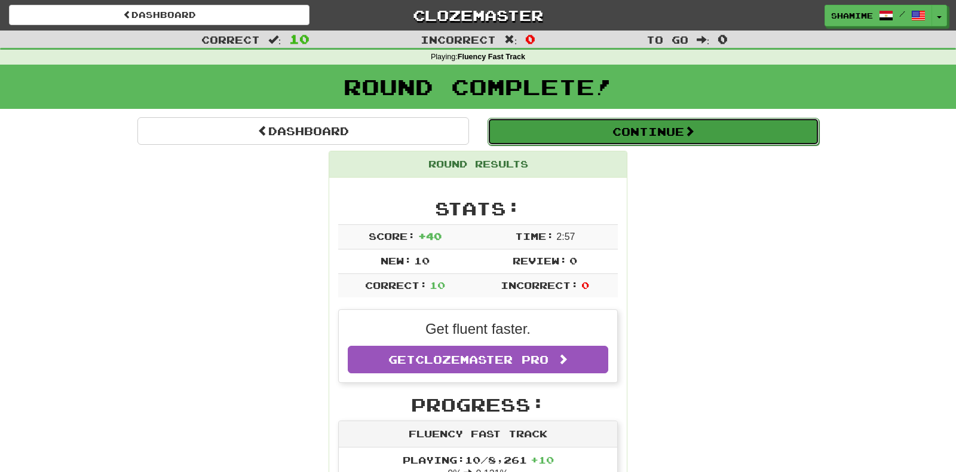
click at [612, 137] on button "Continue" at bounding box center [654, 131] width 332 height 27
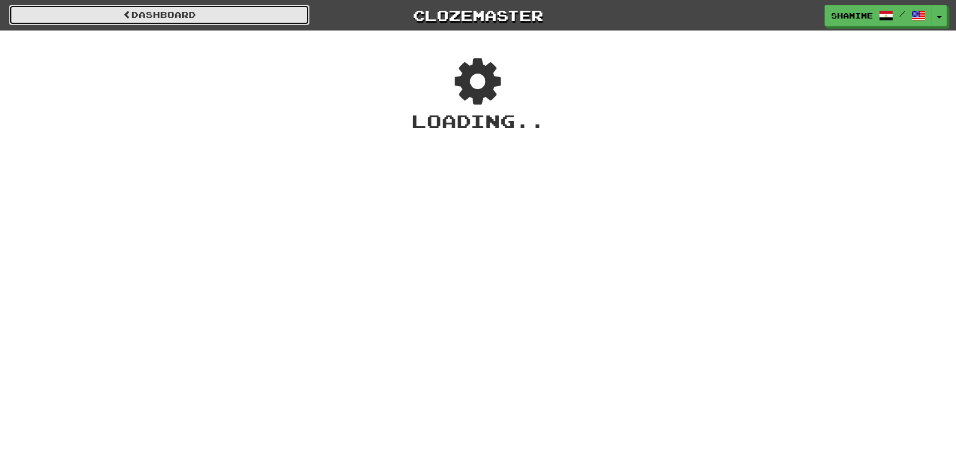
click at [124, 17] on span at bounding box center [127, 14] width 8 height 8
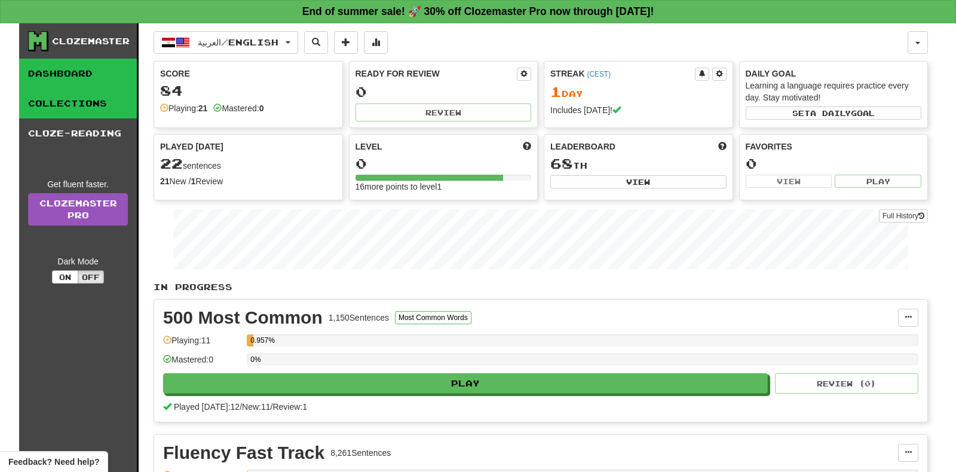
click at [64, 102] on link "Collections" at bounding box center [78, 103] width 118 height 30
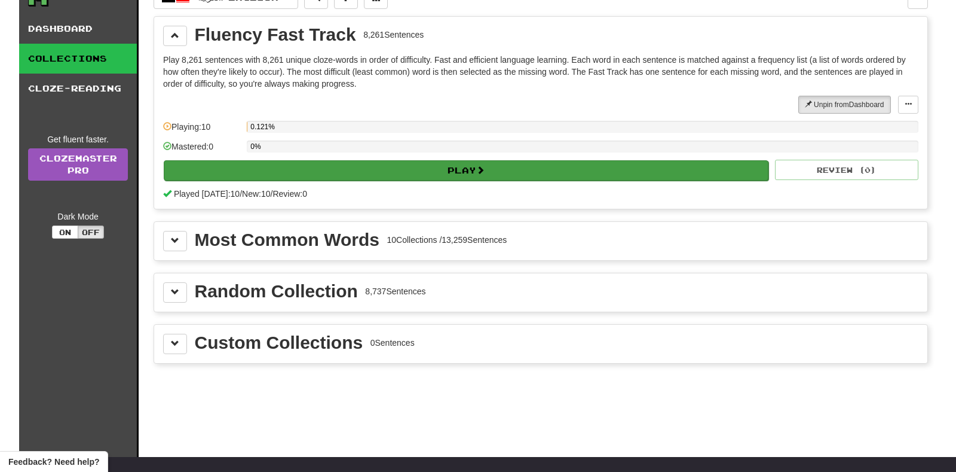
scroll to position [57, 0]
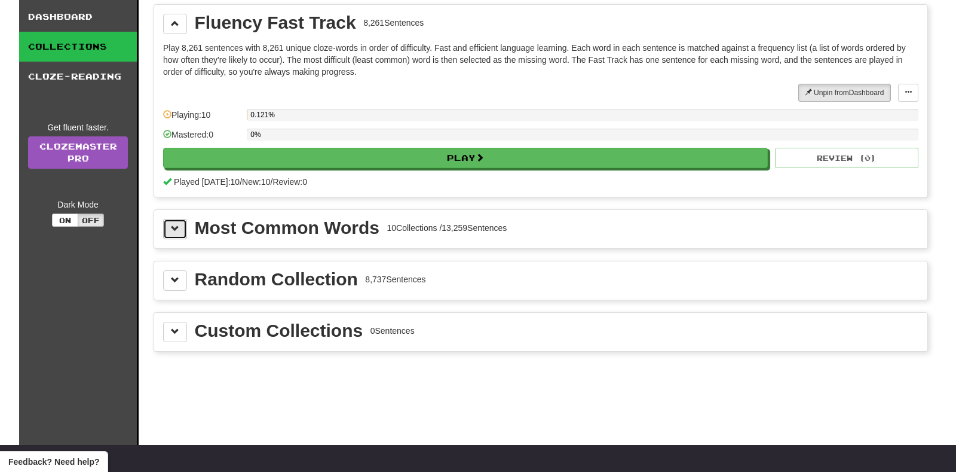
click at [183, 219] on button at bounding box center [175, 229] width 24 height 20
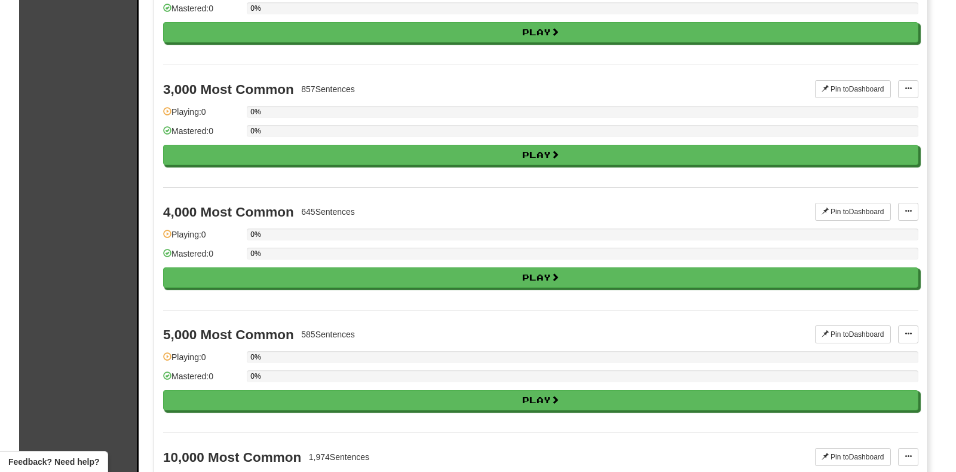
scroll to position [0, 0]
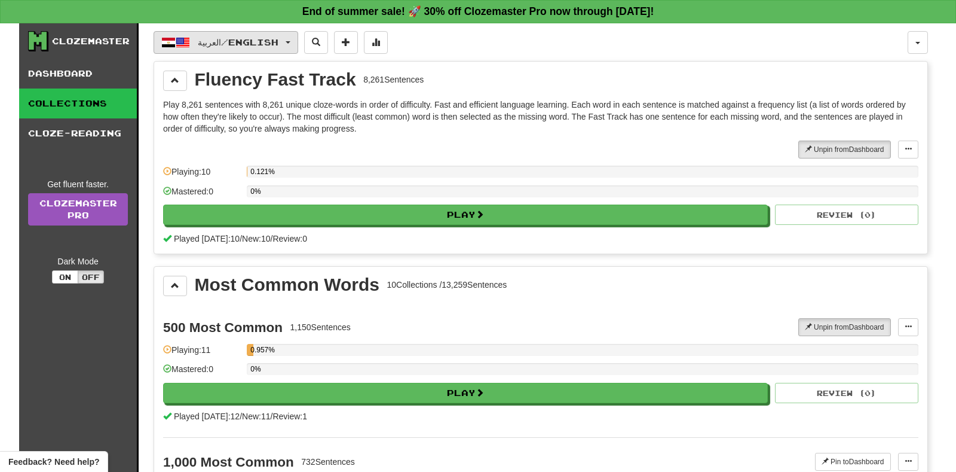
click at [244, 51] on button "العربية / English" at bounding box center [226, 42] width 145 height 23
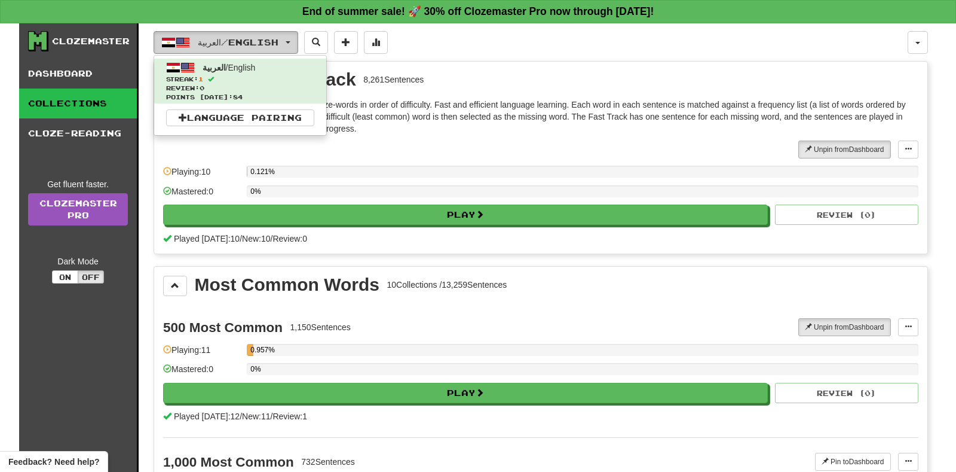
click at [226, 48] on button "العربية / English" at bounding box center [226, 42] width 145 height 23
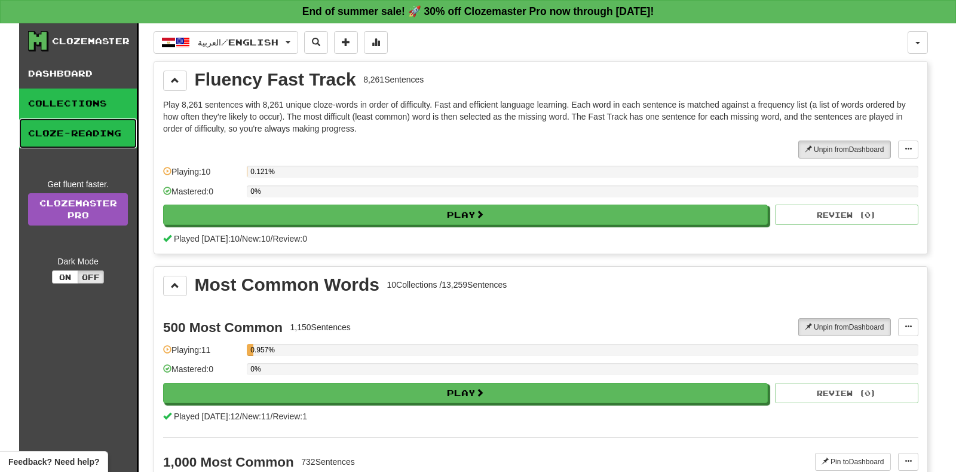
click at [81, 145] on link "Cloze-Reading" at bounding box center [78, 133] width 118 height 30
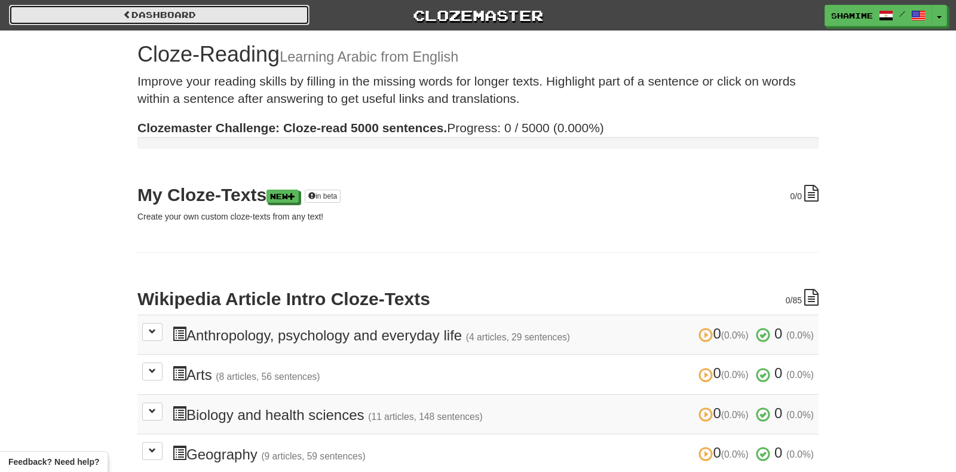
click at [136, 11] on link "Dashboard" at bounding box center [159, 15] width 301 height 20
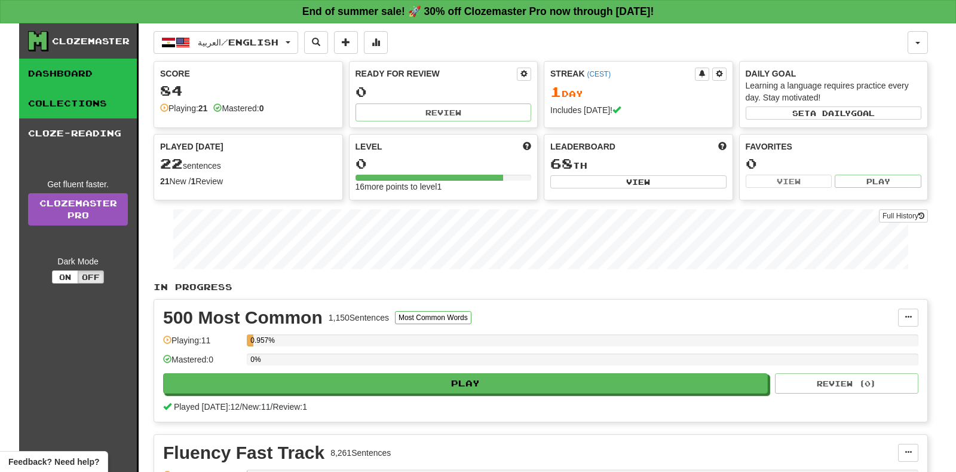
click at [97, 96] on link "Collections" at bounding box center [78, 103] width 118 height 30
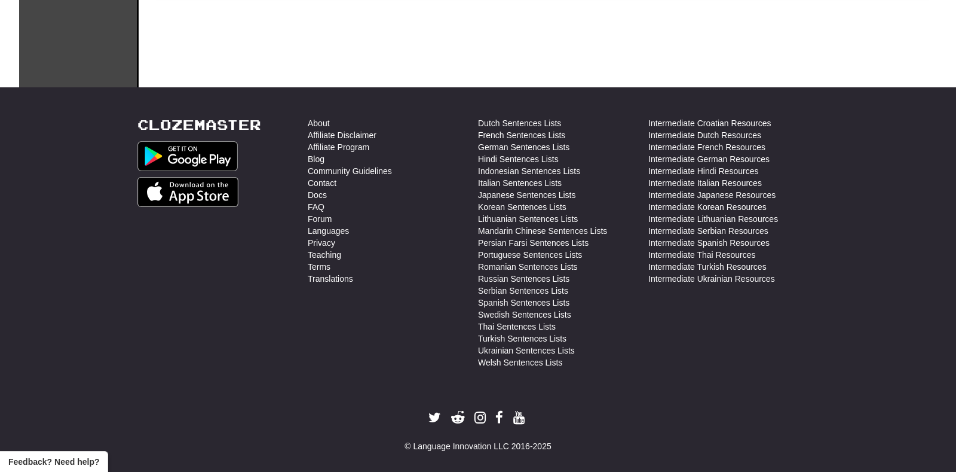
scroll to position [424, 0]
